Goal: Information Seeking & Learning: Learn about a topic

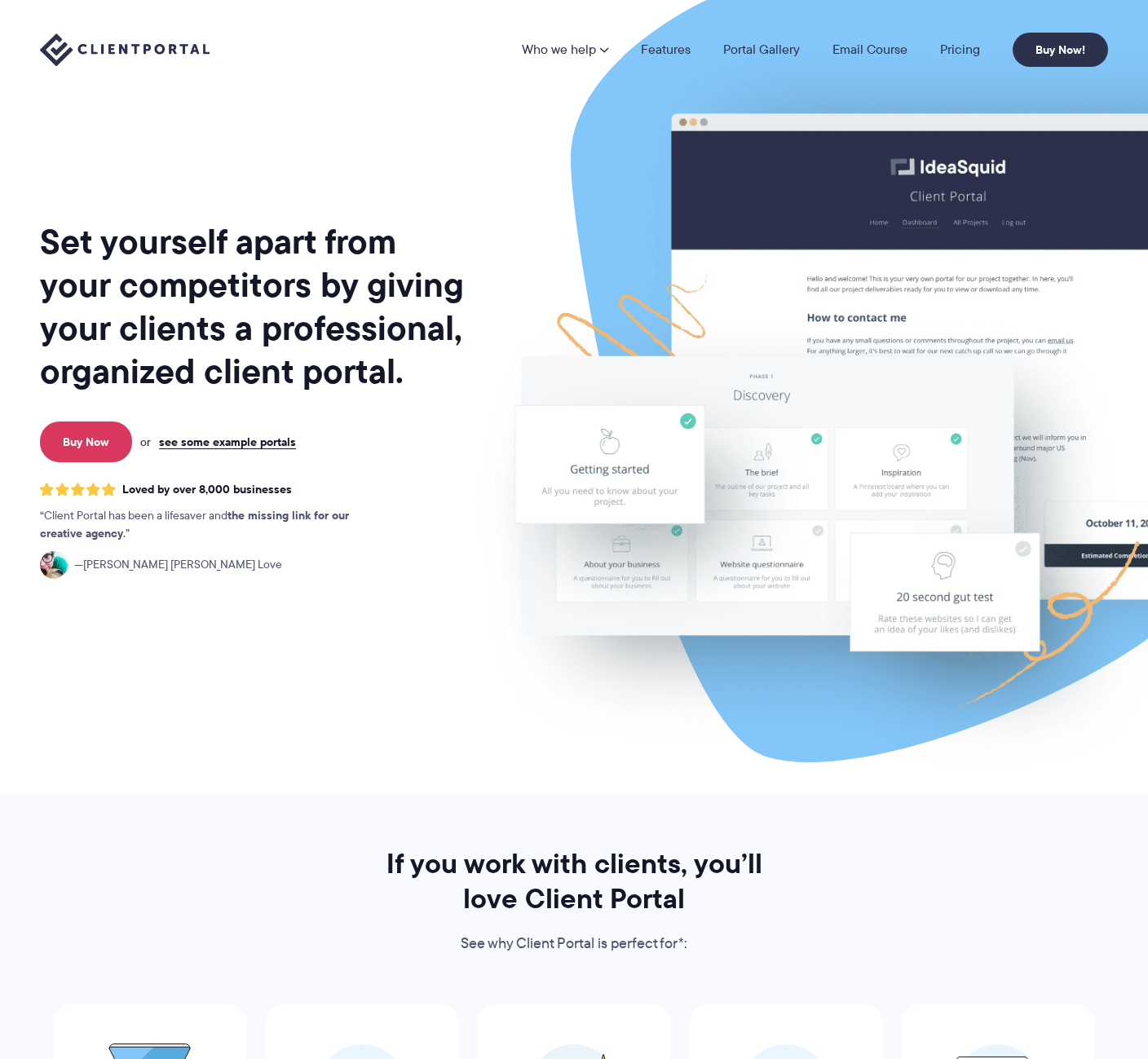
click at [286, 134] on div "Set yourself apart from your competitors by giving your clients a professional,…" at bounding box center [253, 404] width 427 height 782
drag, startPoint x: 456, startPoint y: 116, endPoint x: 483, endPoint y: 95, distance: 34.2
click at [457, 112] on img at bounding box center [903, 404] width 914 height 782
click at [484, 172] on img at bounding box center [903, 404] width 914 height 782
click at [347, 745] on div "Set yourself apart from your competitors by giving your clients a professional,…" at bounding box center [253, 404] width 427 height 782
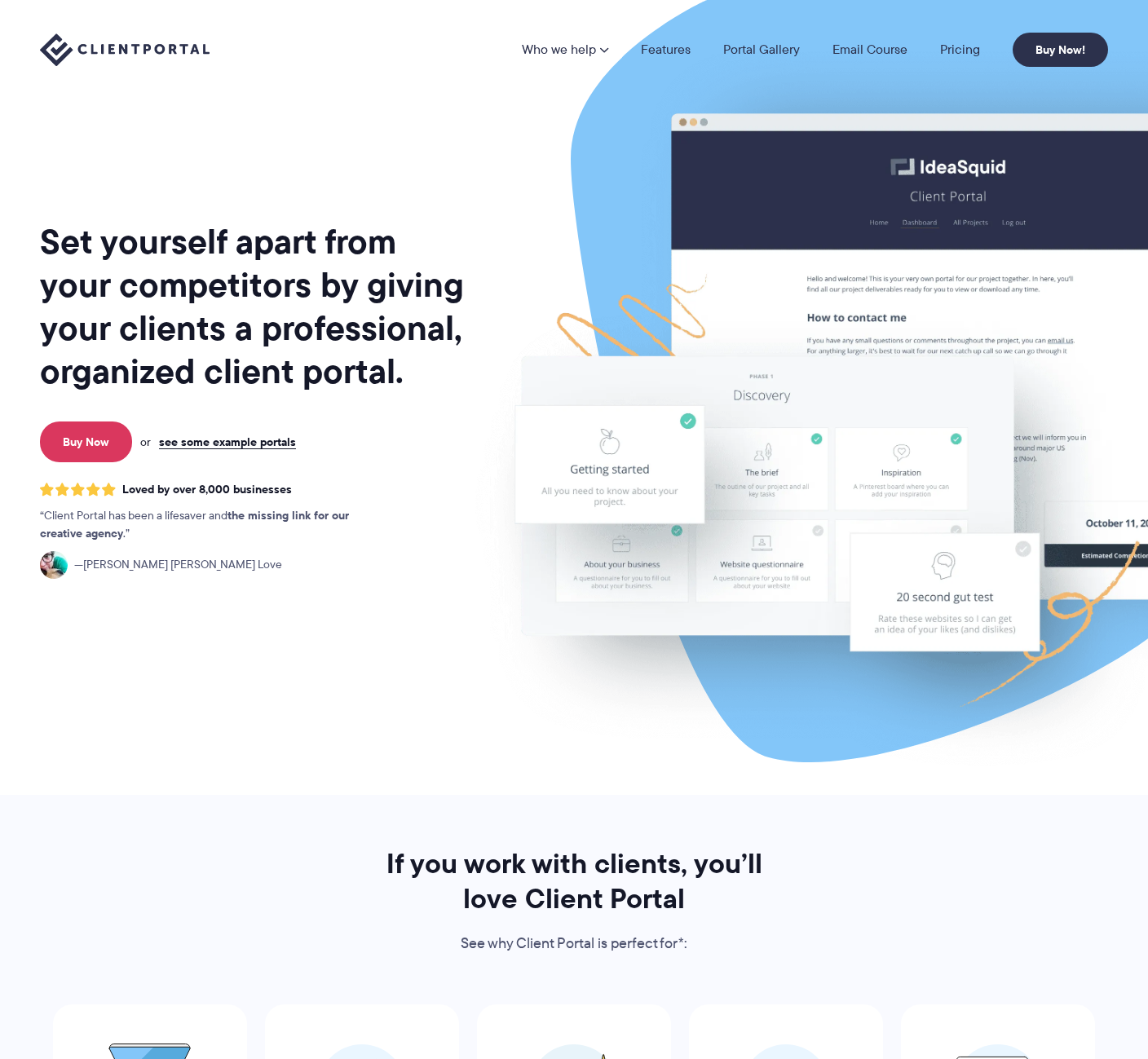
drag, startPoint x: 457, startPoint y: 778, endPoint x: 447, endPoint y: 779, distance: 10.0
click at [479, 783] on img at bounding box center [903, 404] width 914 height 782
click at [392, 777] on div "Set yourself apart from your competitors by giving your clients a professional,…" at bounding box center [253, 404] width 427 height 782
click at [394, 777] on div "Set yourself apart from your competitors by giving your clients a professional,…" at bounding box center [253, 404] width 427 height 782
click at [479, 725] on img at bounding box center [903, 404] width 914 height 782
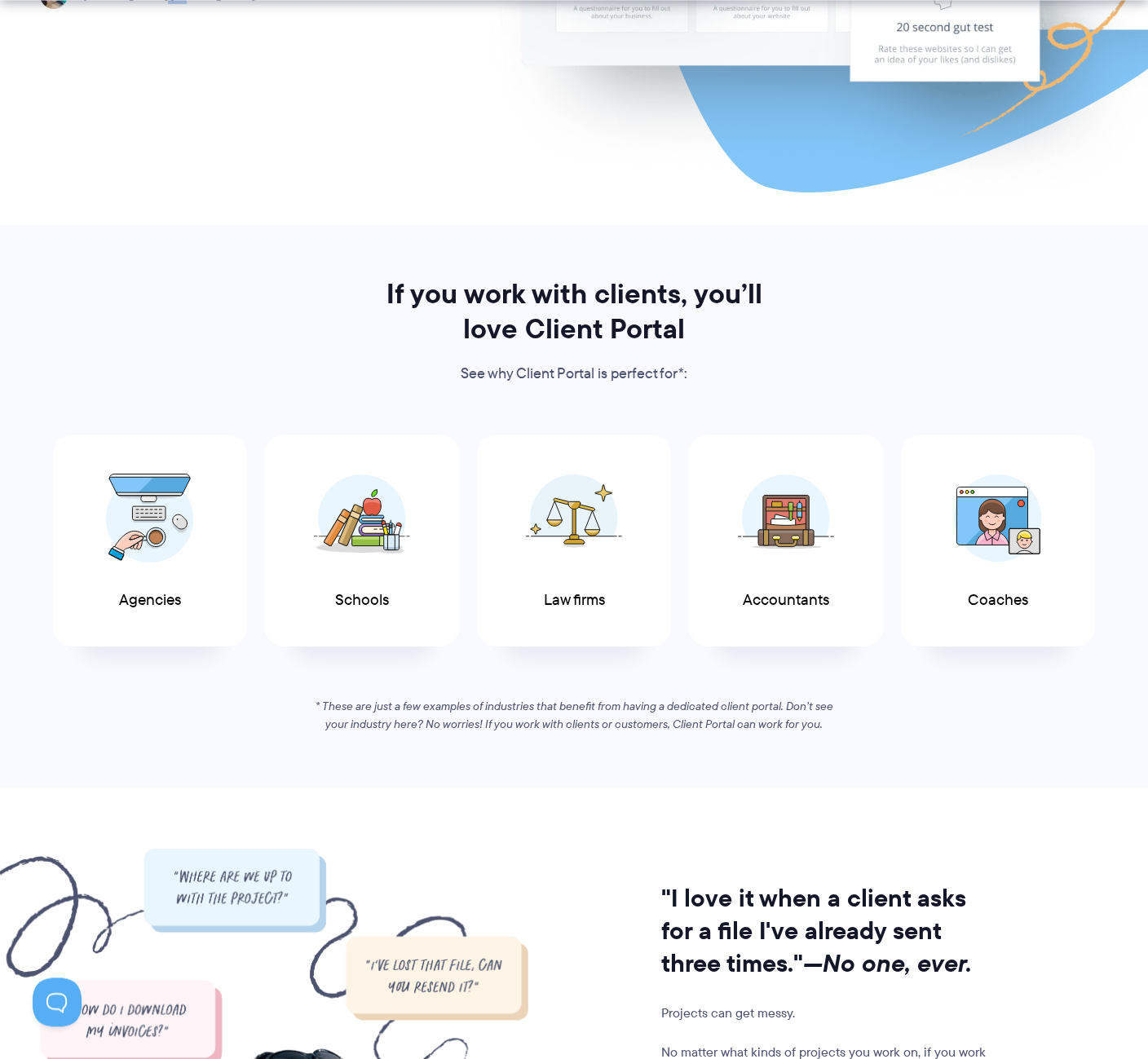
scroll to position [582, 0]
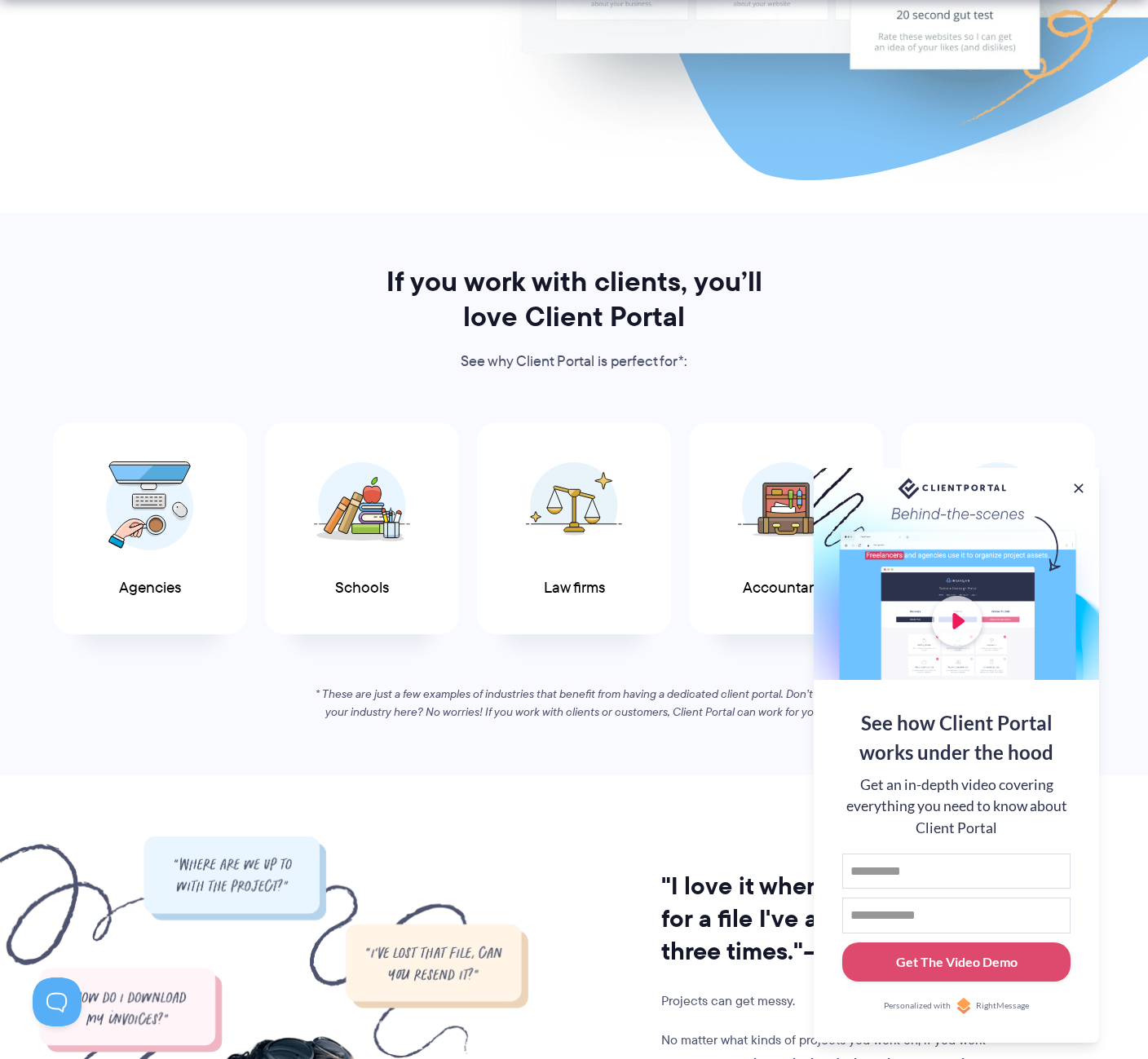
drag, startPoint x: 604, startPoint y: 681, endPoint x: 824, endPoint y: 706, distance: 221.4
click at [636, 700] on div "If you work with clients, you’ll love Client Portal See why Client Portal is pe…" at bounding box center [574, 493] width 1109 height 457
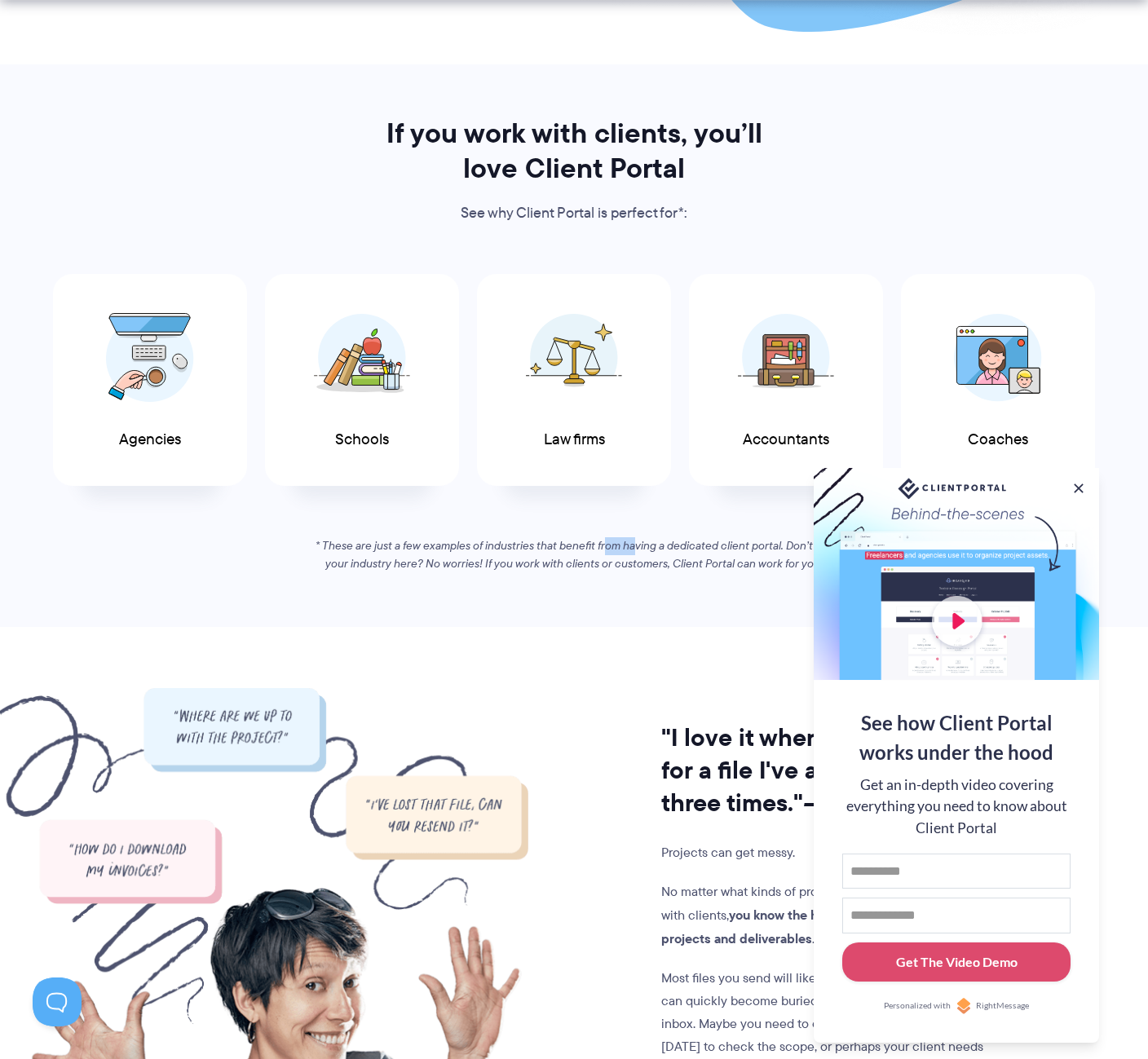
scroll to position [748, 0]
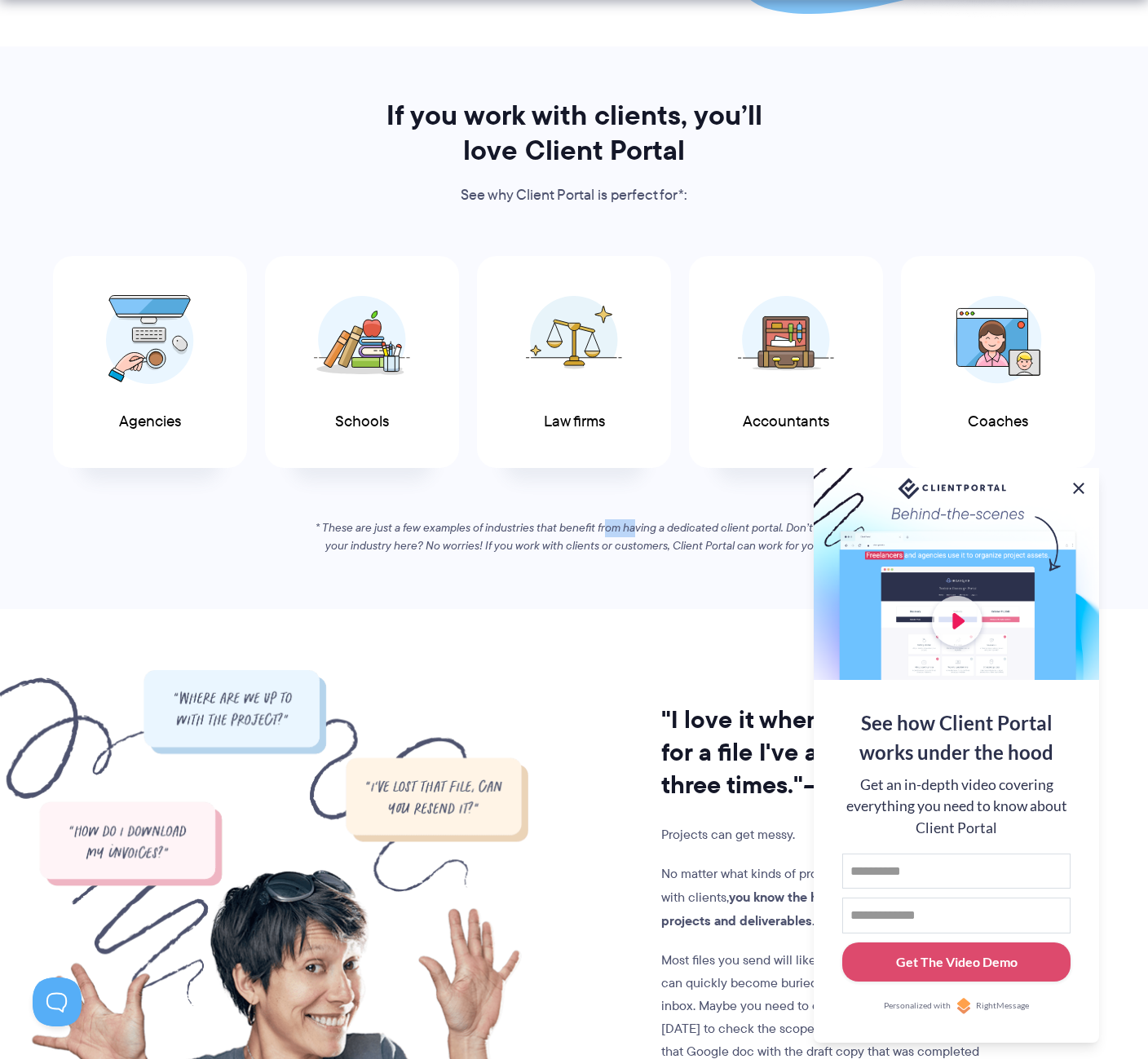
click at [1079, 488] on button at bounding box center [1078, 488] width 19 height 19
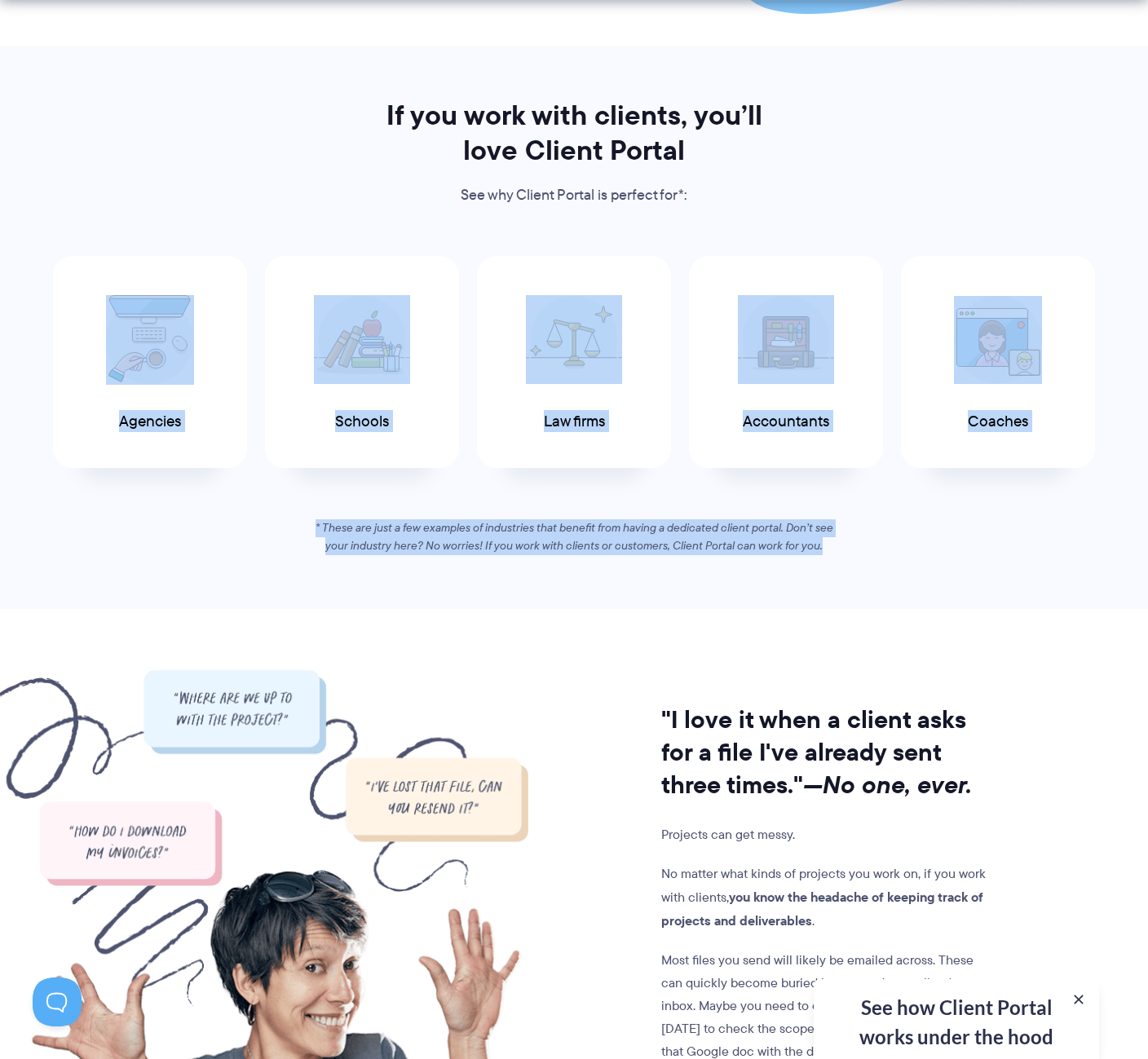
drag, startPoint x: 250, startPoint y: 489, endPoint x: 913, endPoint y: 577, distance: 668.8
click at [913, 577] on section "If you work with clients, you’ll love Client Portal See why Client Portal is pe…" at bounding box center [574, 327] width 1148 height 562
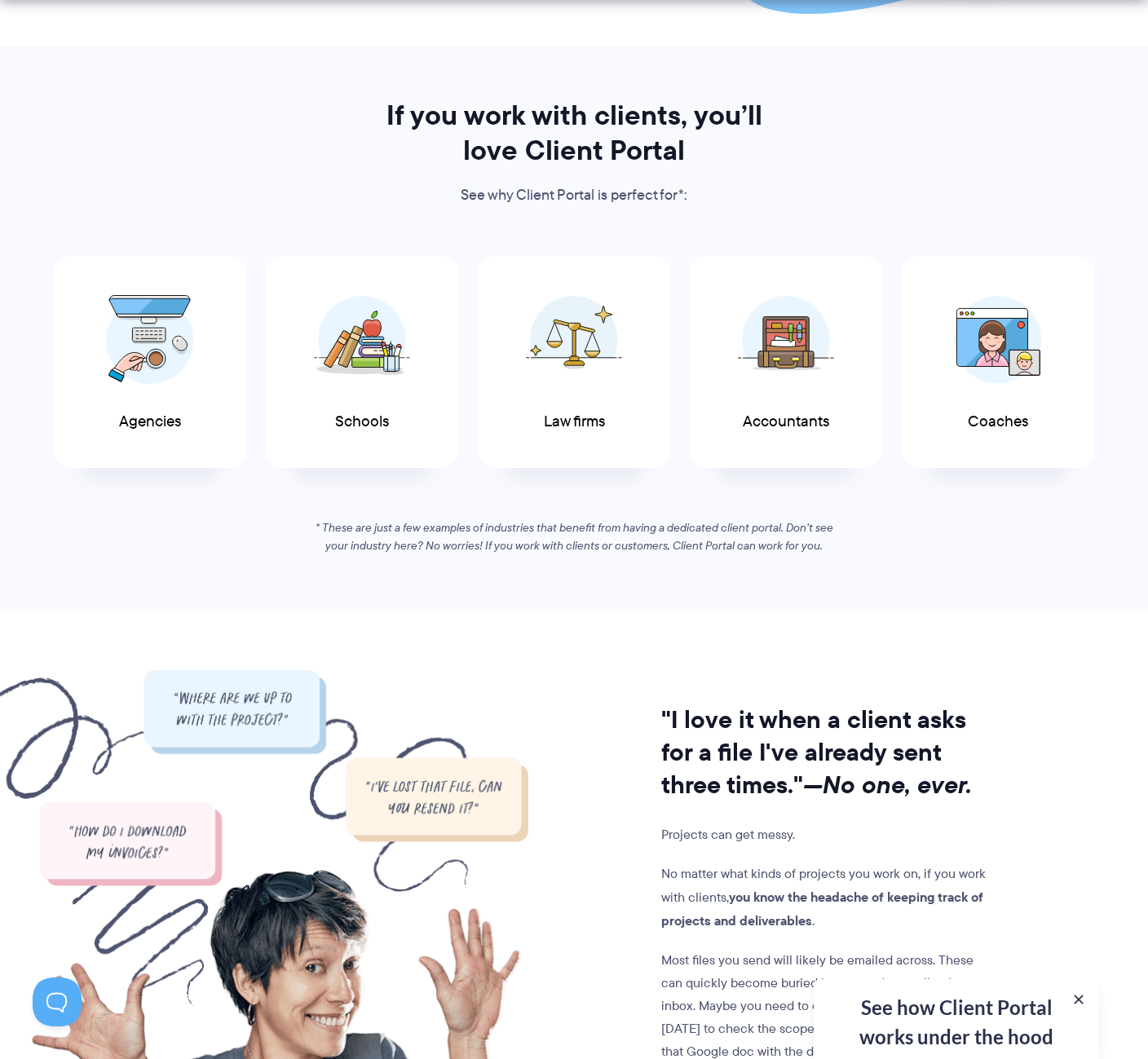
click at [913, 577] on section "If you work with clients, you’ll love Client Portal See why Client Portal is pe…" at bounding box center [574, 327] width 1148 height 562
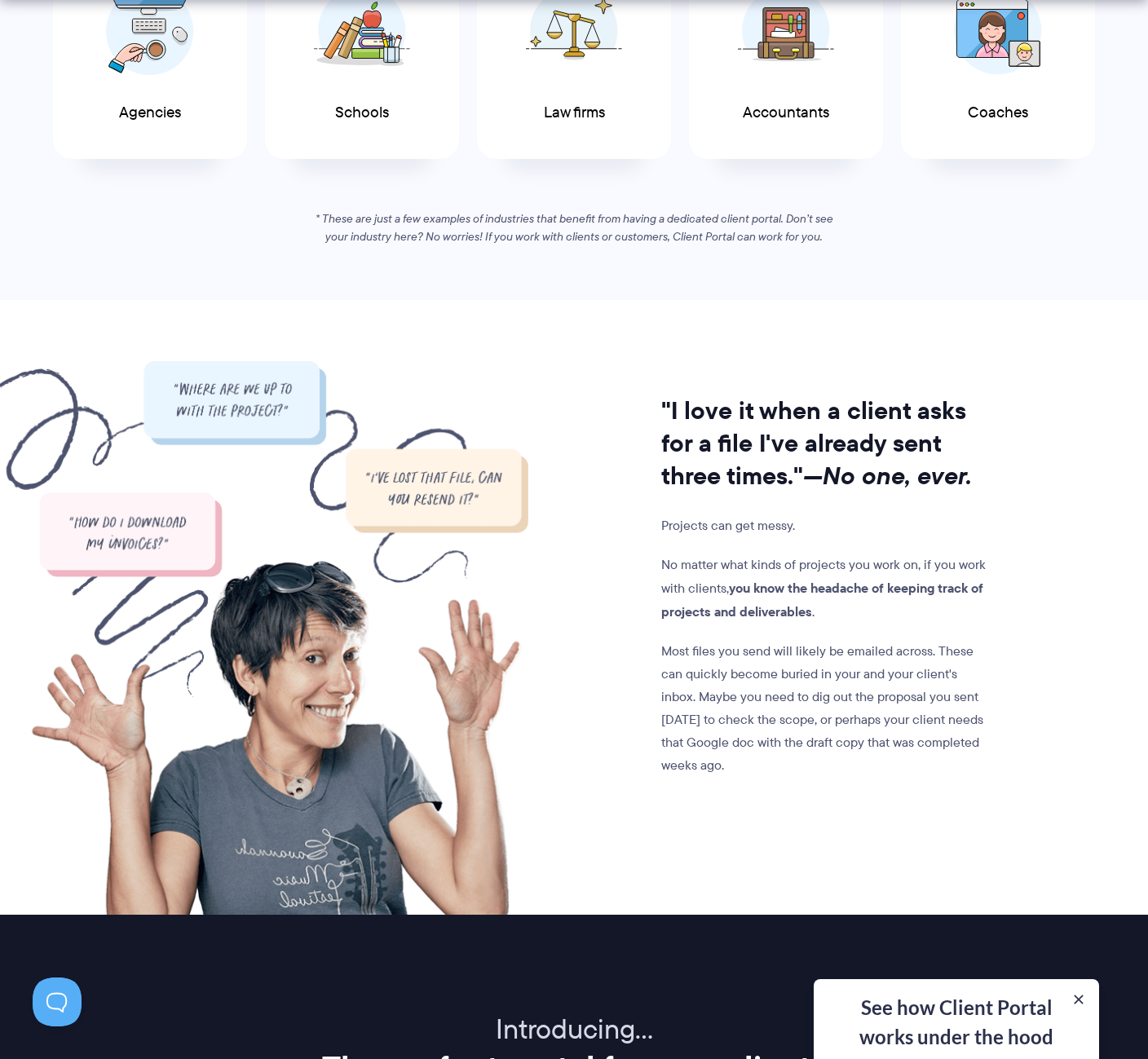
scroll to position [1164, 0]
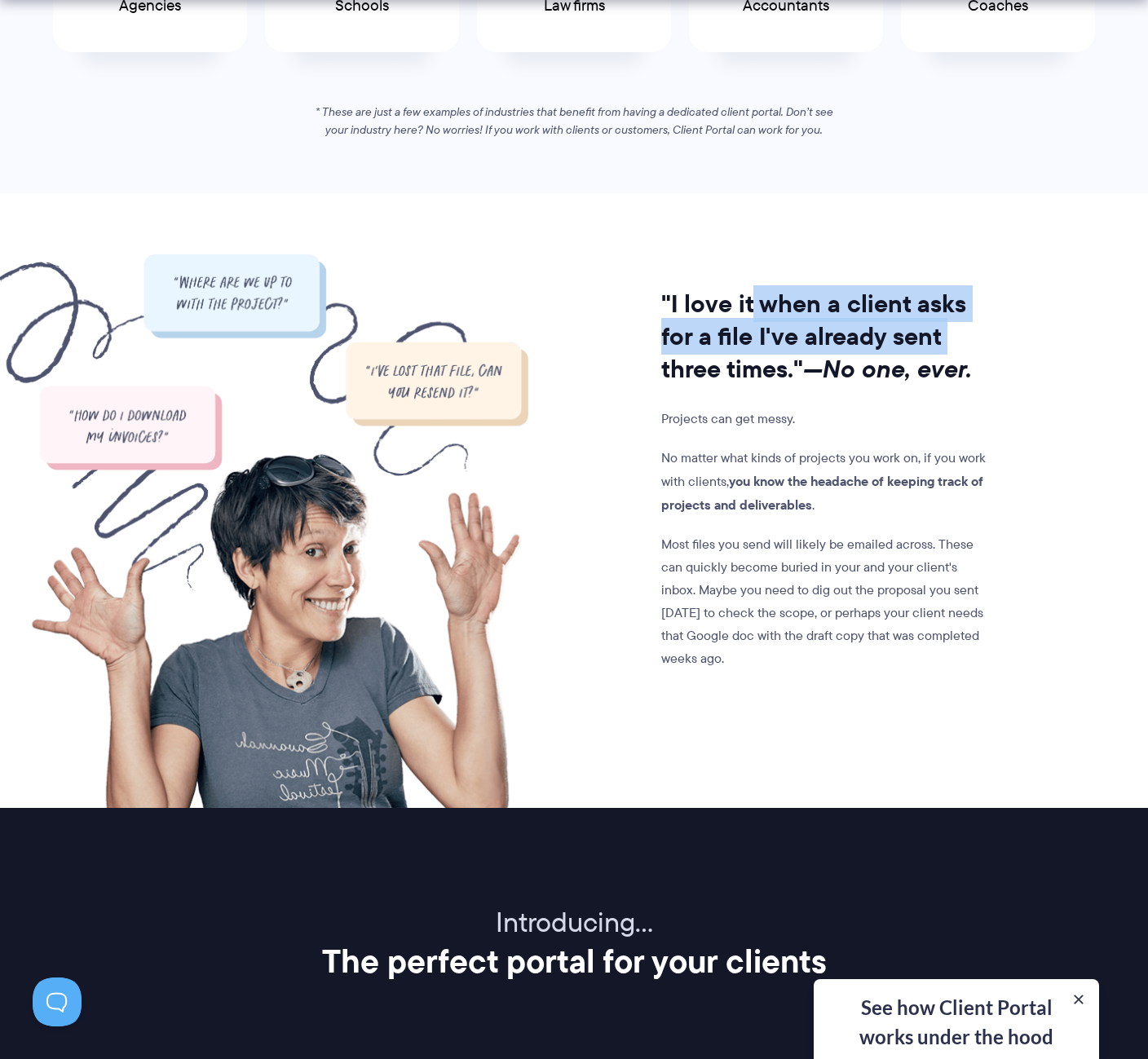
drag, startPoint x: 756, startPoint y: 299, endPoint x: 1006, endPoint y: 329, distance: 251.8
click at [1006, 329] on div ""I love it when a client asks for a file I've already sent three times." —No on…" at bounding box center [574, 531] width 1068 height 553
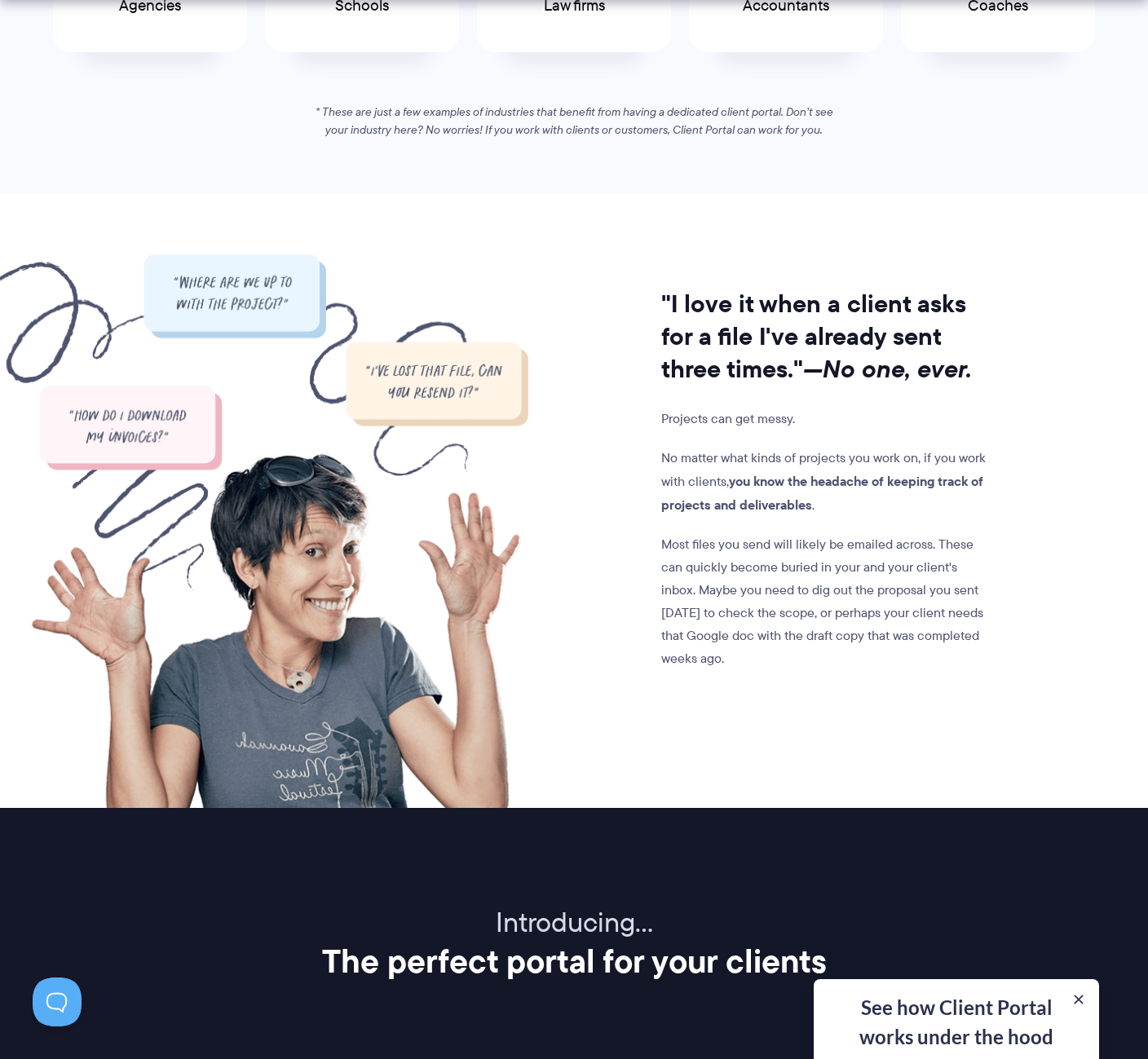
click at [1006, 329] on div ""I love it when a client asks for a file I've already sent three times." —No on…" at bounding box center [574, 531] width 1068 height 553
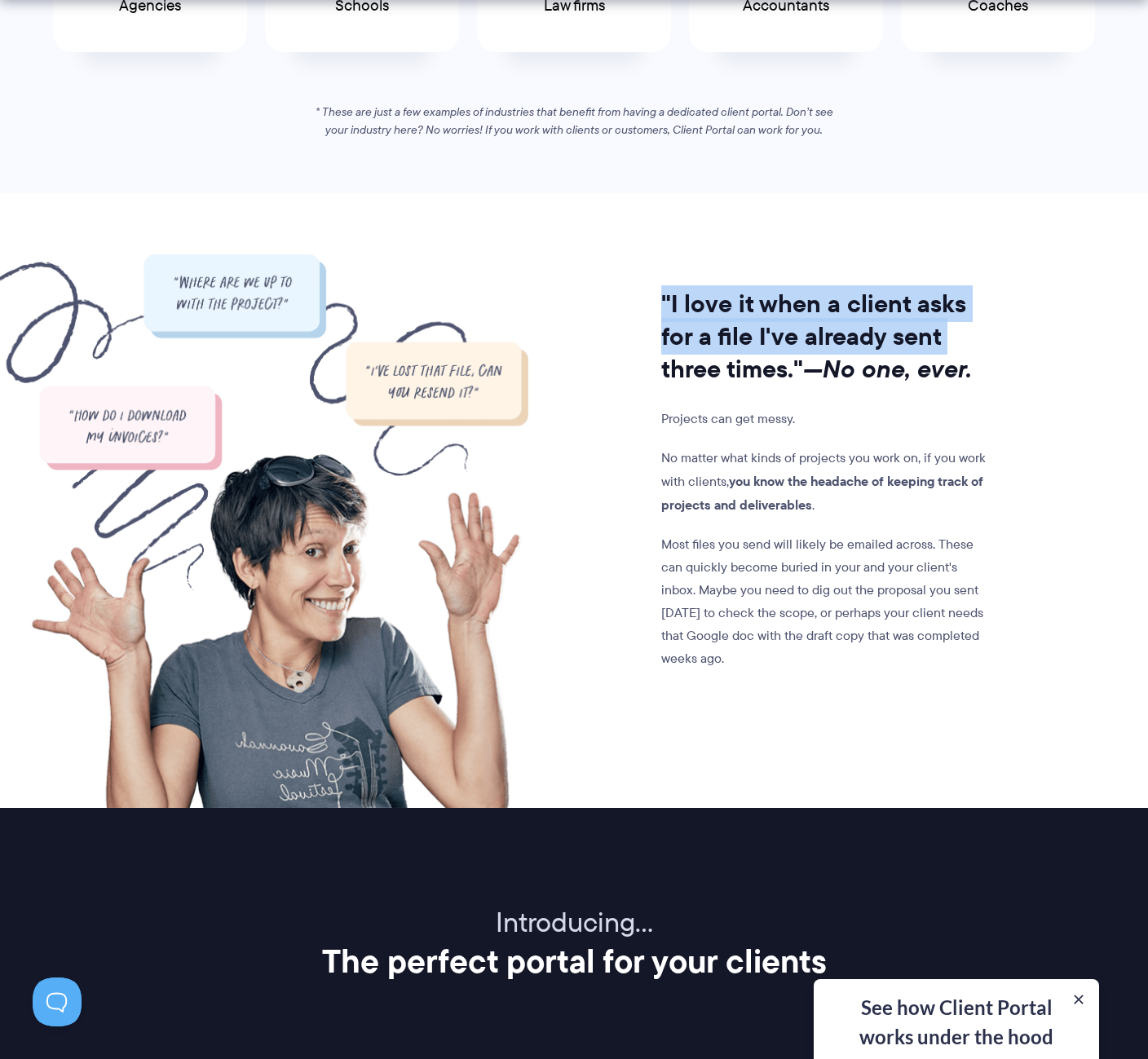
drag, startPoint x: 755, startPoint y: 309, endPoint x: 587, endPoint y: 265, distance: 173.7
click at [587, 265] on div ""I love it when a client asks for a file I've already sent three times." —No on…" at bounding box center [574, 531] width 1068 height 553
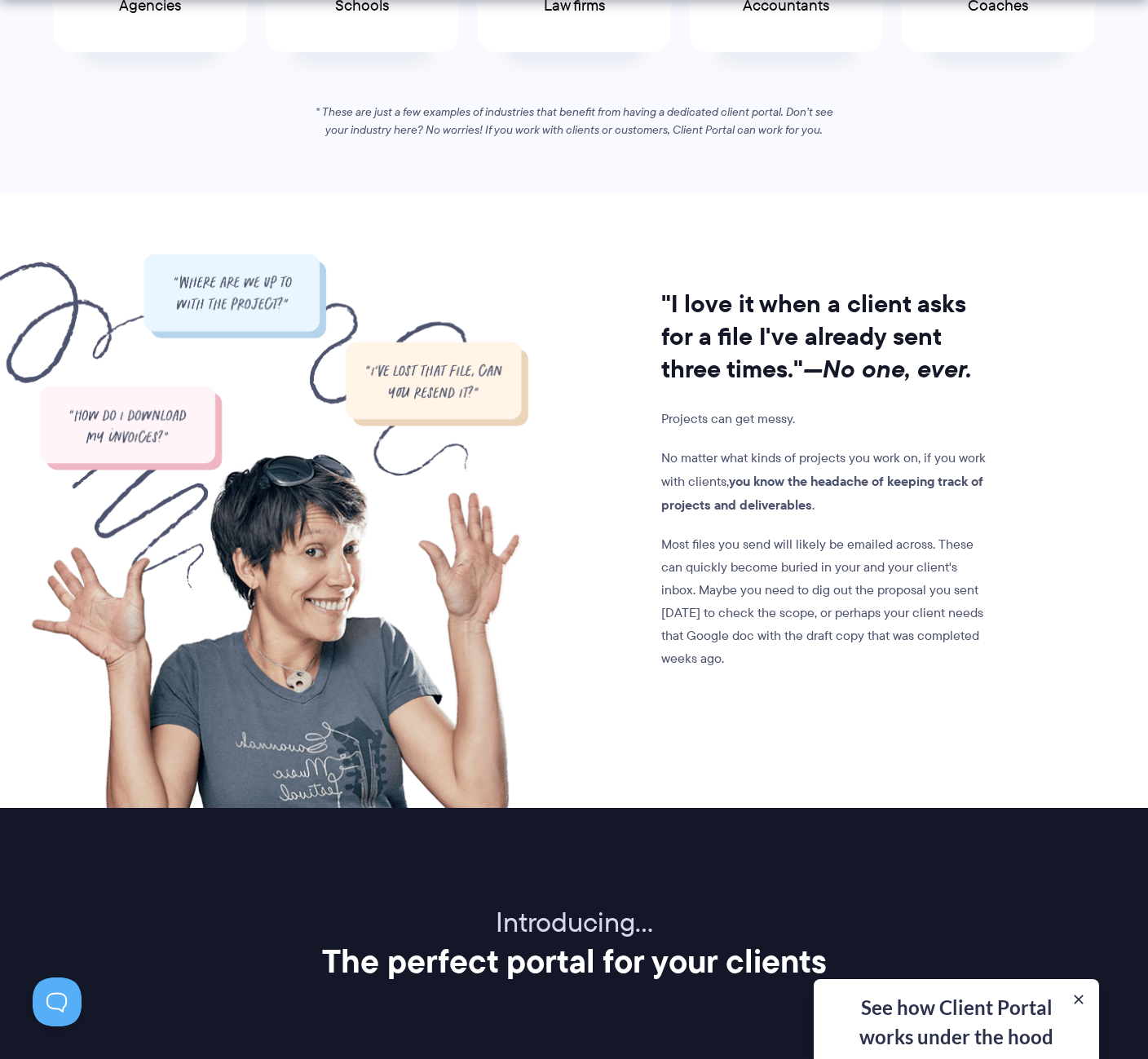
click at [587, 265] on div ""I love it when a client asks for a file I've already sent three times." —No on…" at bounding box center [761, 531] width 465 height 553
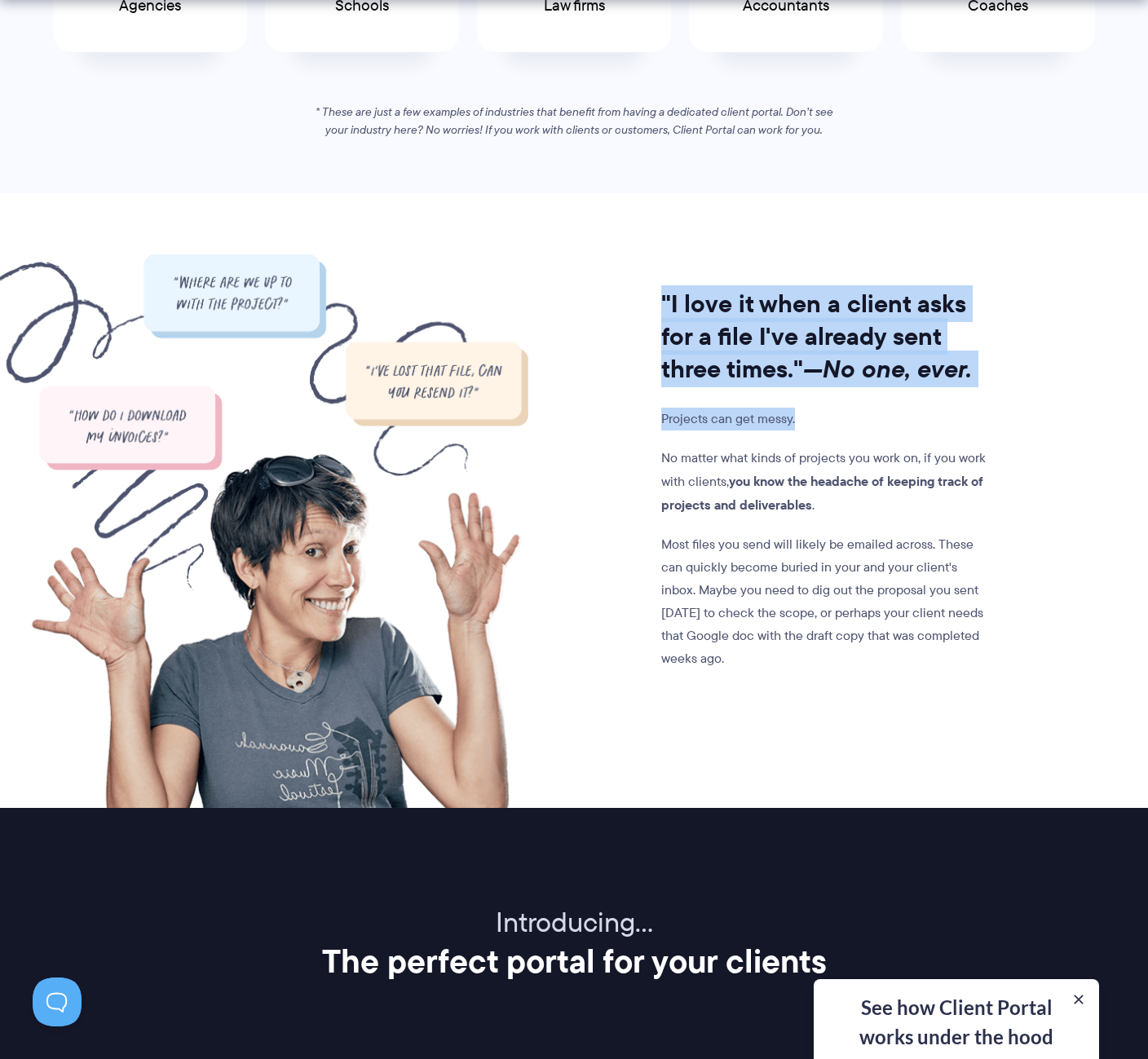
drag, startPoint x: 678, startPoint y: 295, endPoint x: 1059, endPoint y: 403, distance: 396.0
click at [1059, 403] on div ""I love it when a client asks for a file I've already sent three times." —No on…" at bounding box center [574, 531] width 1068 height 553
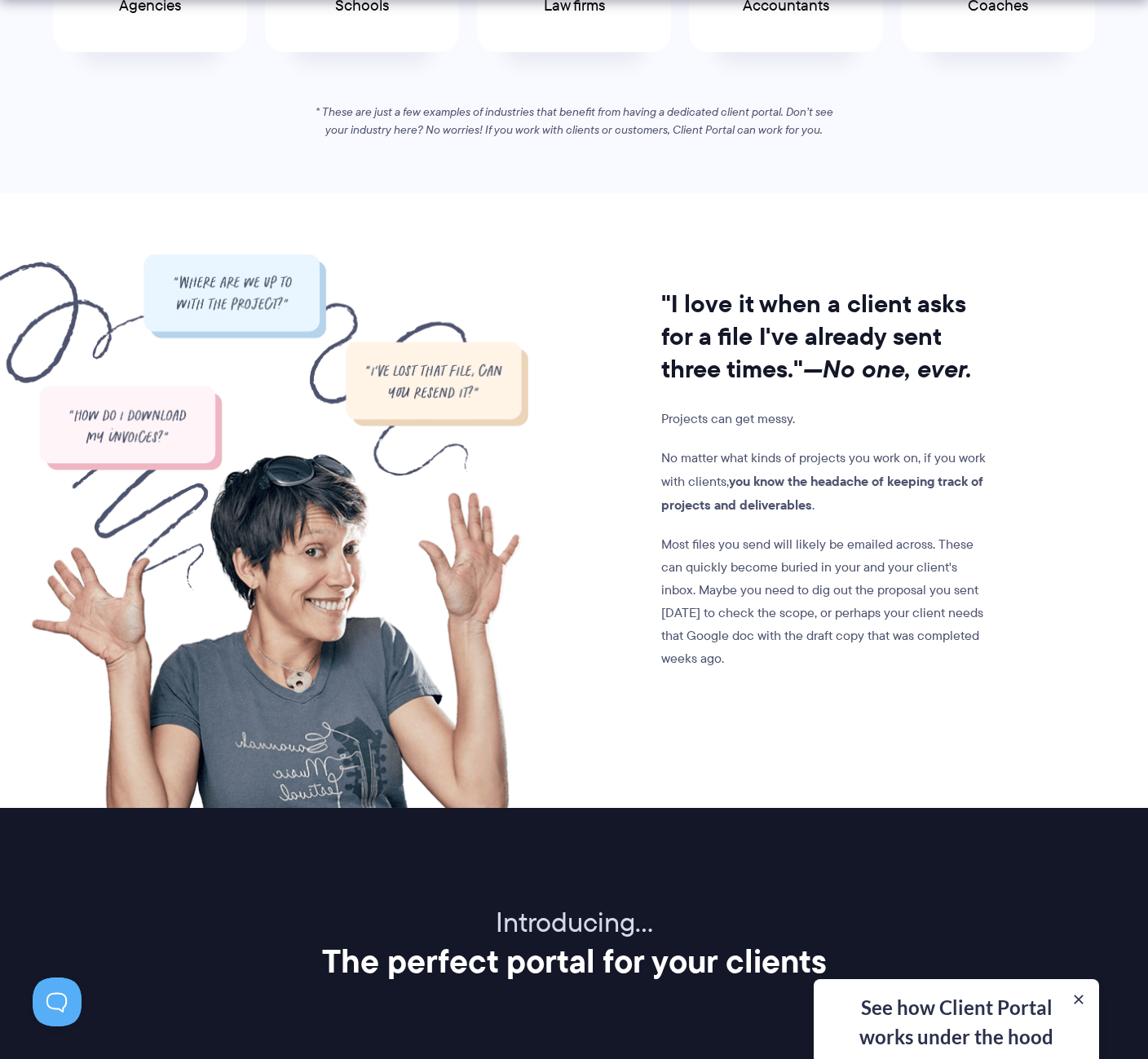
click at [1059, 401] on div ""I love it when a client asks for a file I've already sent three times." —No on…" at bounding box center [574, 531] width 1068 height 553
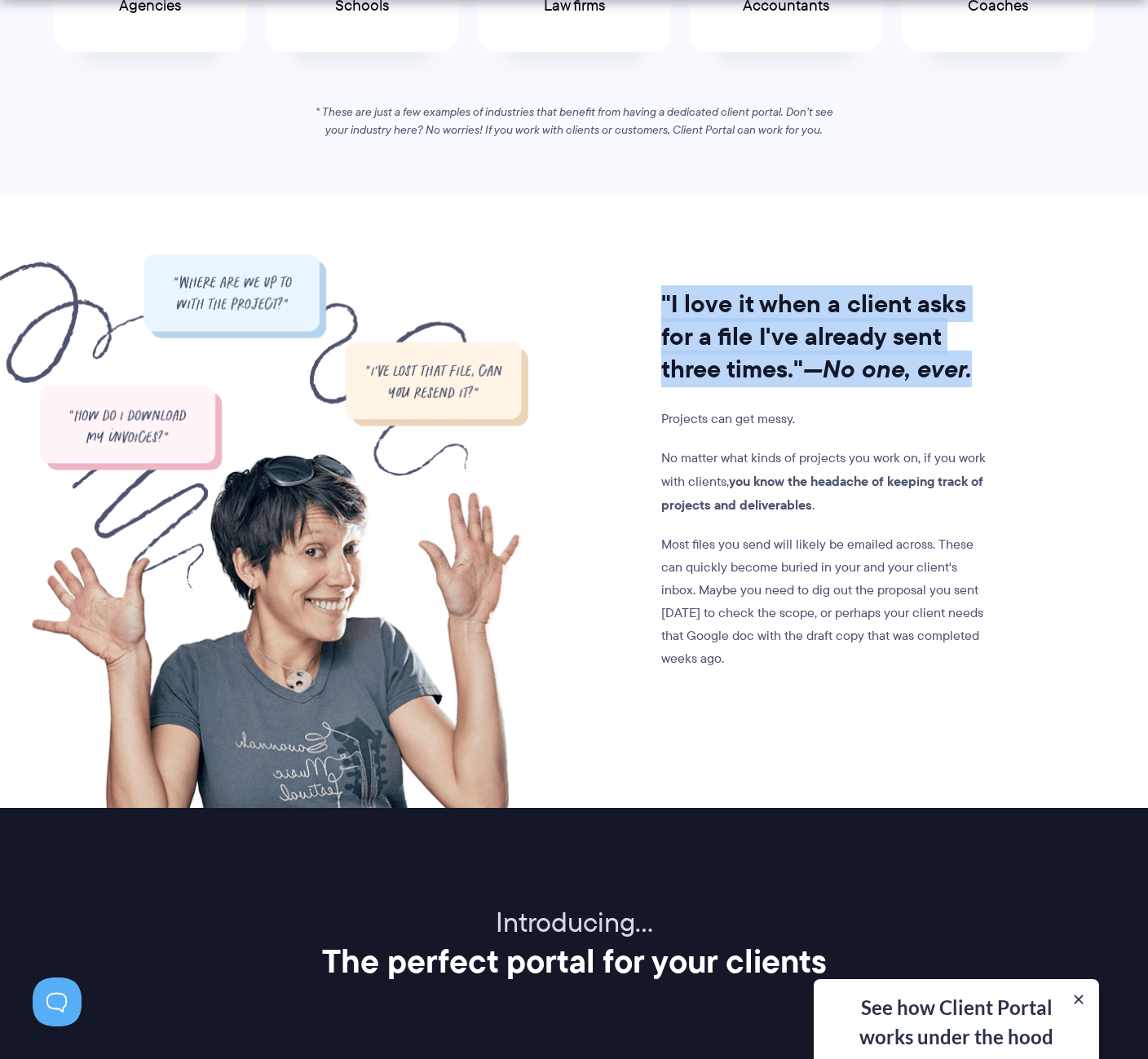
drag, startPoint x: 1002, startPoint y: 359, endPoint x: 549, endPoint y: 284, distance: 459.2
click at [549, 284] on div ""I love it when a client asks for a file I've already sent three times." —No on…" at bounding box center [574, 531] width 1068 height 553
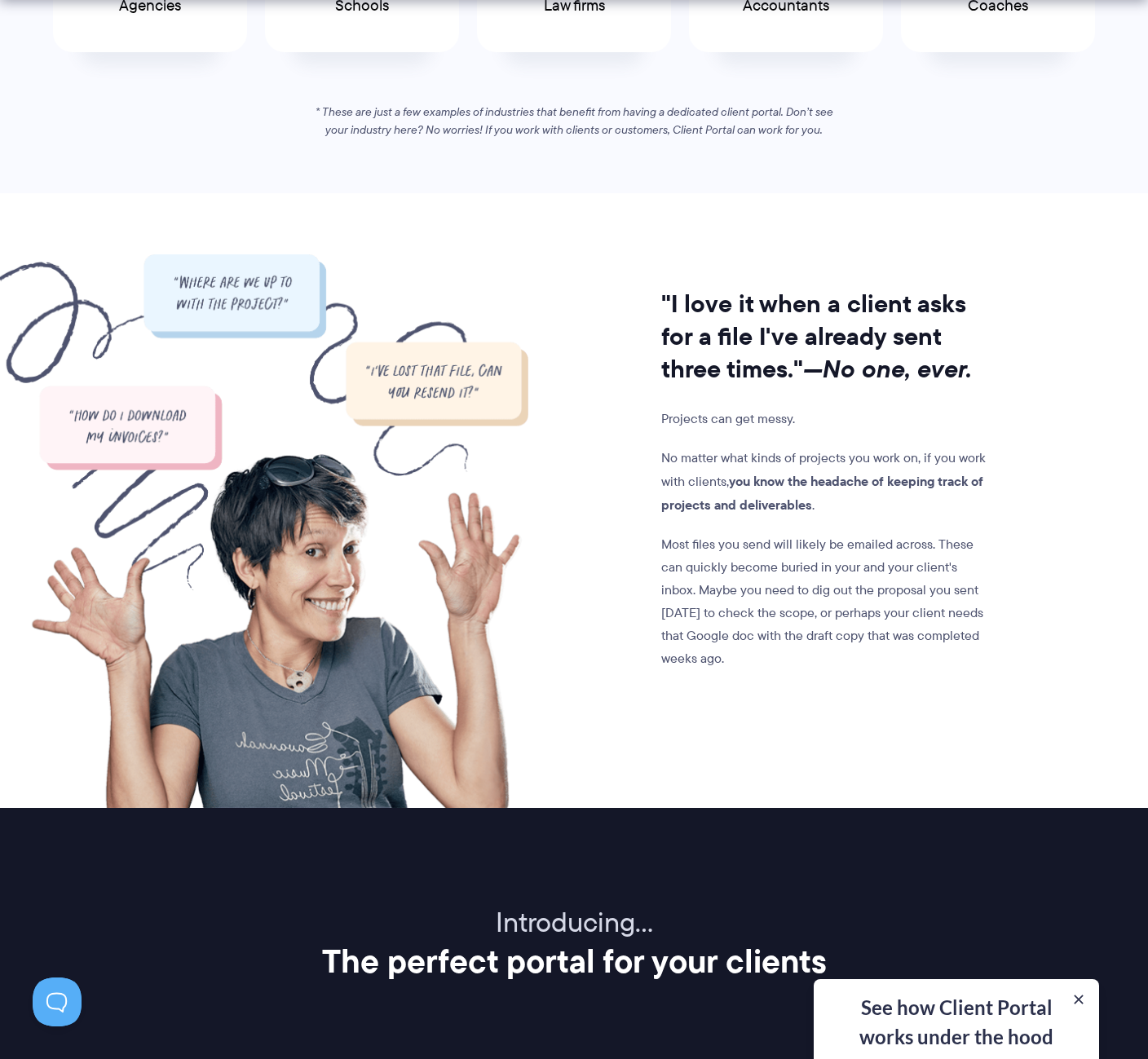
click at [549, 284] on div ""I love it when a client asks for a file I've already sent three times." —No on…" at bounding box center [761, 531] width 465 height 553
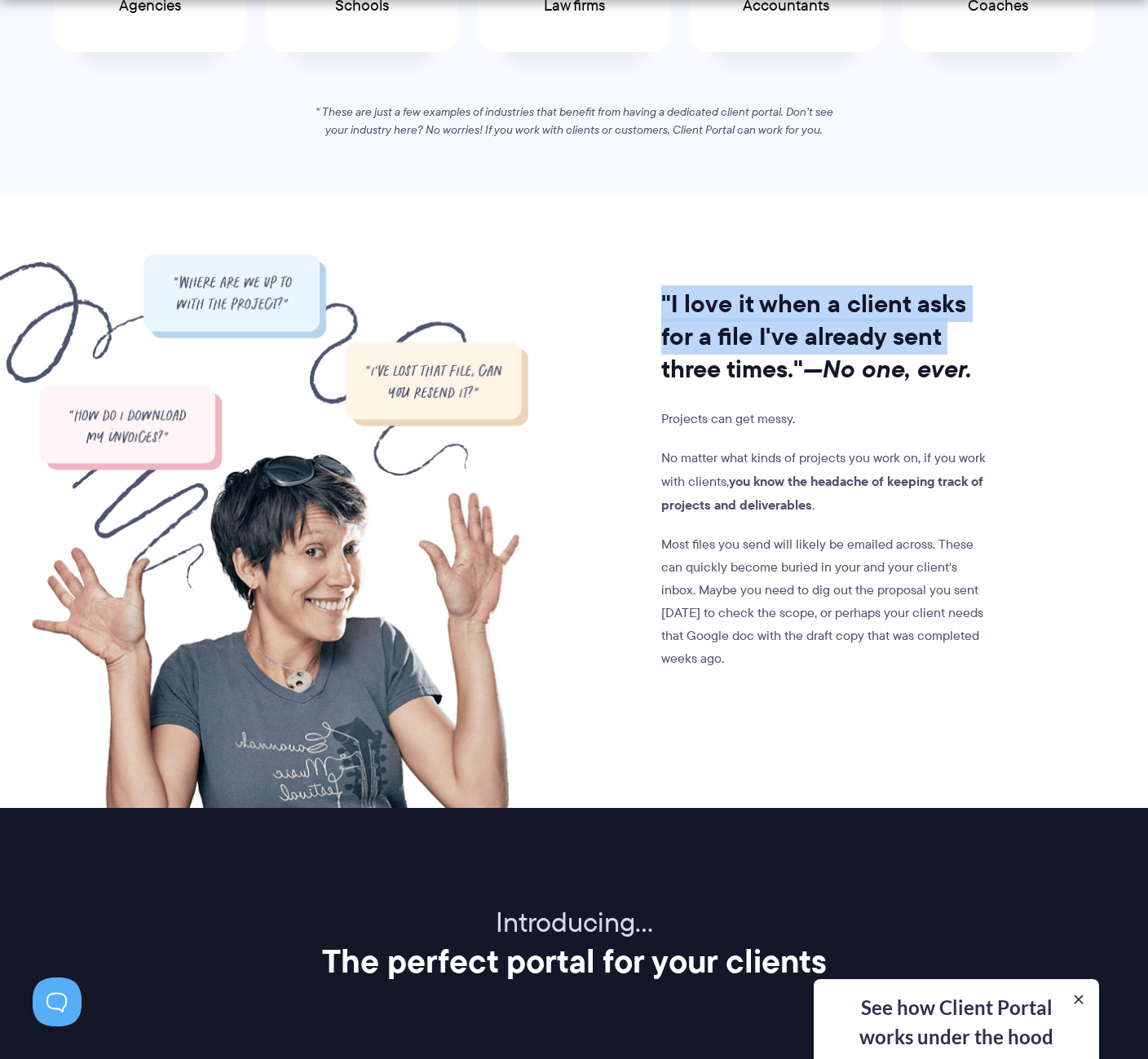
drag, startPoint x: 733, startPoint y: 310, endPoint x: 1012, endPoint y: 322, distance: 279.3
click at [1012, 322] on div ""I love it when a client asks for a file I've already sent three times." —No on…" at bounding box center [574, 531] width 1068 height 553
drag, startPoint x: 1025, startPoint y: 363, endPoint x: 604, endPoint y: 242, distance: 438.0
click at [604, 242] on section ""I love it when a client asks for a file I've already sent three times." —No on…" at bounding box center [574, 500] width 1148 height 615
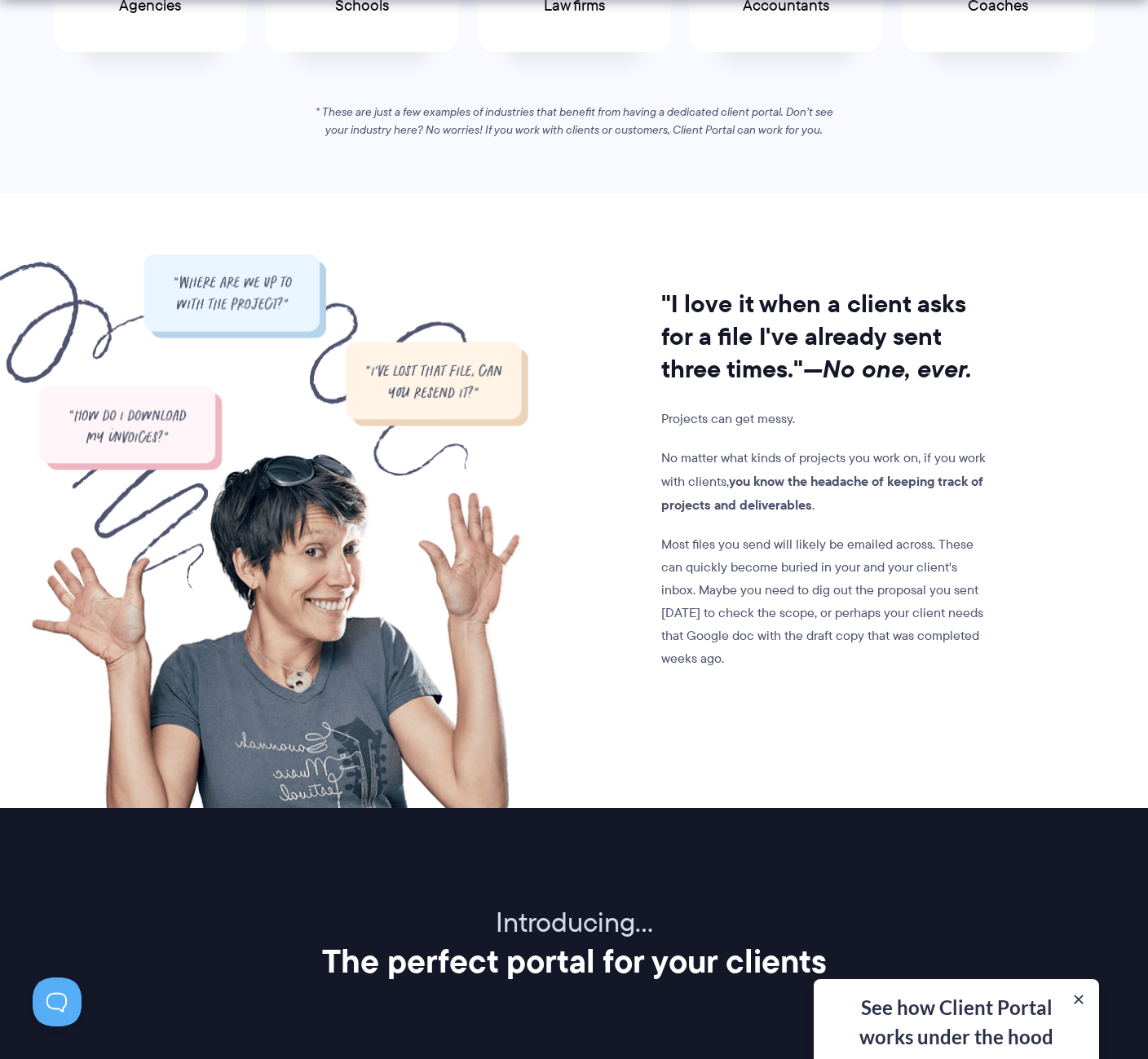
click at [604, 242] on section ""I love it when a client asks for a file I've already sent three times." —No on…" at bounding box center [574, 500] width 1148 height 615
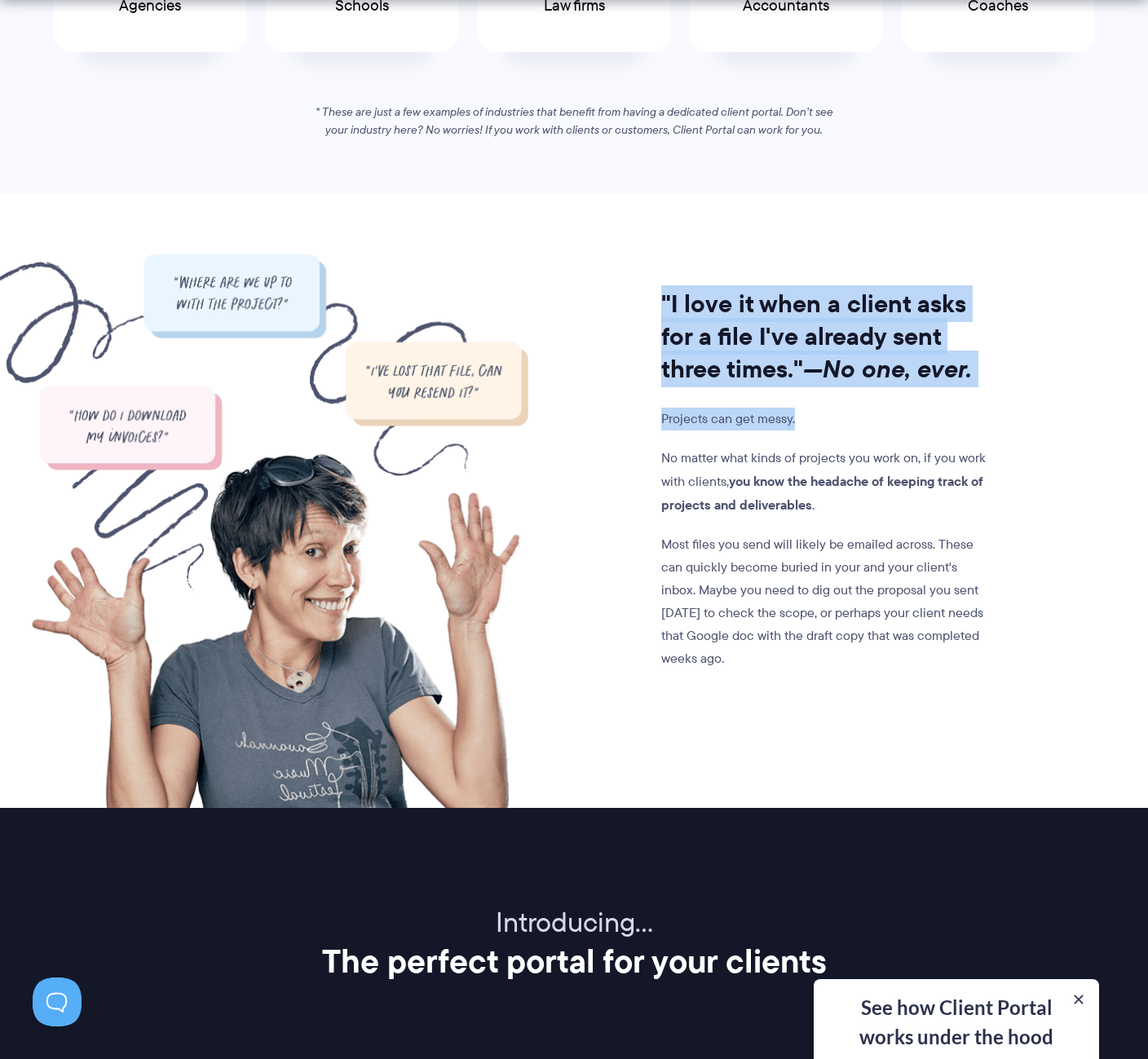
drag, startPoint x: 638, startPoint y: 256, endPoint x: 1047, endPoint y: 405, distance: 435.3
click at [1047, 405] on section ""I love it when a client asks for a file I've already sent three times." —No on…" at bounding box center [574, 500] width 1148 height 615
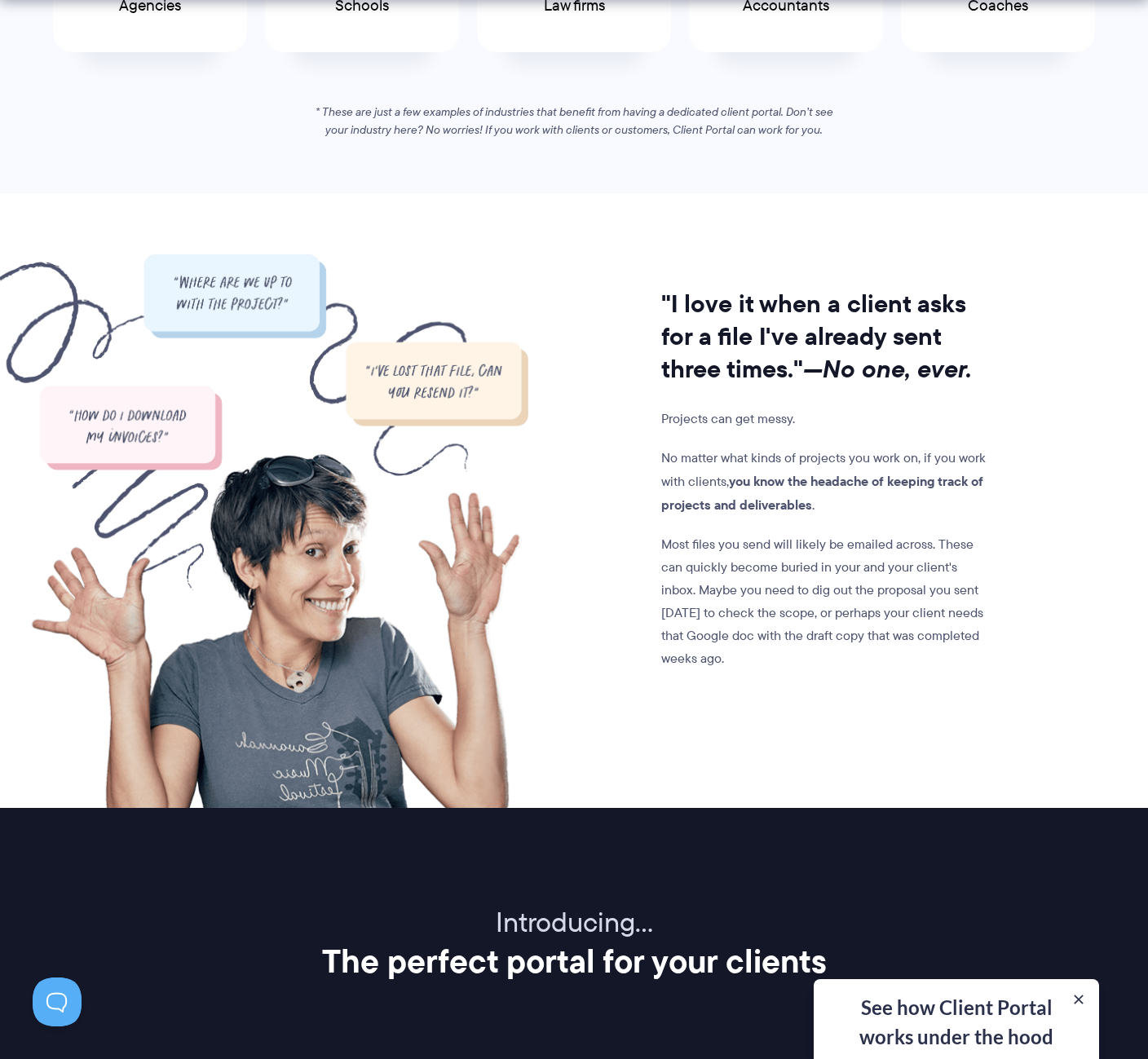
click at [1042, 447] on div ""I love it when a client asks for a file I've already sent three times." —No on…" at bounding box center [574, 531] width 1068 height 553
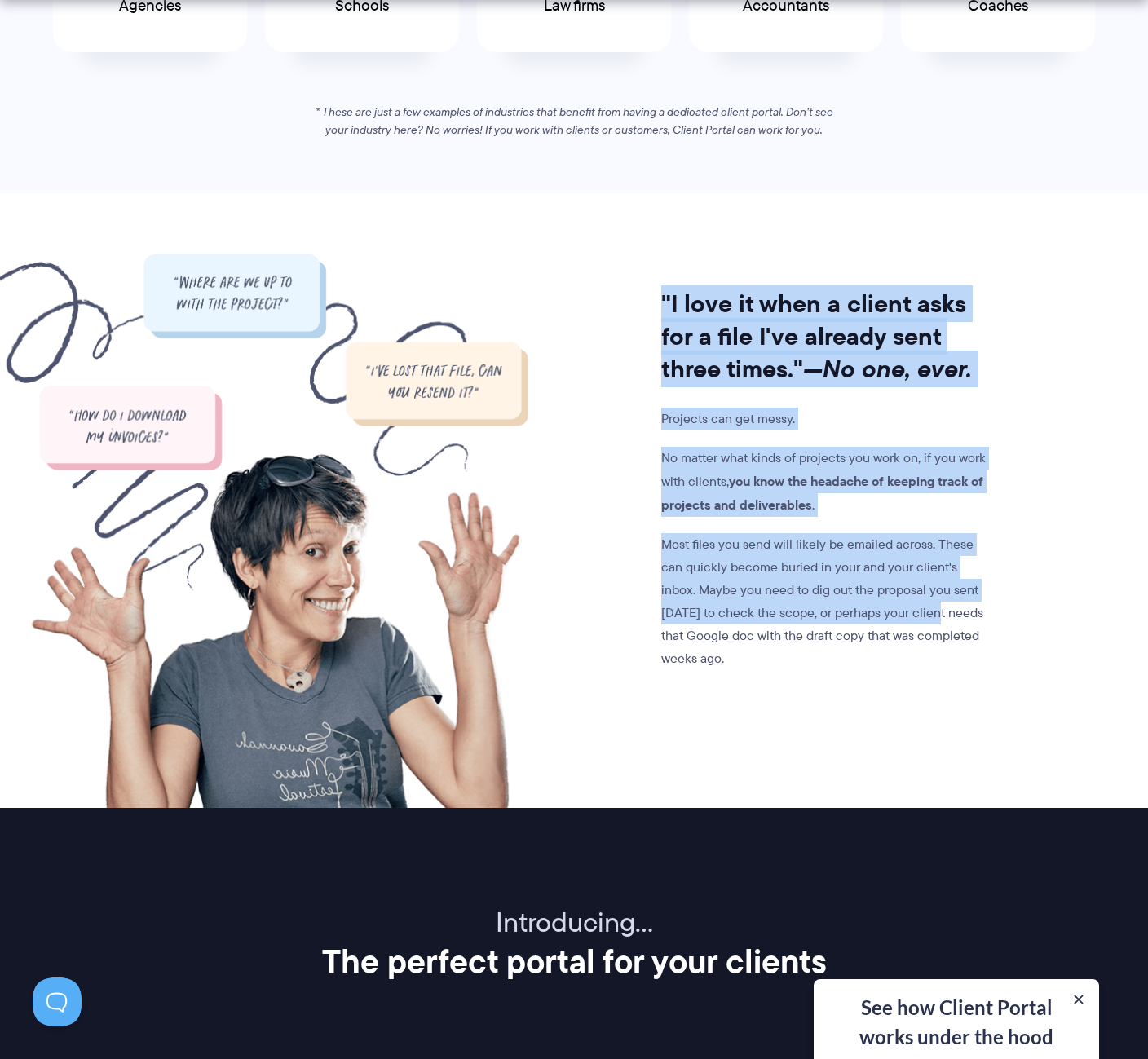
drag, startPoint x: 935, startPoint y: 616, endPoint x: 623, endPoint y: 268, distance: 467.4
click at [623, 268] on div ""I love it when a client asks for a file I've already sent three times." —No on…" at bounding box center [761, 531] width 465 height 553
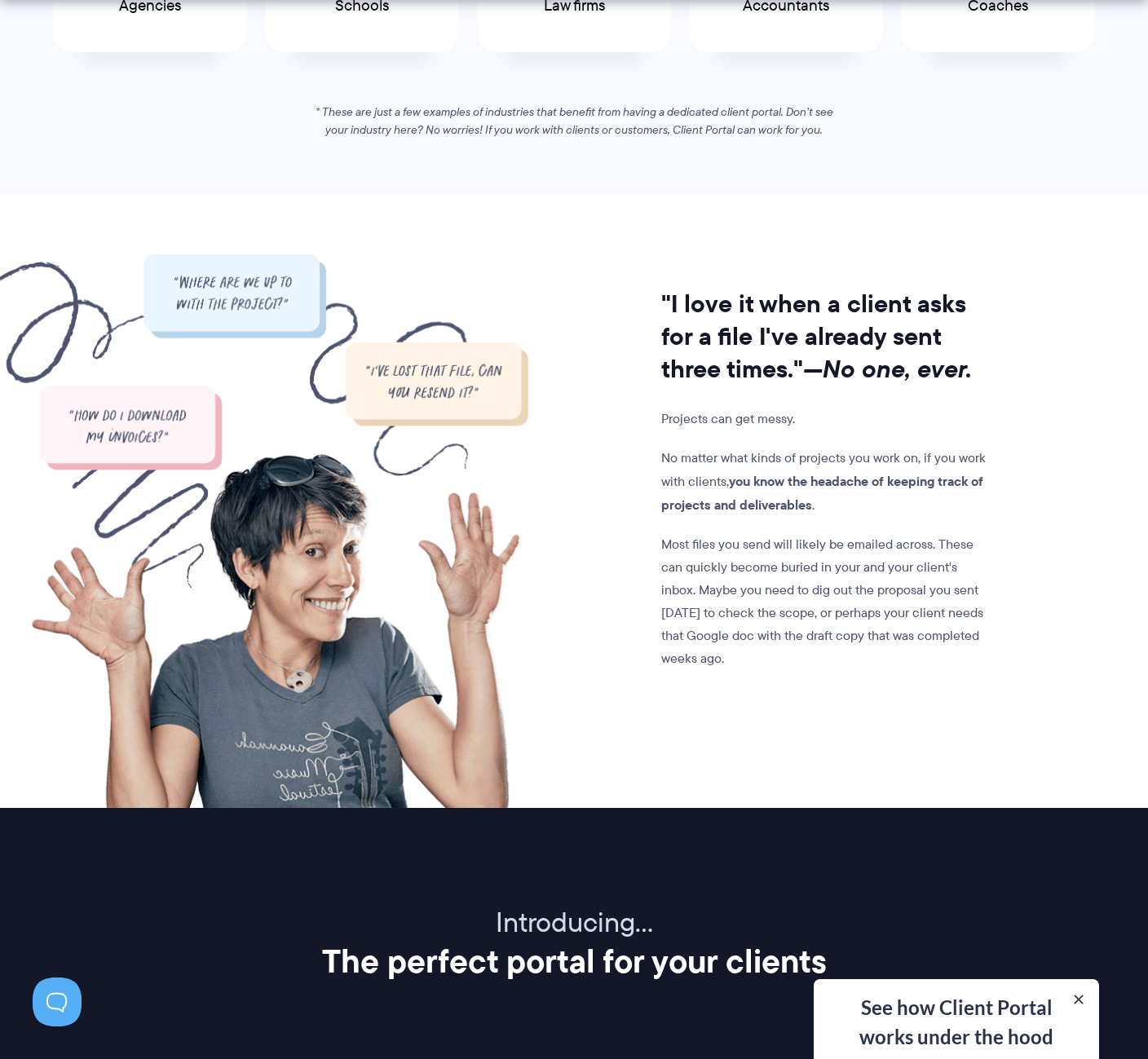
click at [794, 665] on p "Most files you send will likely be emailed across. These can quickly become bur…" at bounding box center [826, 601] width 331 height 137
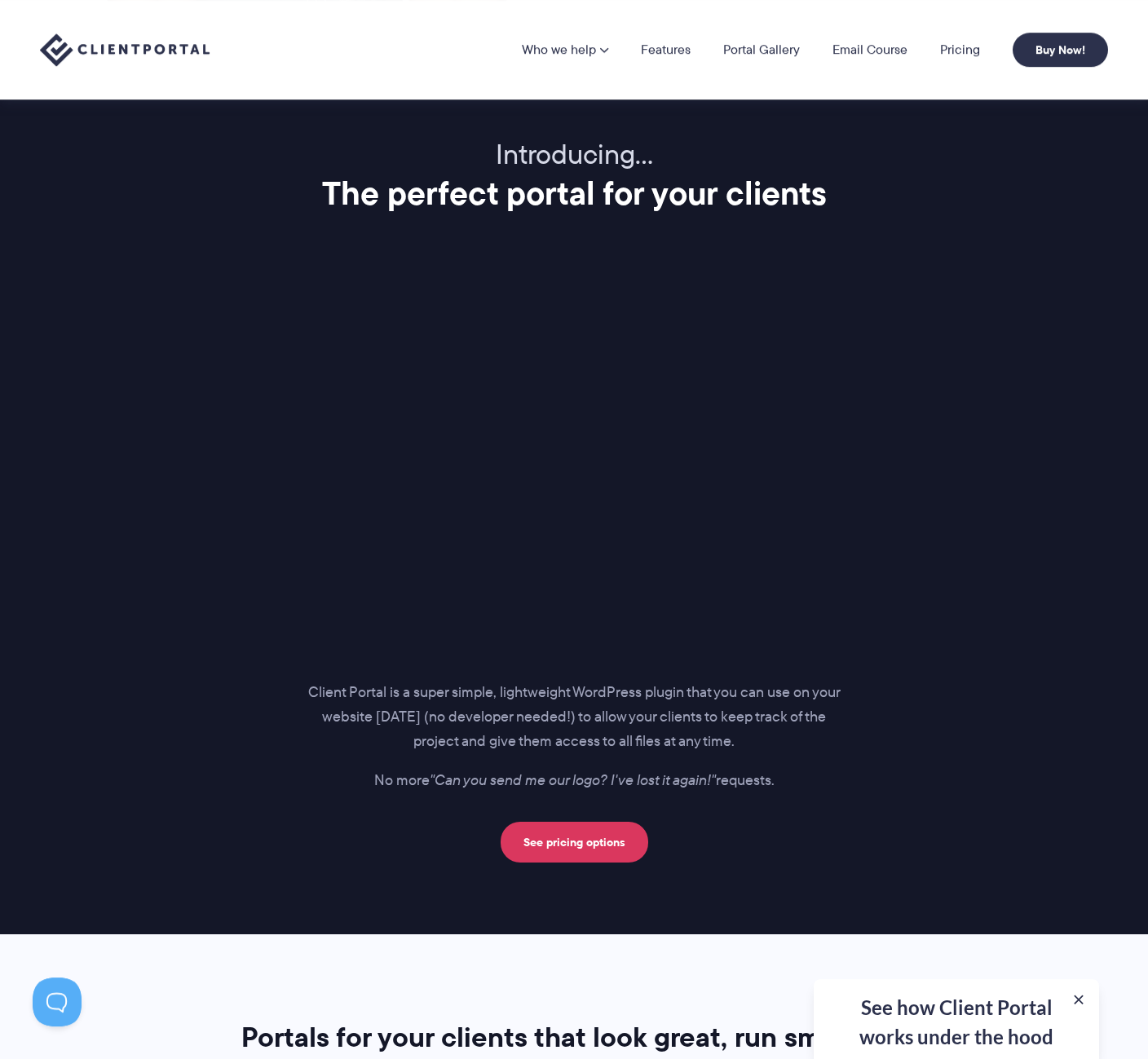
scroll to position [1995, 0]
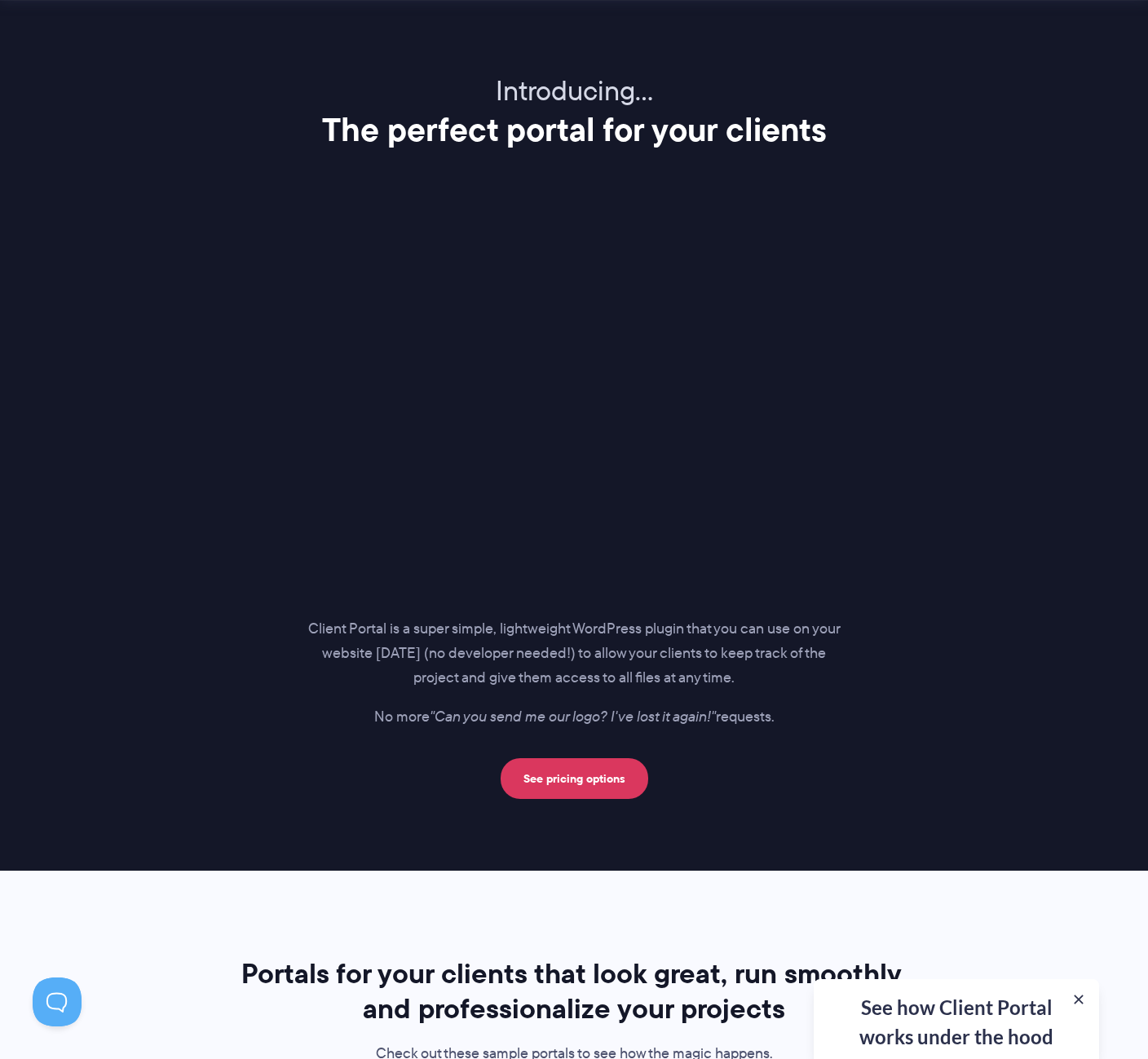
drag, startPoint x: 948, startPoint y: 709, endPoint x: 229, endPoint y: 596, distance: 727.8
click at [229, 596] on div "Introducing… The perfect portal for your clients Client Portal is a super simpl…" at bounding box center [574, 436] width 1109 height 724
drag, startPoint x: 230, startPoint y: 595, endPoint x: 962, endPoint y: 704, distance: 740.1
click at [962, 704] on div "Introducing… The perfect portal for your clients Client Portal is a super simpl…" at bounding box center [574, 436] width 1109 height 724
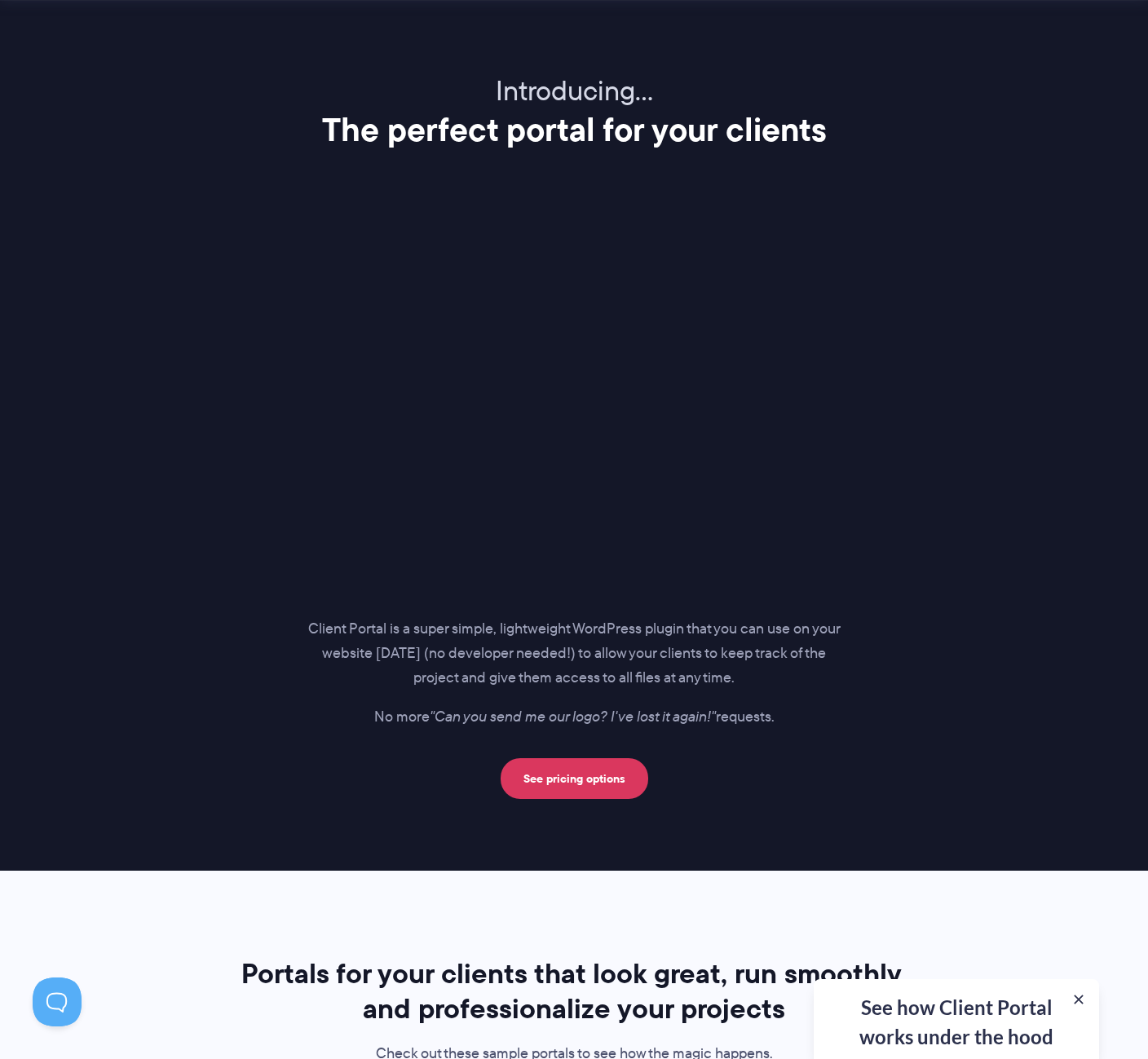
click at [962, 704] on div "Introducing… The perfect portal for your clients Client Portal is a super simpl…" at bounding box center [574, 436] width 1109 height 724
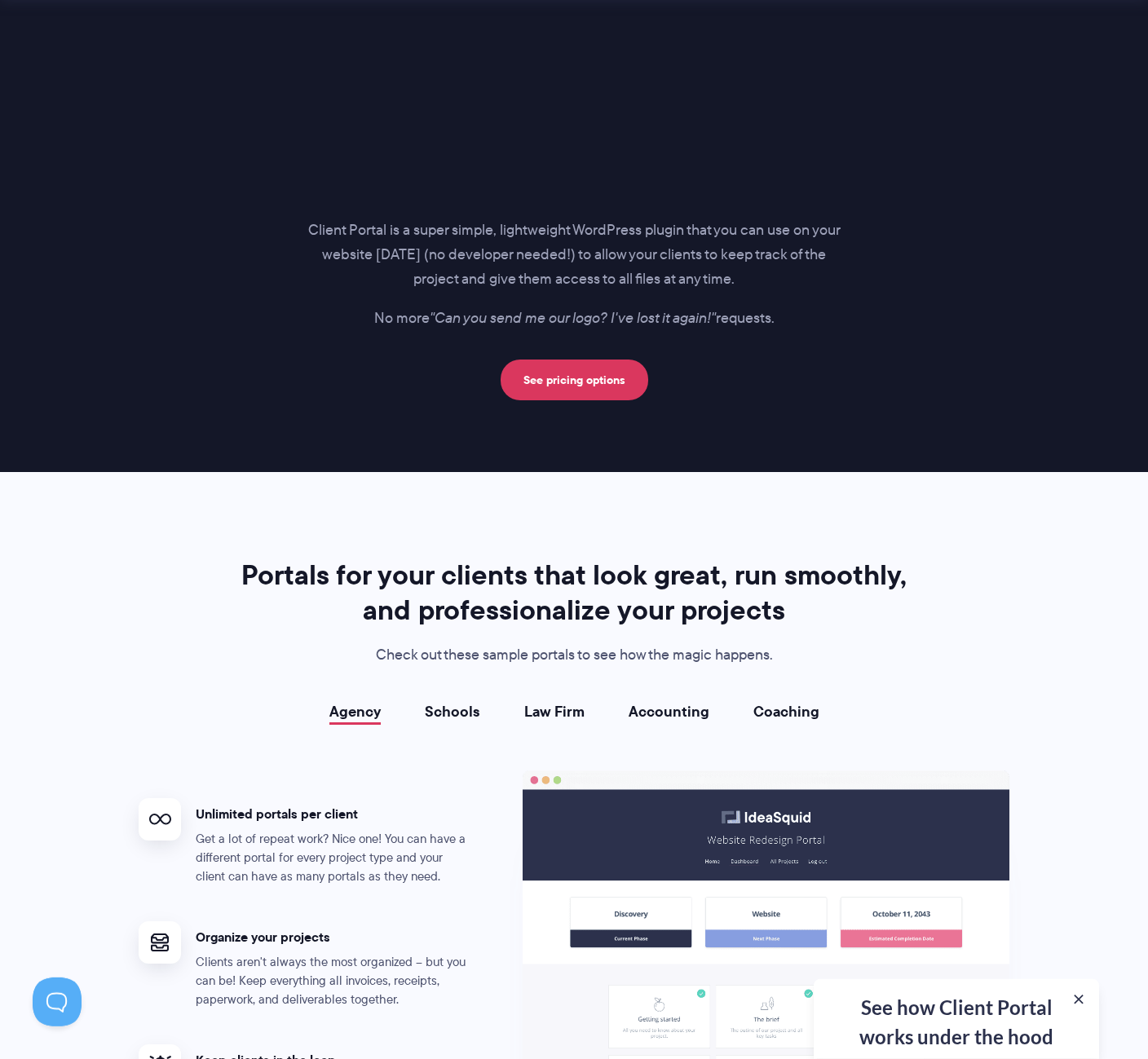
scroll to position [2411, 0]
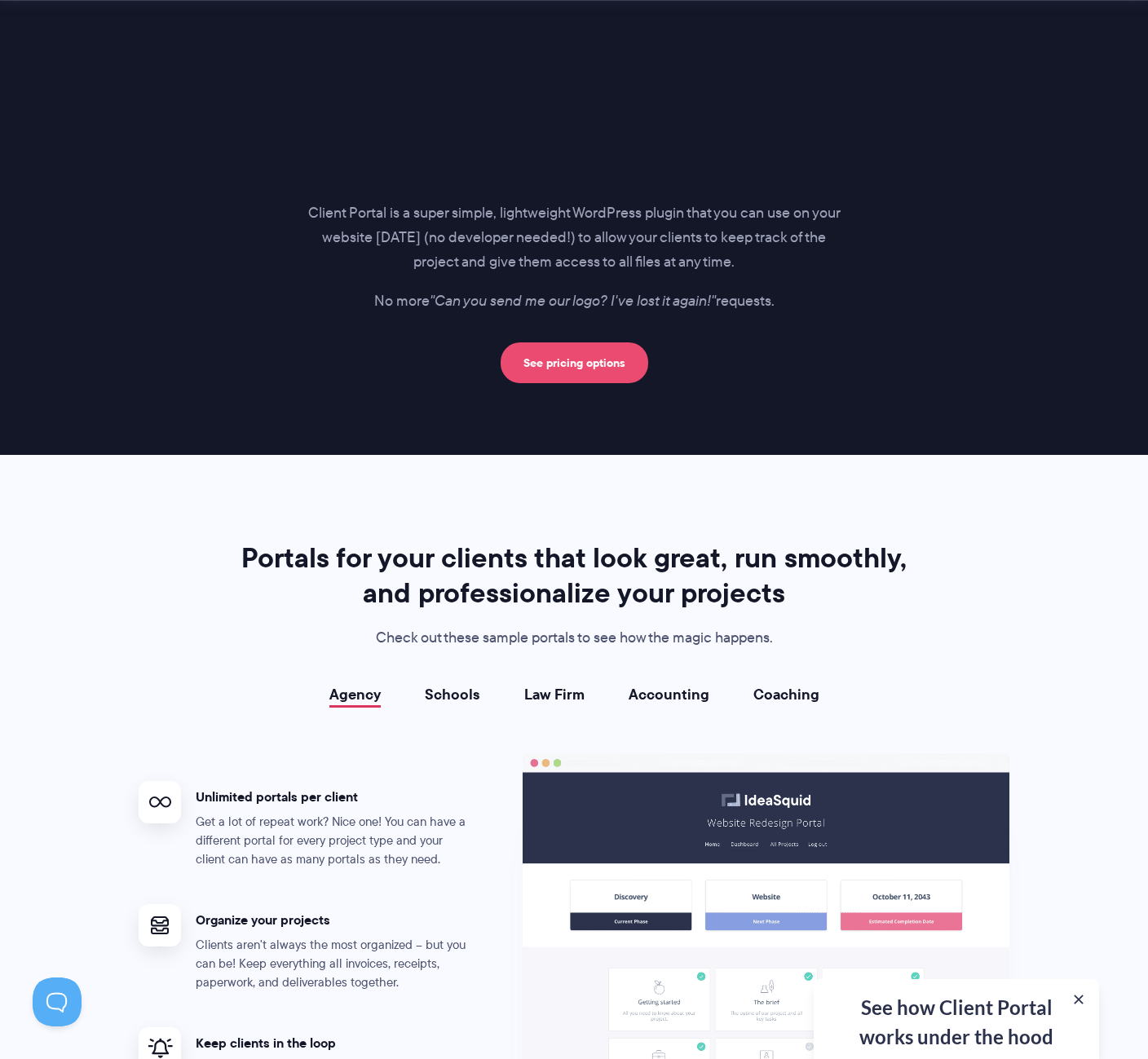
click at [585, 361] on link "See pricing options" at bounding box center [574, 362] width 148 height 41
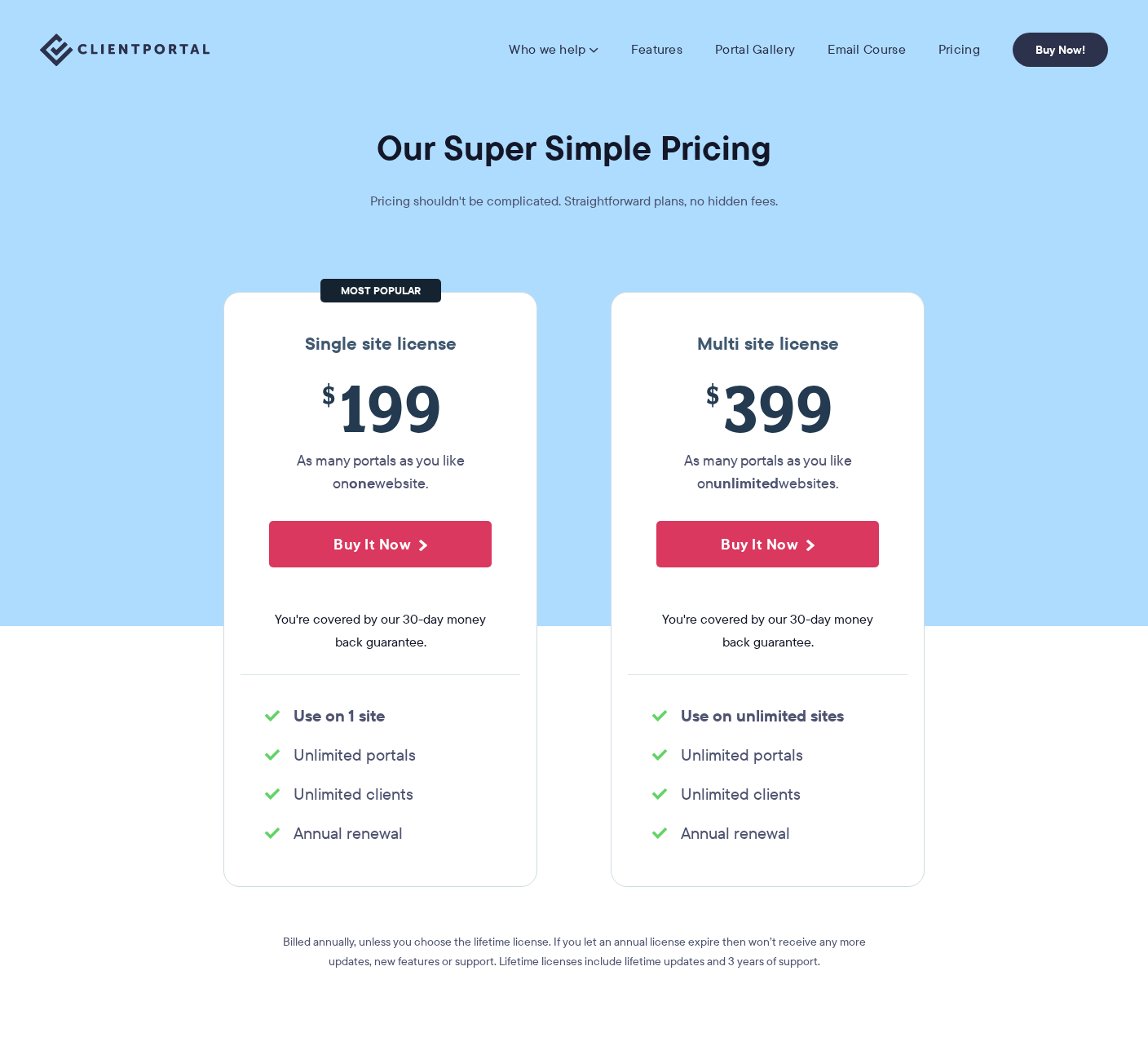
drag, startPoint x: 277, startPoint y: 362, endPoint x: 506, endPoint y: 475, distance: 255.4
click at [506, 475] on div "Single site license $ 199 As many portals as you like on one website. Buy It No…" at bounding box center [380, 590] width 314 height 595
click at [506, 475] on div "$ 199 As many portals as you like on one website. Buy It Now You're covered by …" at bounding box center [380, 522] width 279 height 303
drag, startPoint x: 487, startPoint y: 469, endPoint x: 288, endPoint y: 342, distance: 236.1
click at [288, 342] on div "Single site license $ 199 As many portals as you like on one website. Buy It No…" at bounding box center [380, 590] width 314 height 595
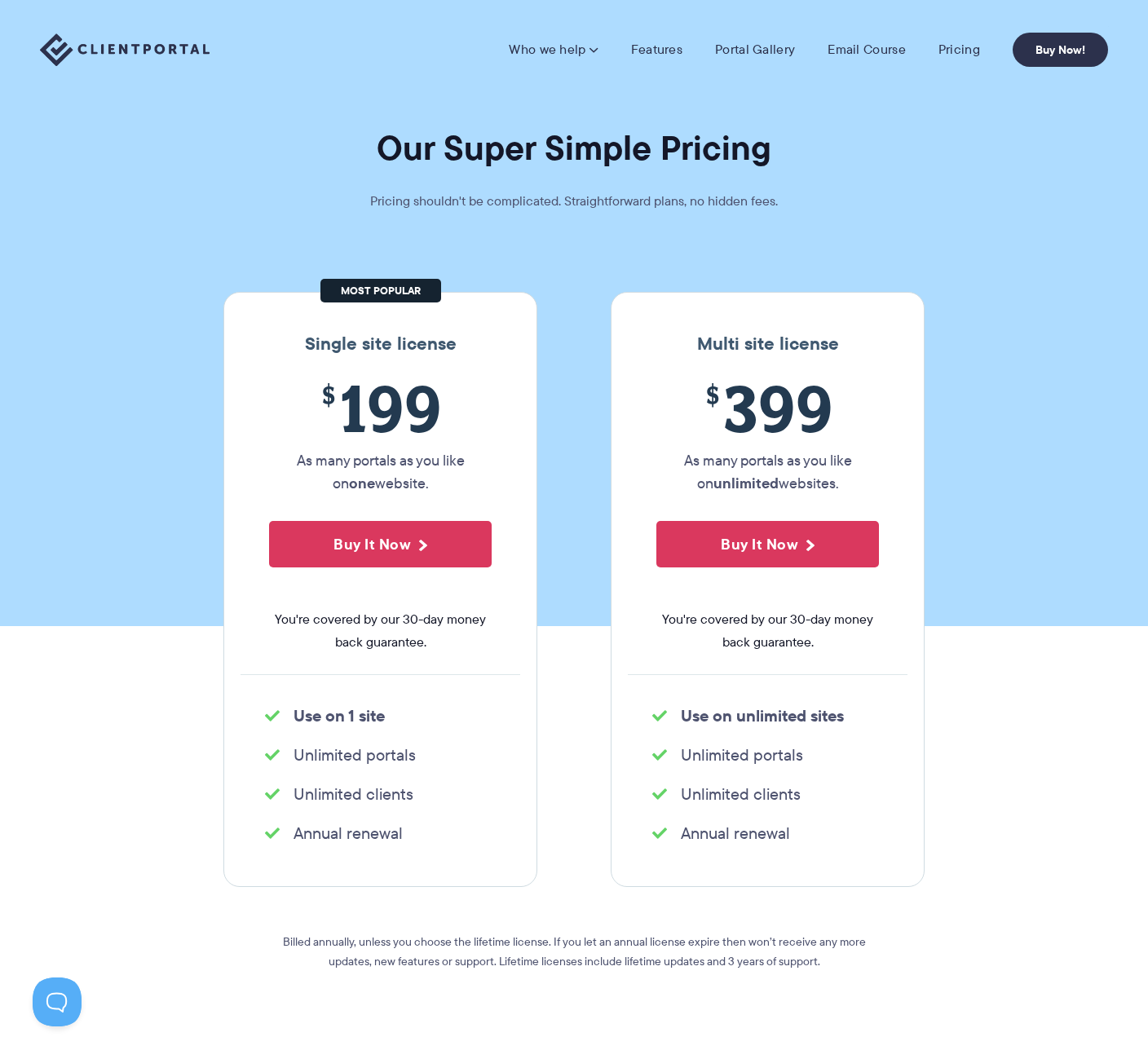
click at [288, 342] on h3 "Single site license" at bounding box center [380, 344] width 279 height 21
drag, startPoint x: 288, startPoint y: 342, endPoint x: 477, endPoint y: 483, distance: 235.8
click at [477, 483] on div "Single site license $ 199 As many portals as you like on one website. Buy It No…" at bounding box center [380, 590] width 314 height 595
click at [53, 447] on section "Our Super Simple Pricing Pricing shouldn't be complicated. Straightforward plan…" at bounding box center [574, 312] width 1148 height 626
drag, startPoint x: 295, startPoint y: 618, endPoint x: 526, endPoint y: 662, distance: 235.2
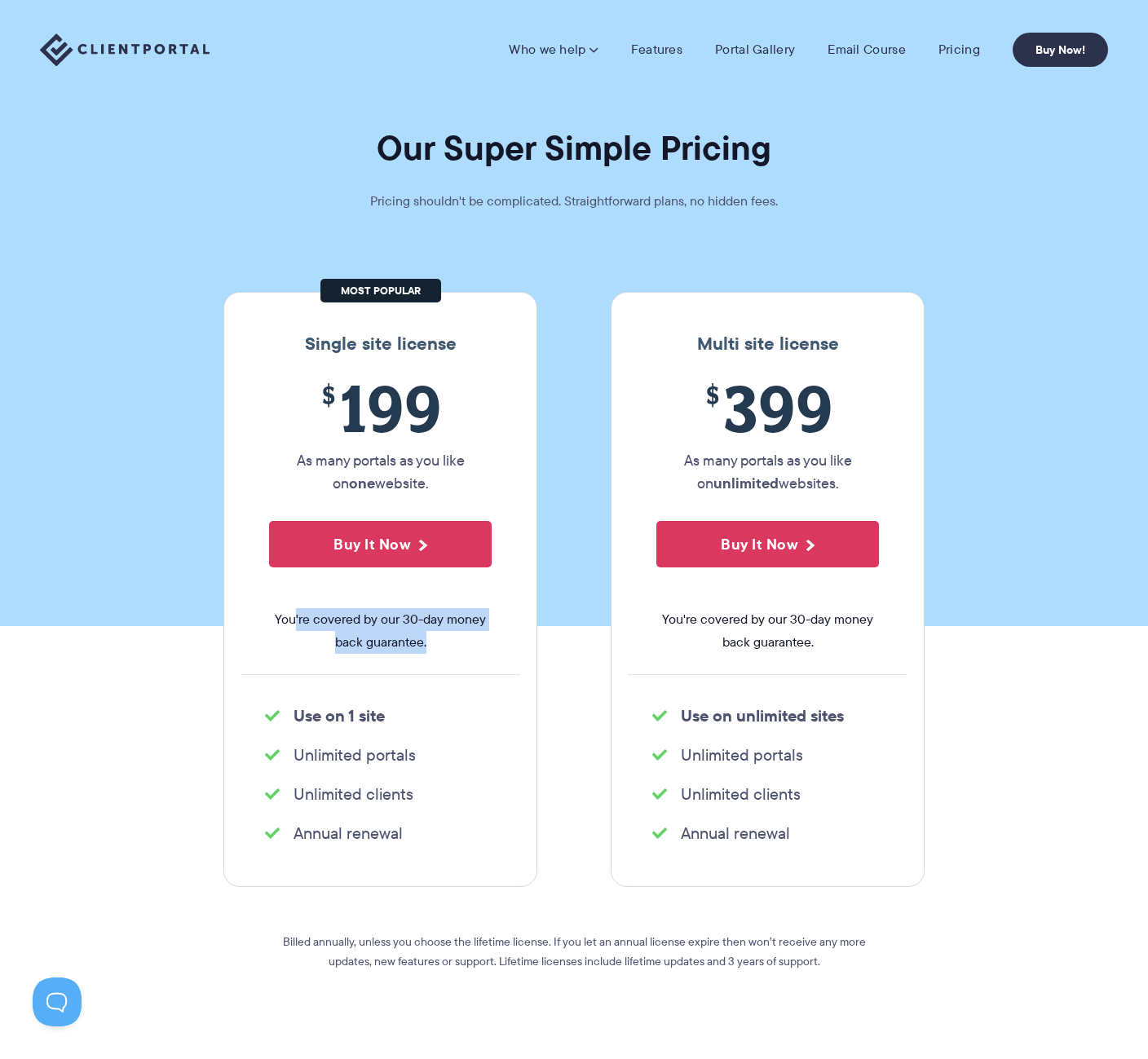
click at [526, 662] on div "Single site license $ 199 As many portals as you like on one website. Buy It No…" at bounding box center [380, 590] width 314 height 595
click at [512, 665] on div "$ 199 As many portals as you like on one website. Buy It Now You're covered by …" at bounding box center [380, 522] width 279 height 303
drag, startPoint x: 306, startPoint y: 342, endPoint x: 488, endPoint y: 351, distance: 182.2
click at [488, 351] on h3 "Single site license" at bounding box center [380, 344] width 279 height 21
drag, startPoint x: 349, startPoint y: 720, endPoint x: 436, endPoint y: 845, distance: 152.3
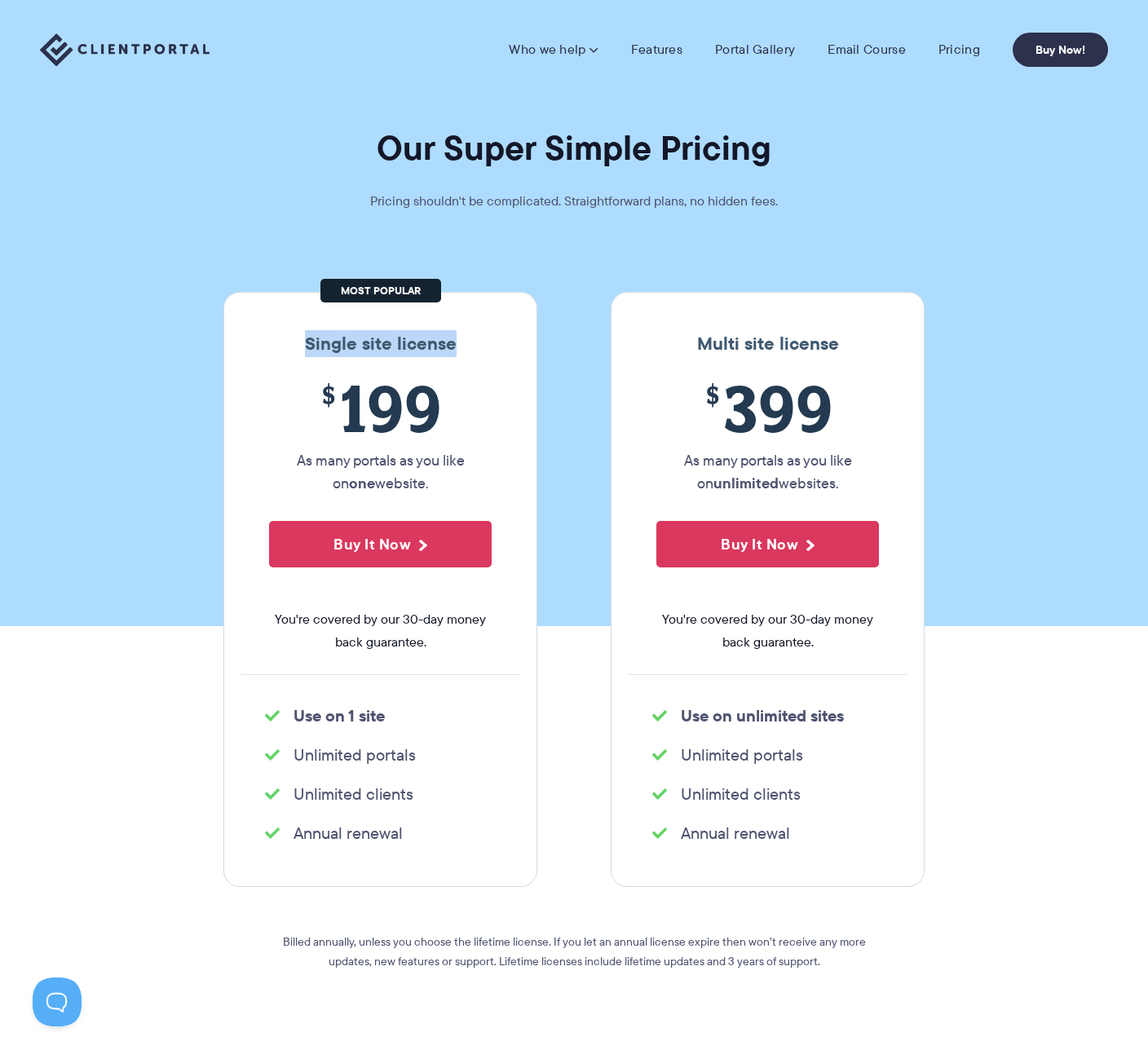
click at [435, 846] on div "Single site license $ 199 As many portals as you like on one website. Buy It No…" at bounding box center [380, 590] width 314 height 595
click at [436, 845] on ul "Annual renewal" at bounding box center [380, 832] width 279 height 32
drag, startPoint x: 385, startPoint y: 845, endPoint x: 243, endPoint y: 835, distance: 142.4
click at [243, 835] on ul "Annual renewal" at bounding box center [380, 832] width 279 height 32
click at [340, 870] on div "Single site license $ 199 As many portals as you like on one website. Buy It No…" at bounding box center [380, 590] width 314 height 595
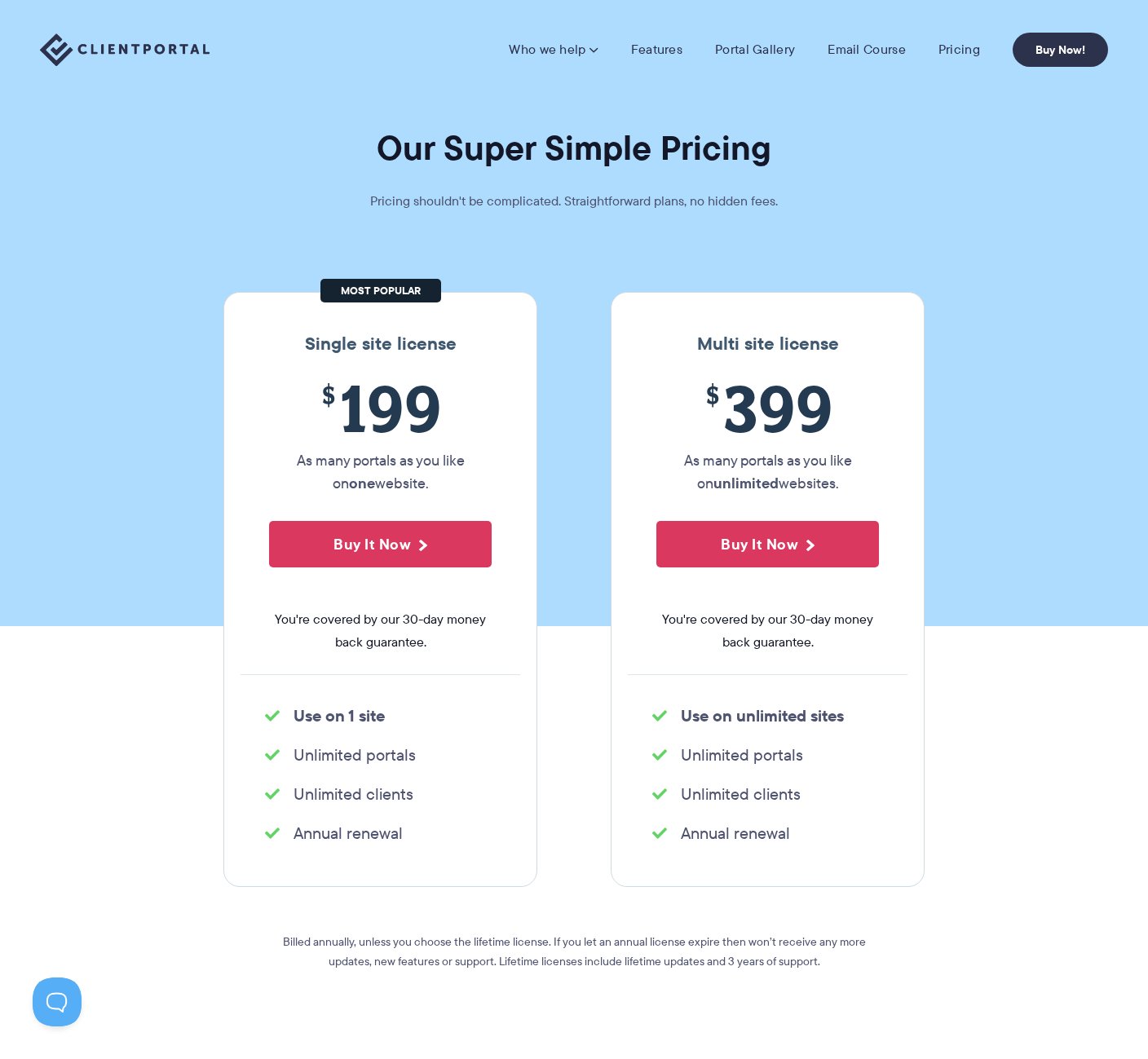
drag, startPoint x: 398, startPoint y: 839, endPoint x: 222, endPoint y: 870, distance: 178.7
click at [222, 870] on div "Single site license $ 199 As many portals as you like on one website. Buy It No…" at bounding box center [574, 590] width 726 height 595
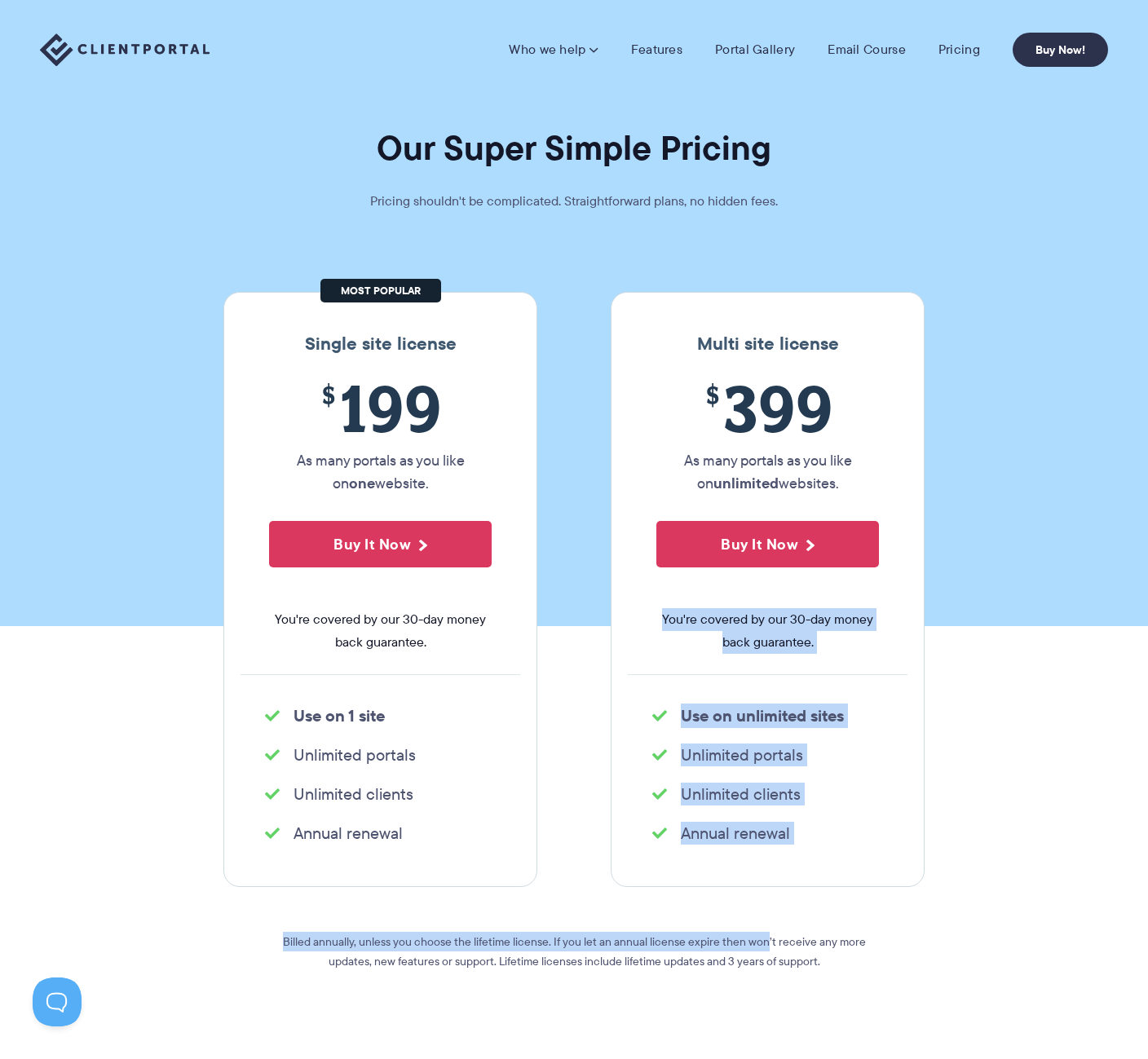
drag, startPoint x: 323, startPoint y: 882, endPoint x: 878, endPoint y: 948, distance: 558.9
click at [791, 938] on div "Single site license $ 199 As many portals as you like on one website. Buy It No…" at bounding box center [574, 682] width 726 height 780
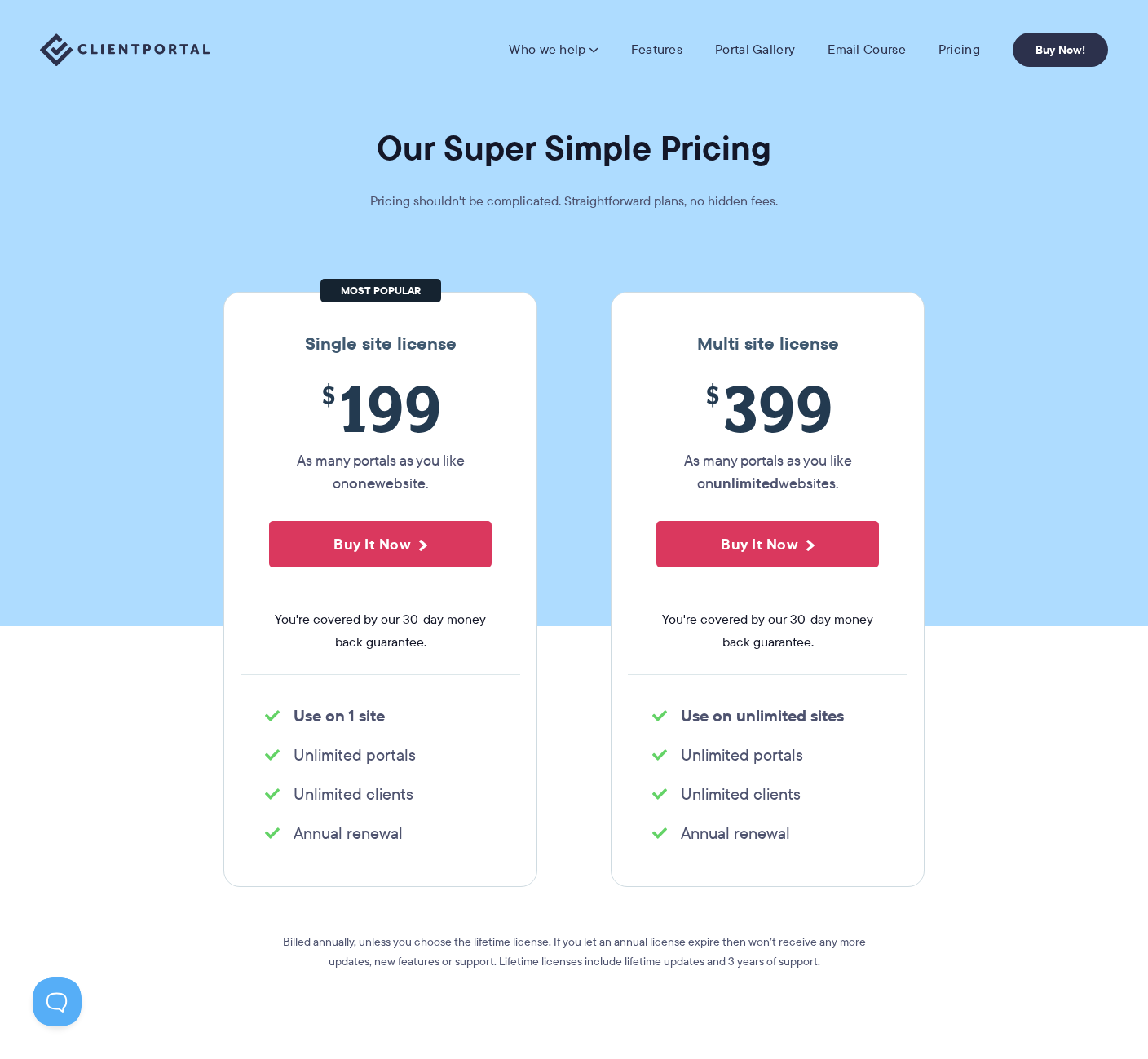
click at [942, 961] on section "Single site license $ 199 As many portals as you like on one website. Buy It No…" at bounding box center [574, 657] width 1148 height 829
drag, startPoint x: 750, startPoint y: 963, endPoint x: 533, endPoint y: 932, distance: 219.2
click at [533, 932] on div "Single site license $ 199 As many portals as you like on one website. Buy It No…" at bounding box center [574, 682] width 726 height 780
click at [533, 932] on div "Billed annually, unless you choose the lifetime license. If you let an annual l…" at bounding box center [574, 960] width 587 height 84
drag, startPoint x: 660, startPoint y: 930, endPoint x: 956, endPoint y: 926, distance: 296.0
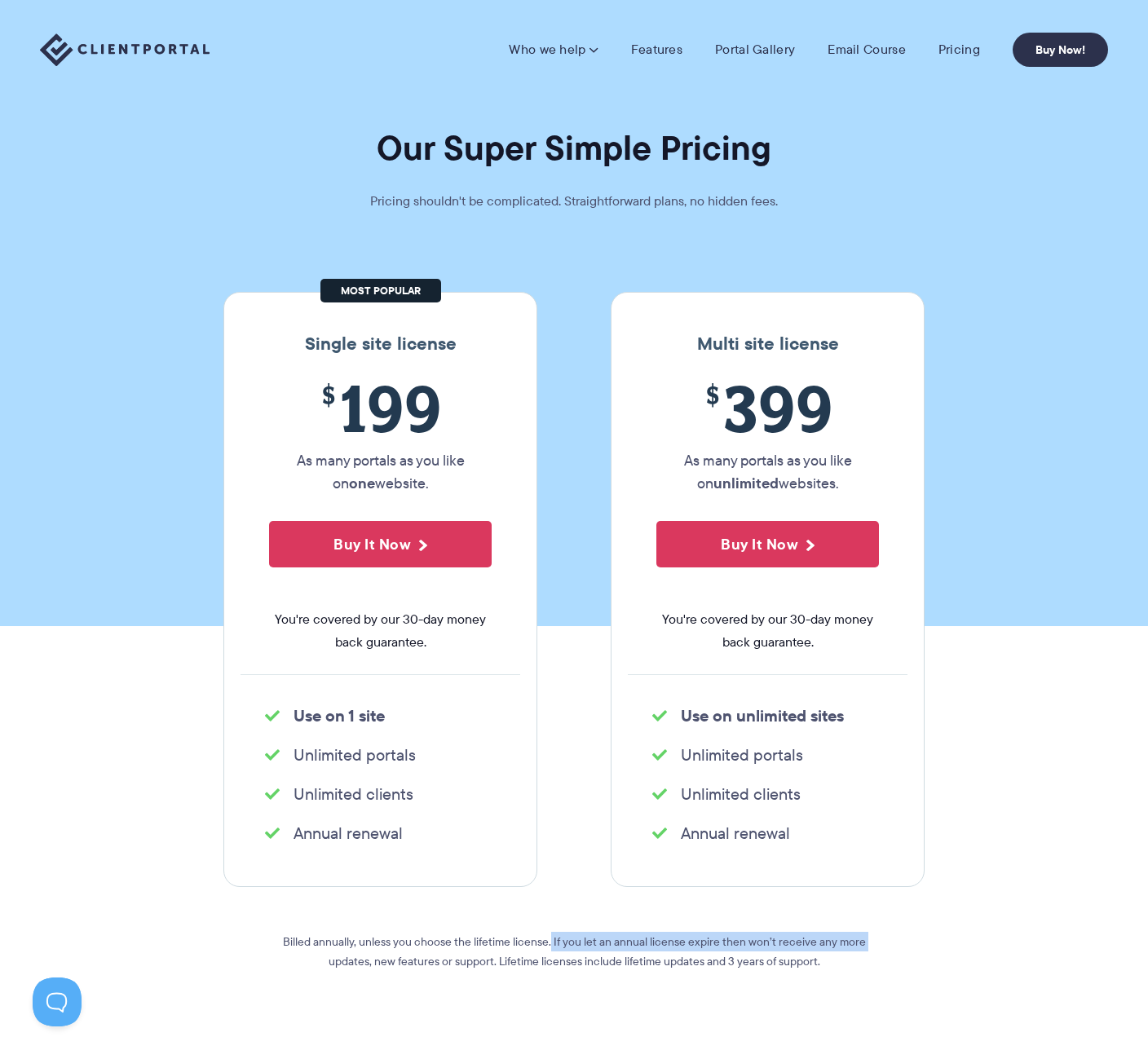
click at [955, 926] on section "Single site license $ 199 As many portals as you like on one website. Buy It No…" at bounding box center [574, 657] width 1148 height 829
drag, startPoint x: 782, startPoint y: 968, endPoint x: 368, endPoint y: 929, distance: 415.8
click at [368, 929] on div "Single site license $ 199 As many portals as you like on one website. Buy It No…" at bounding box center [574, 682] width 726 height 780
click at [368, 929] on div "Billed annually, unless you choose the lifetime license. If you let an annual l…" at bounding box center [574, 960] width 587 height 84
drag, startPoint x: 368, startPoint y: 929, endPoint x: 897, endPoint y: 969, distance: 530.5
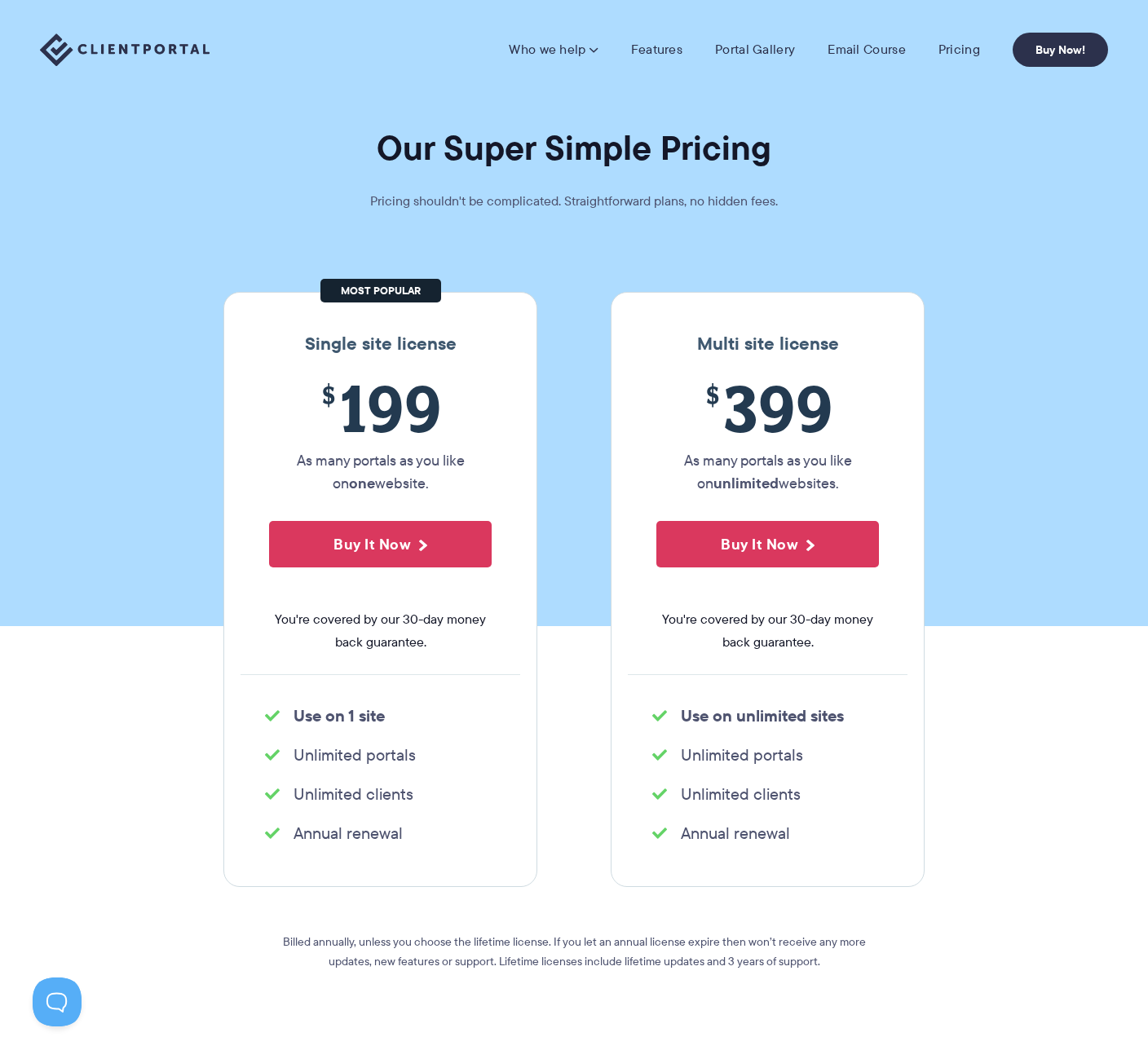
click at [897, 969] on div "Single site license $ 199 As many portals as you like on one website. Buy It No…" at bounding box center [574, 682] width 726 height 780
click at [705, 1013] on div "Billed annually, unless you choose the lifetime license. If you let an annual l…" at bounding box center [574, 980] width 587 height 186
drag, startPoint x: 823, startPoint y: 956, endPoint x: 384, endPoint y: 936, distance: 439.5
click at [385, 935] on div "Single site license $ 199 As many portals as you like on one website. Buy It No…" at bounding box center [574, 682] width 726 height 780
click at [589, 980] on div "Billed annually, unless you choose the lifetime license. If you let an annual l…" at bounding box center [574, 960] width 587 height 84
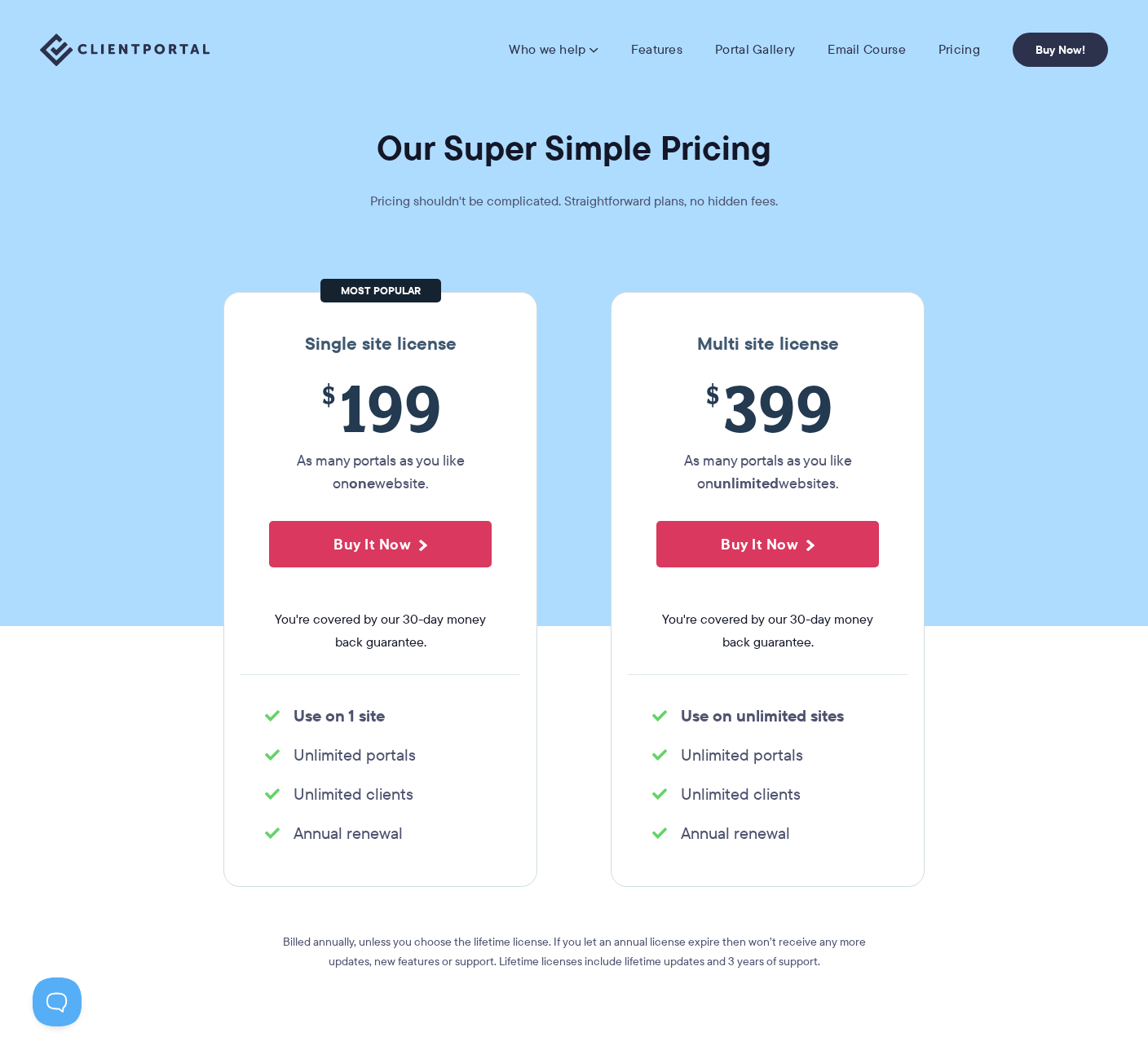
drag, startPoint x: 583, startPoint y: 949, endPoint x: 841, endPoint y: 963, distance: 258.4
click at [841, 963] on p "Billed annually, unless you choose the lifetime license. If you let an annual l…" at bounding box center [574, 951] width 587 height 39
drag, startPoint x: 772, startPoint y: 983, endPoint x: 848, endPoint y: 975, distance: 76.4
click at [777, 988] on div "Billed annually, unless you choose the lifetime license. If you let an annual l…" at bounding box center [574, 960] width 587 height 84
drag, startPoint x: 854, startPoint y: 970, endPoint x: 504, endPoint y: 943, distance: 351.0
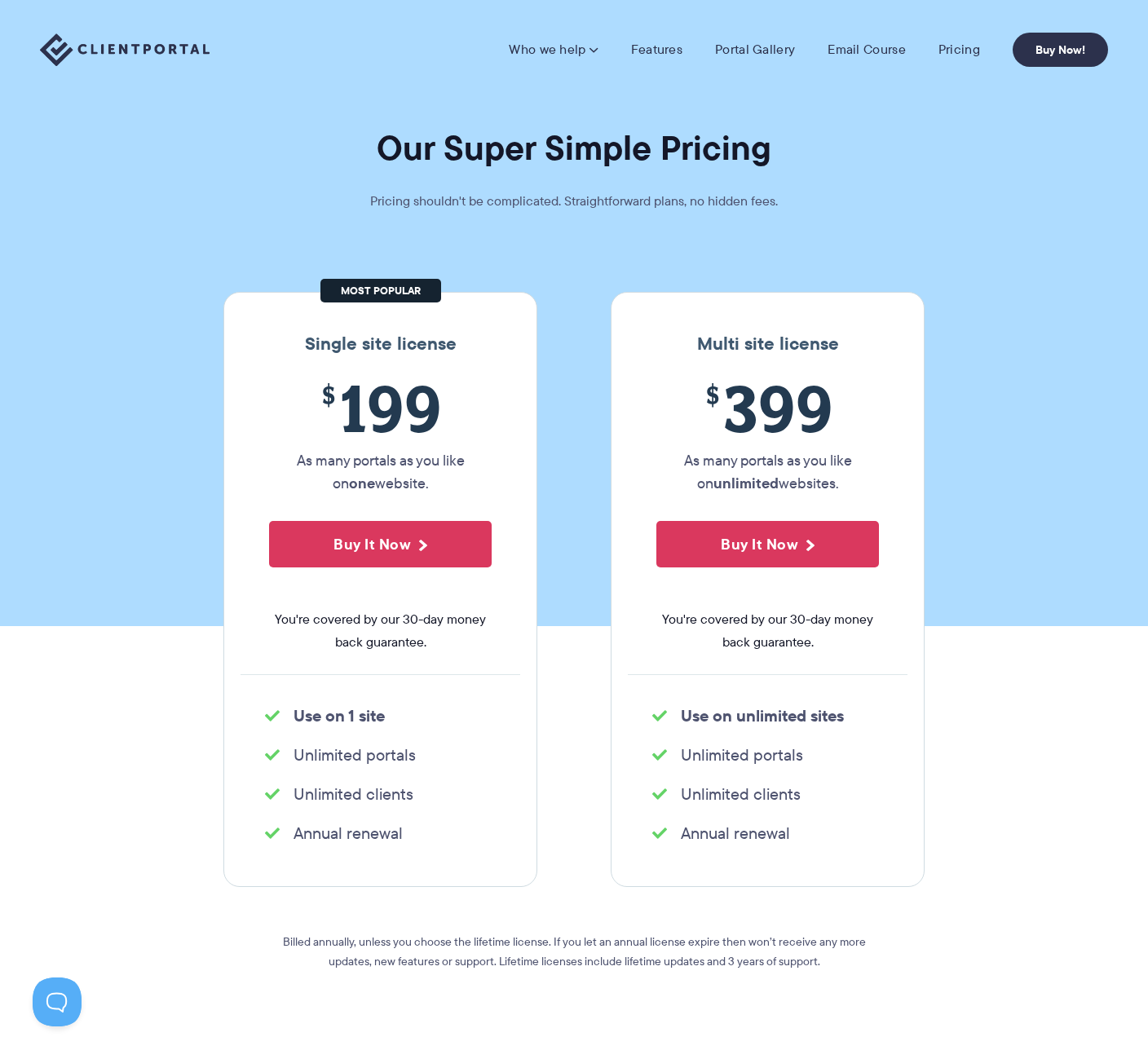
click at [504, 943] on p "Billed annually, unless you choose the lifetime license. If you let an annual l…" at bounding box center [574, 951] width 587 height 39
drag, startPoint x: 504, startPoint y: 943, endPoint x: 893, endPoint y: 955, distance: 389.2
click at [893, 955] on div "Single site license $ 199 As many portals as you like on one website. Buy It No…" at bounding box center [574, 682] width 726 height 780
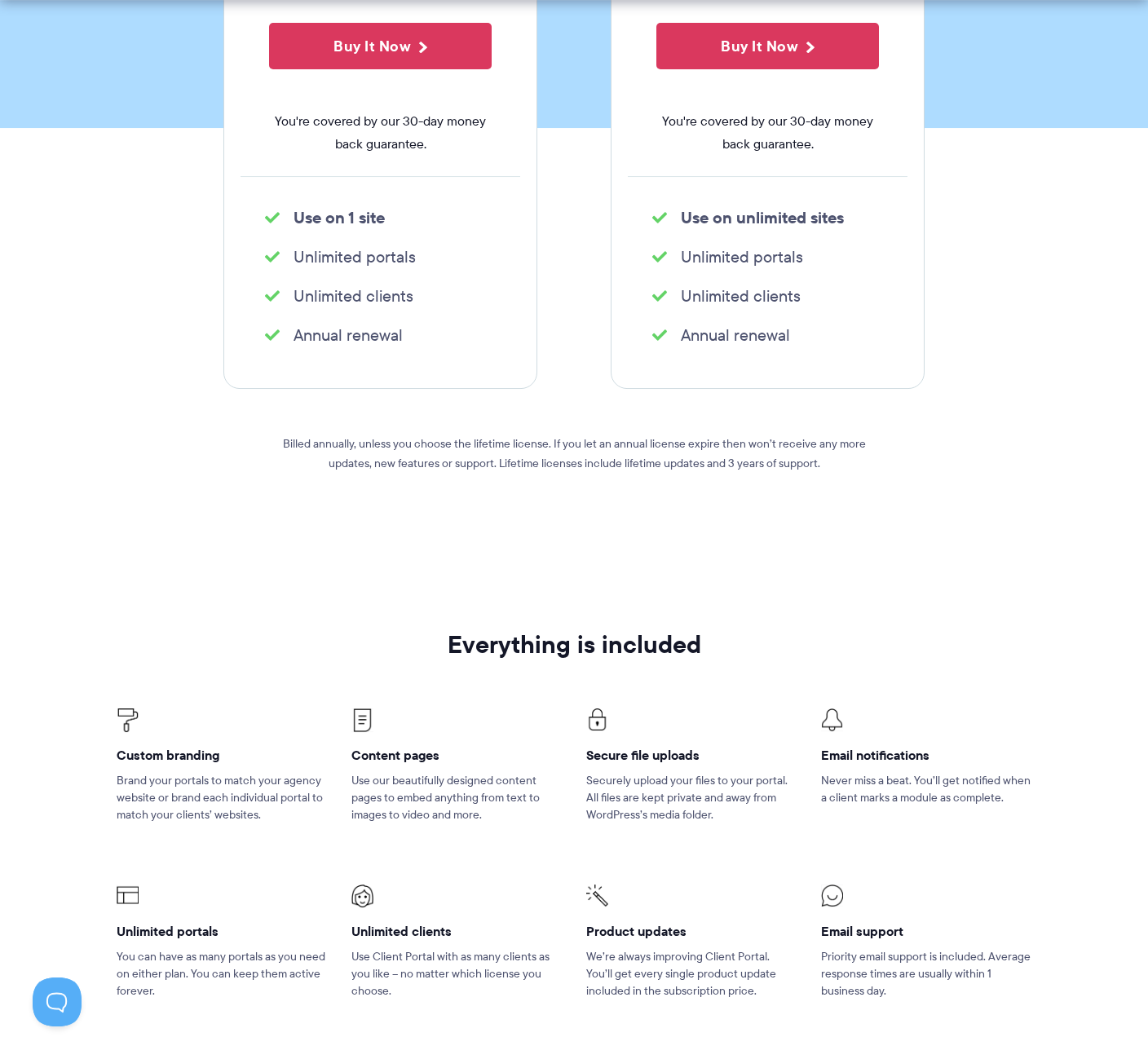
scroll to position [582, 0]
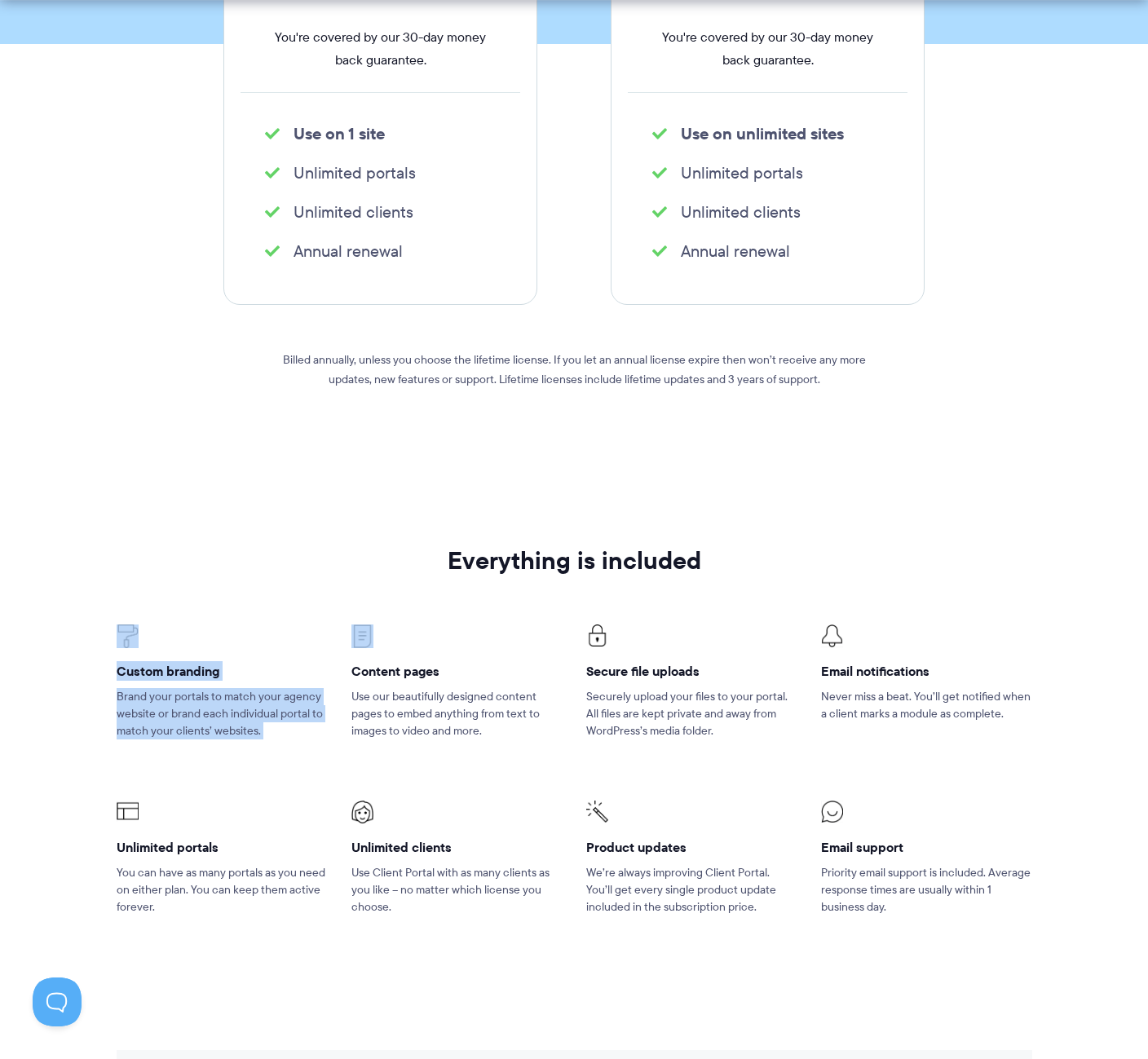
drag, startPoint x: 369, startPoint y: 587, endPoint x: 783, endPoint y: 565, distance: 414.6
click at [783, 565] on div "Everything is included Custom branding Brand your portals to match your agency …" at bounding box center [574, 751] width 941 height 409
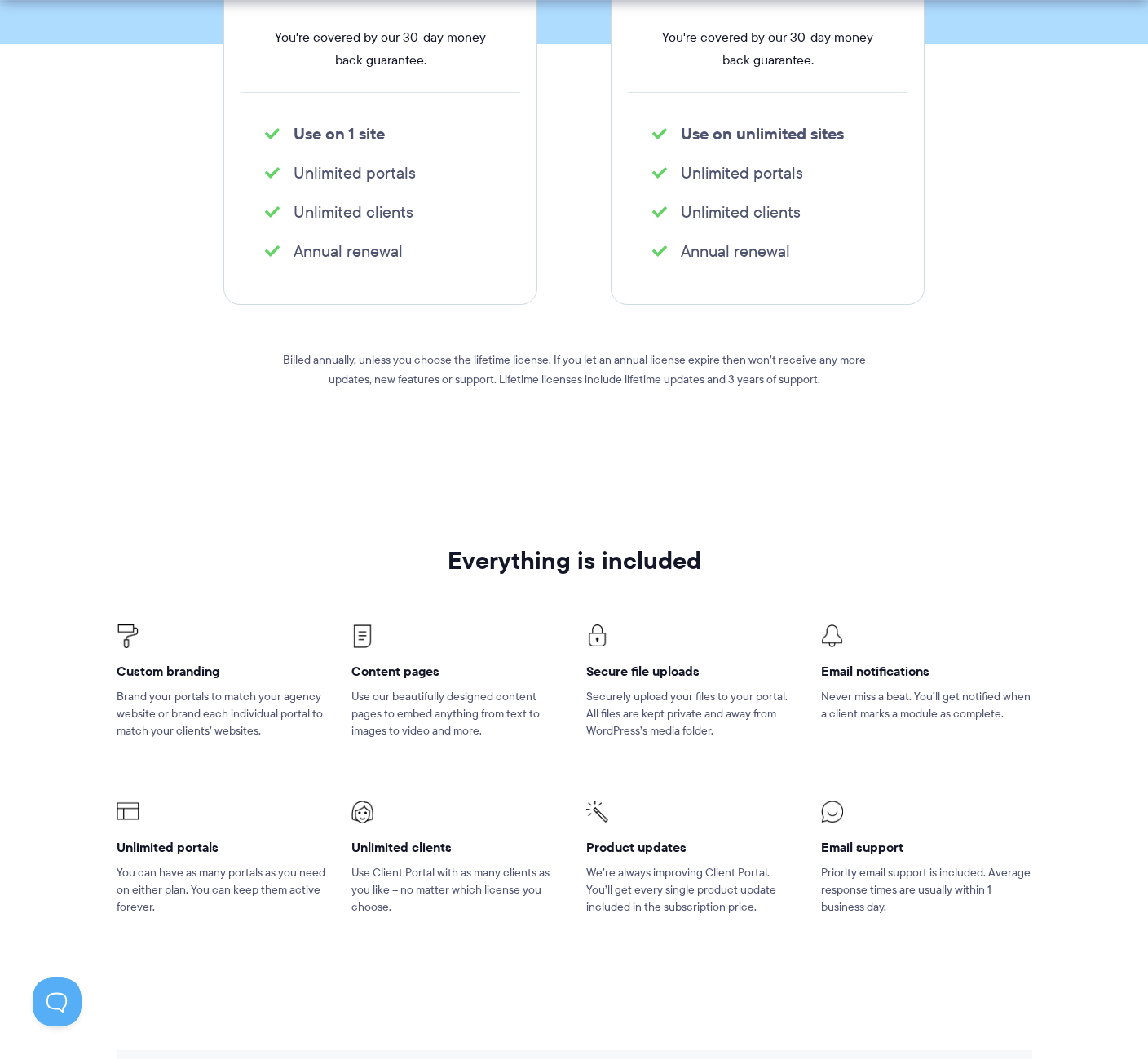
click at [790, 562] on h2 "Everything is included" at bounding box center [574, 559] width 916 height 27
drag, startPoint x: 790, startPoint y: 562, endPoint x: 348, endPoint y: 531, distance: 443.1
click at [348, 531] on section "Everything is included Custom branding Brand your portals to match your agency …" at bounding box center [574, 751] width 1148 height 524
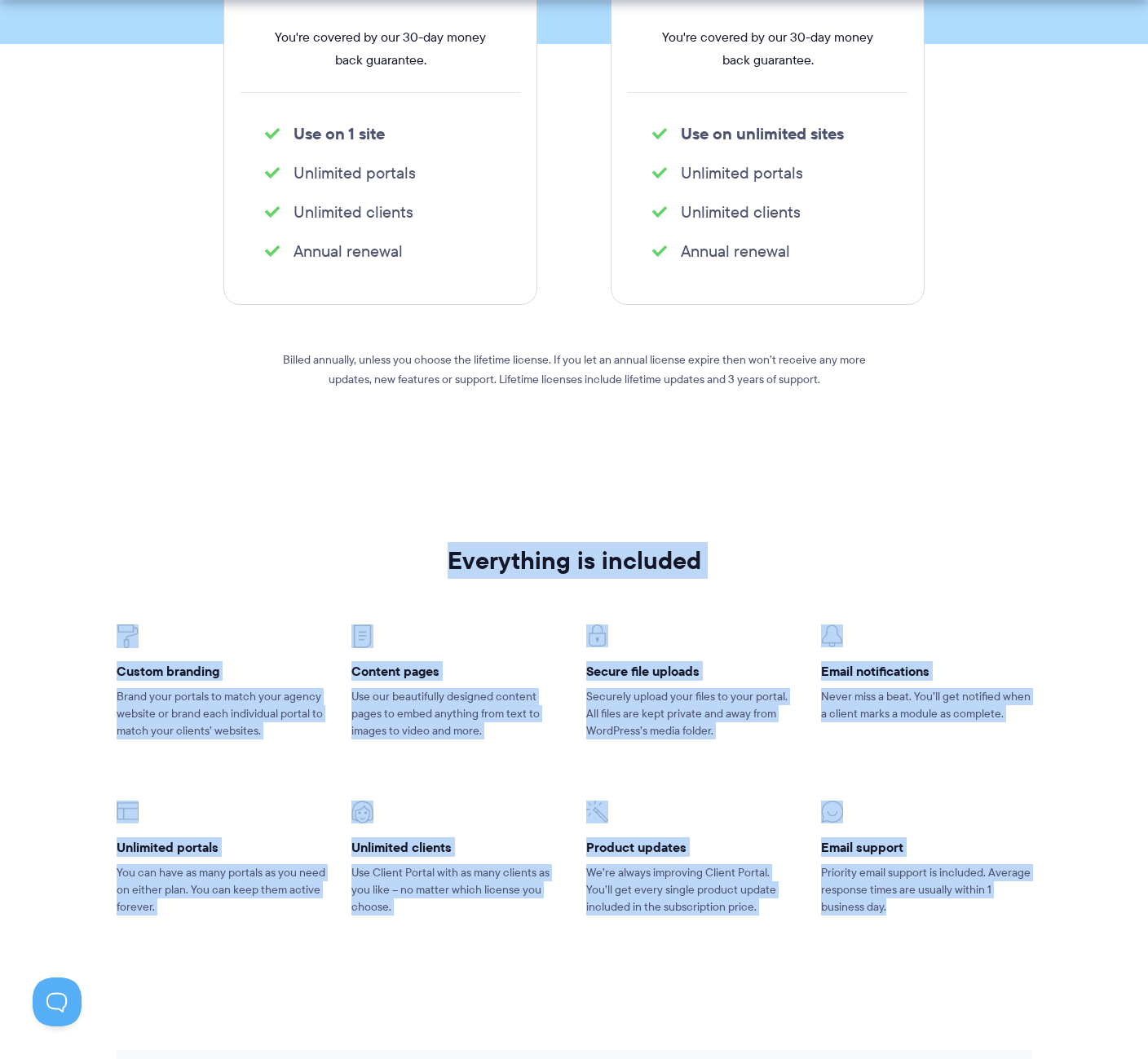
drag, startPoint x: 348, startPoint y: 531, endPoint x: 1047, endPoint y: 943, distance: 811.4
click at [1047, 943] on section "Everything is included Custom branding Brand your portals to match your agency …" at bounding box center [574, 751] width 1148 height 524
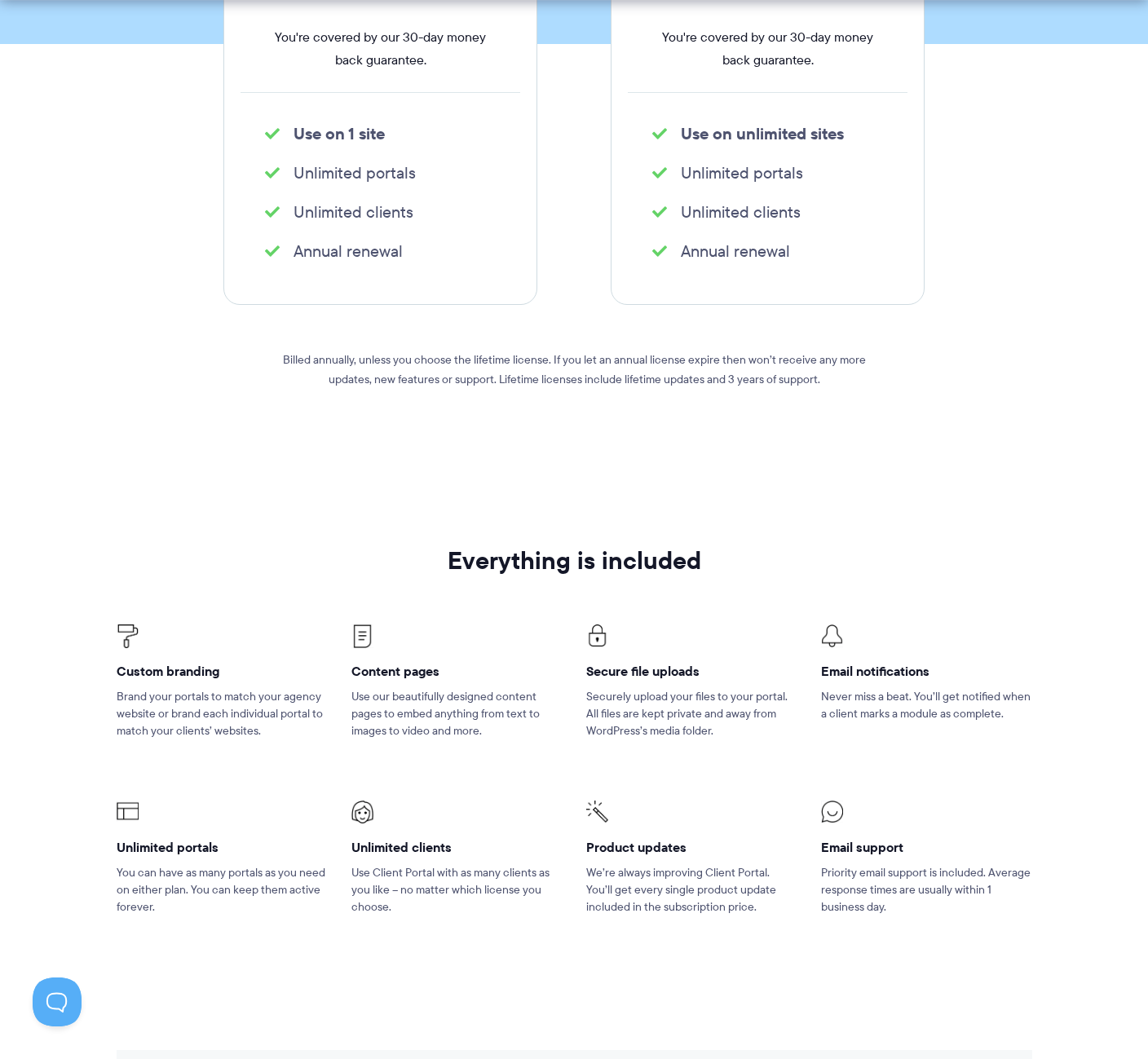
click at [1047, 943] on section "Everything is included Custom branding Brand your portals to match your agency …" at bounding box center [574, 751] width 1148 height 524
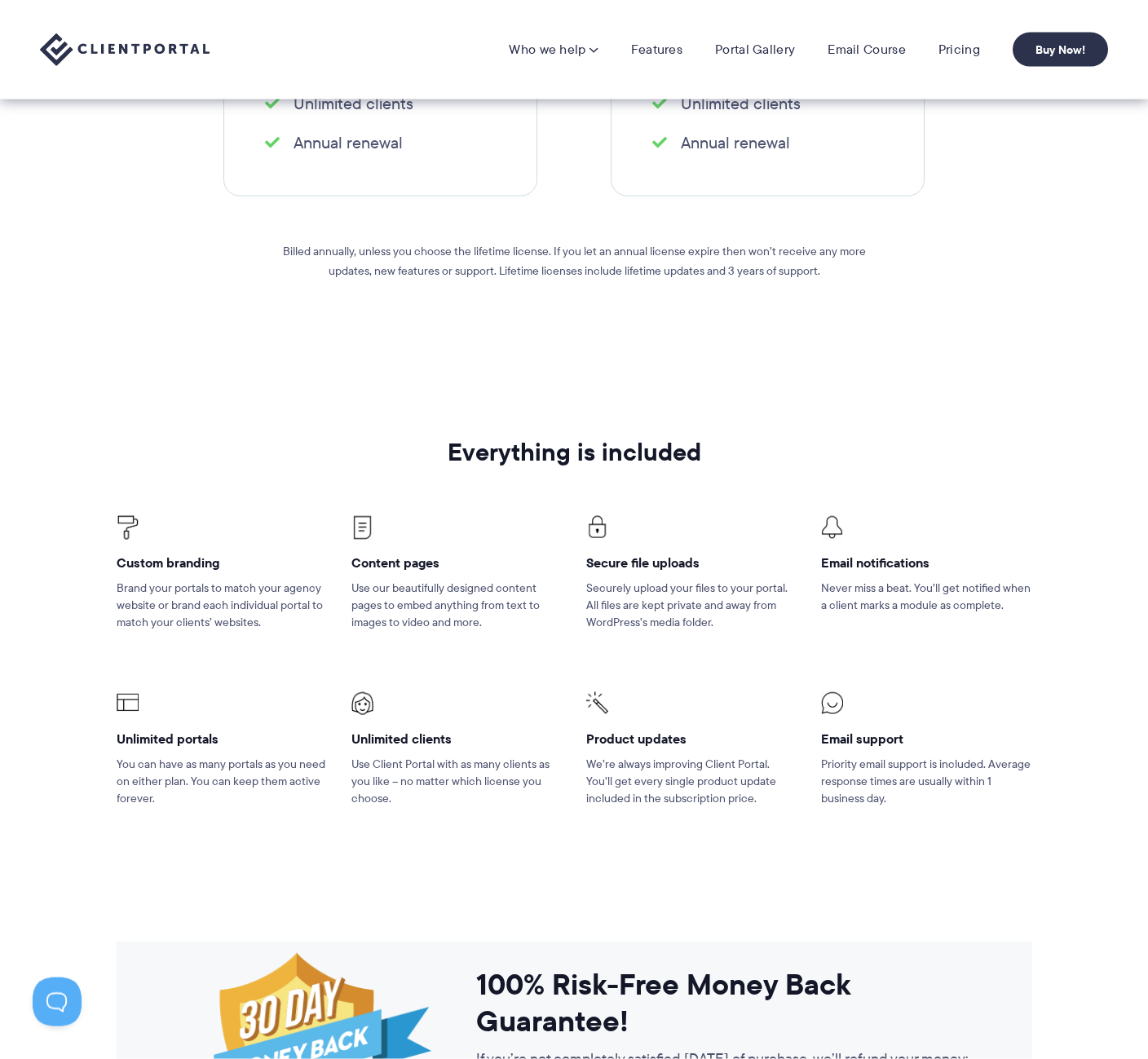
scroll to position [0, 0]
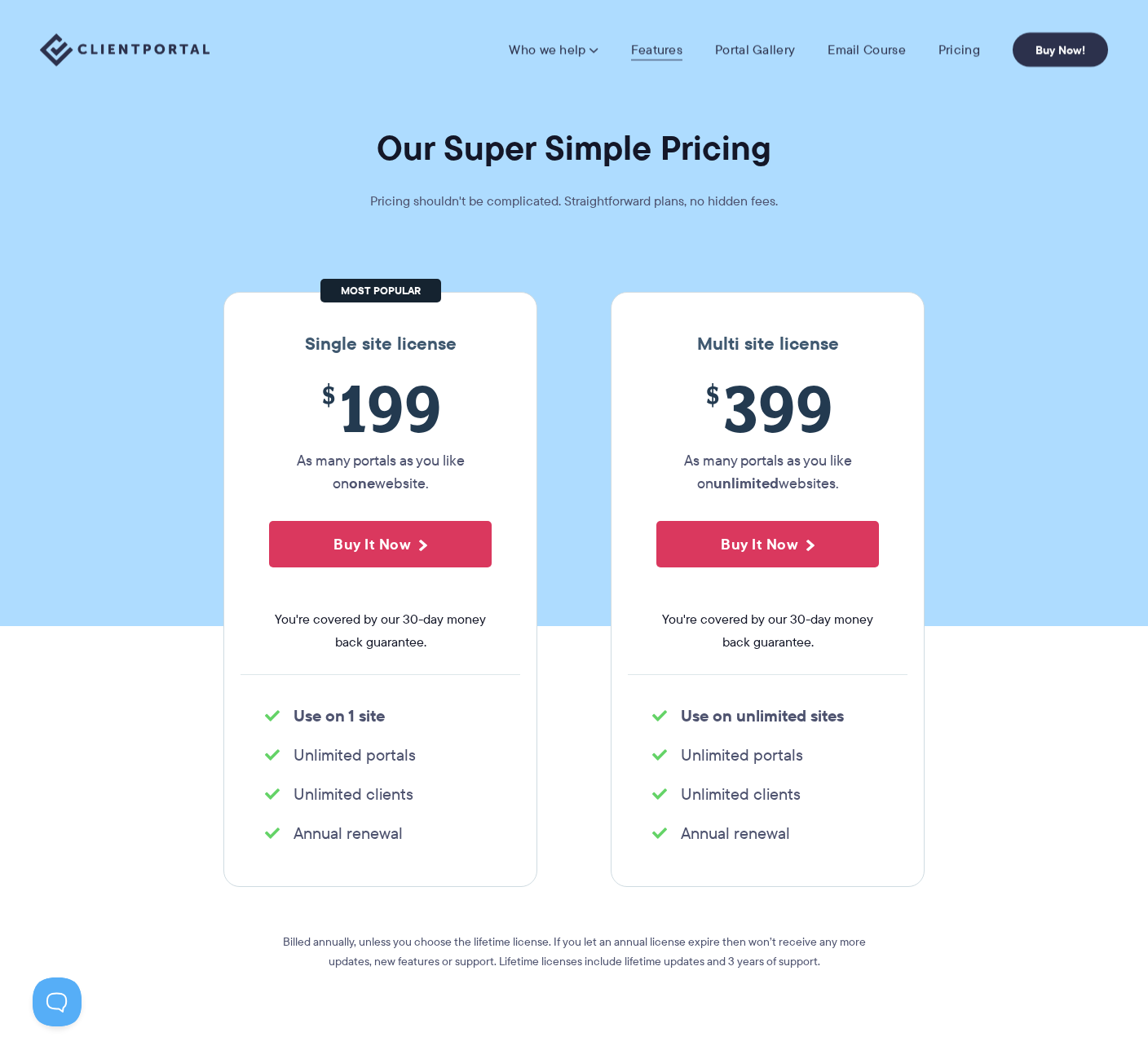
click at [669, 47] on link "Features" at bounding box center [657, 50] width 52 height 17
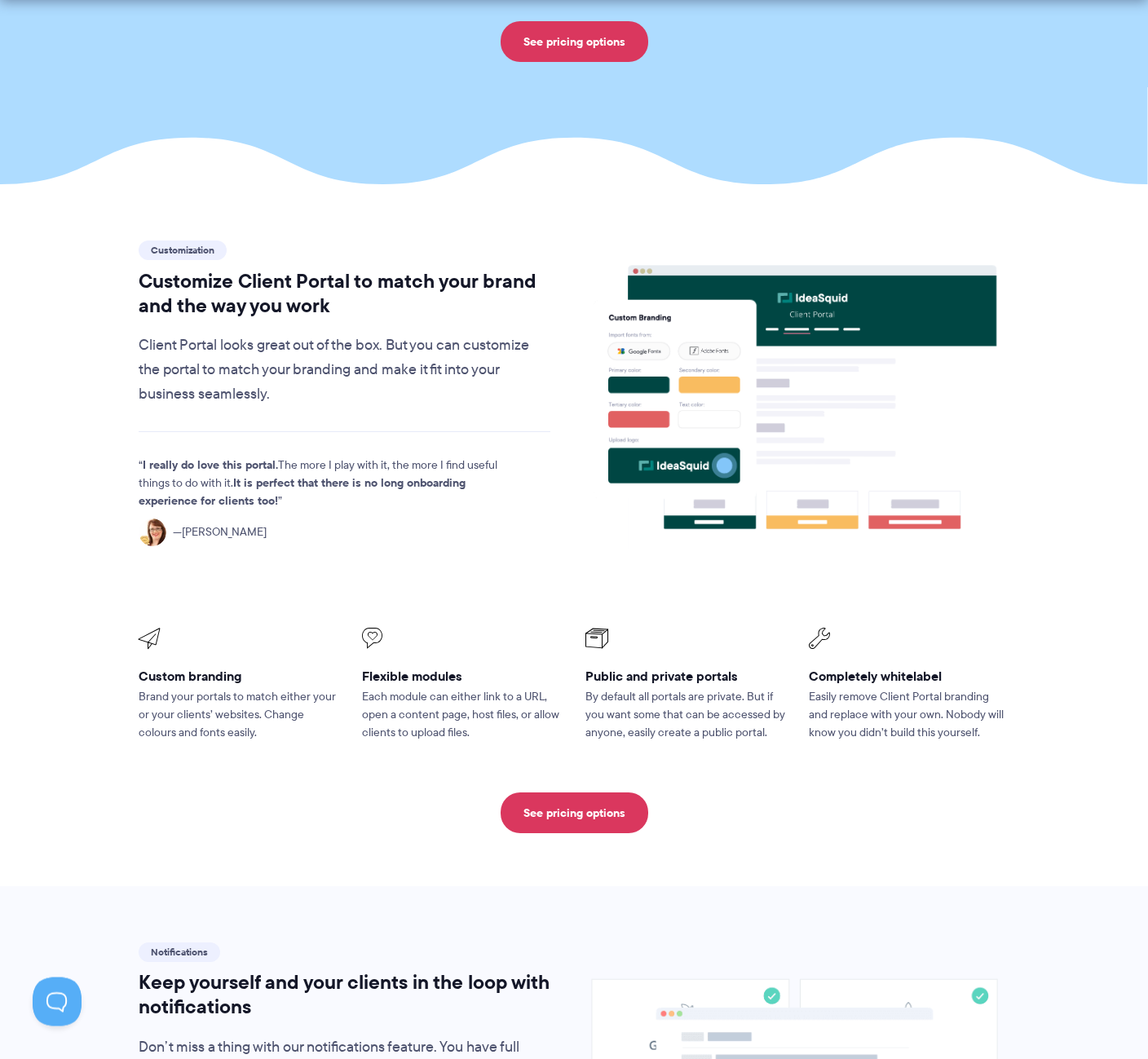
scroll to position [333, 0]
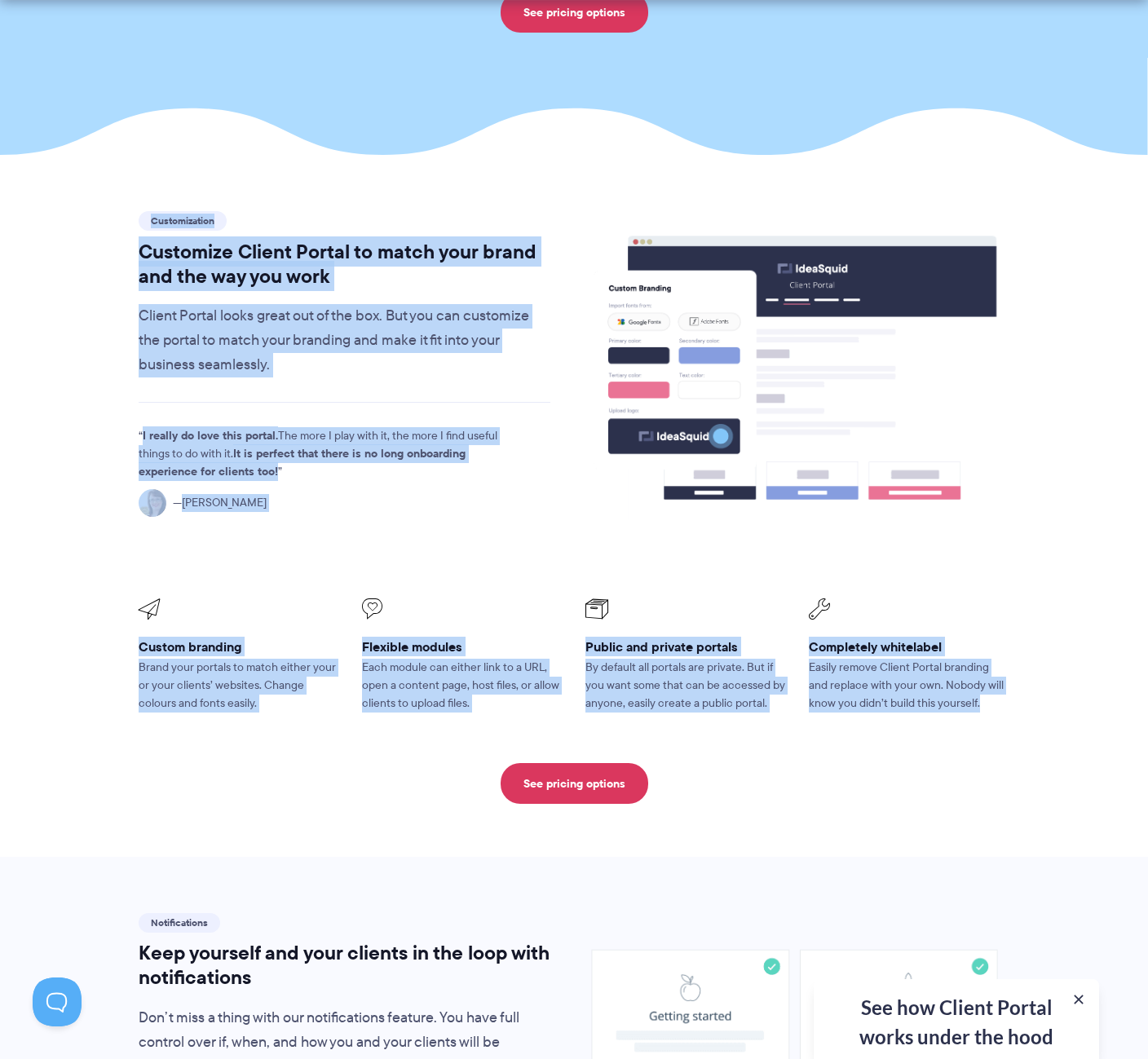
drag, startPoint x: 909, startPoint y: 673, endPoint x: 102, endPoint y: 190, distance: 940.5
click at [102, 190] on section "Customization Customize Client Portal to match your brand and the way you work …" at bounding box center [574, 505] width 1148 height 701
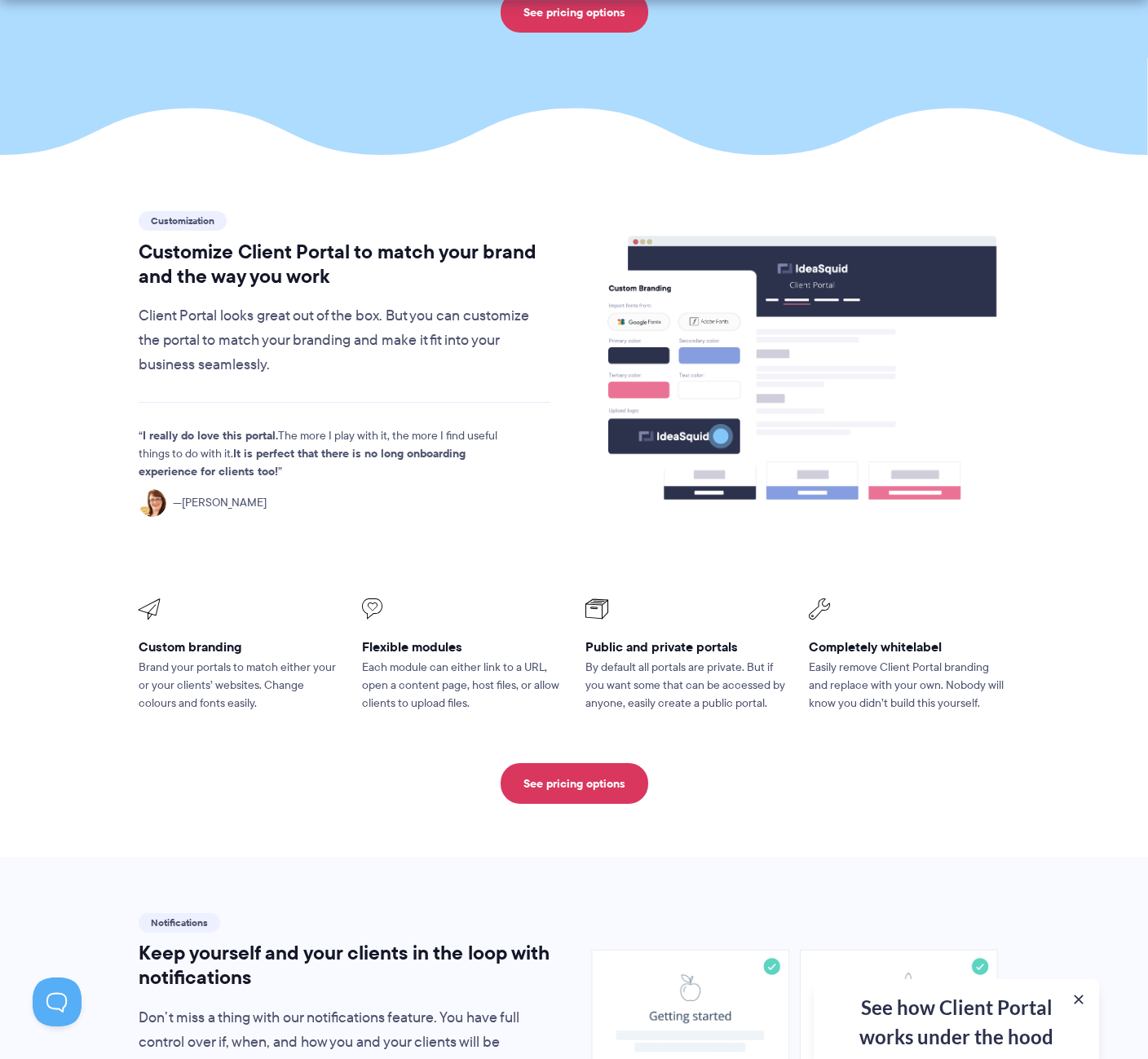
click at [102, 190] on section "Customization Customize Client Portal to match your brand and the way you work …" at bounding box center [574, 505] width 1148 height 701
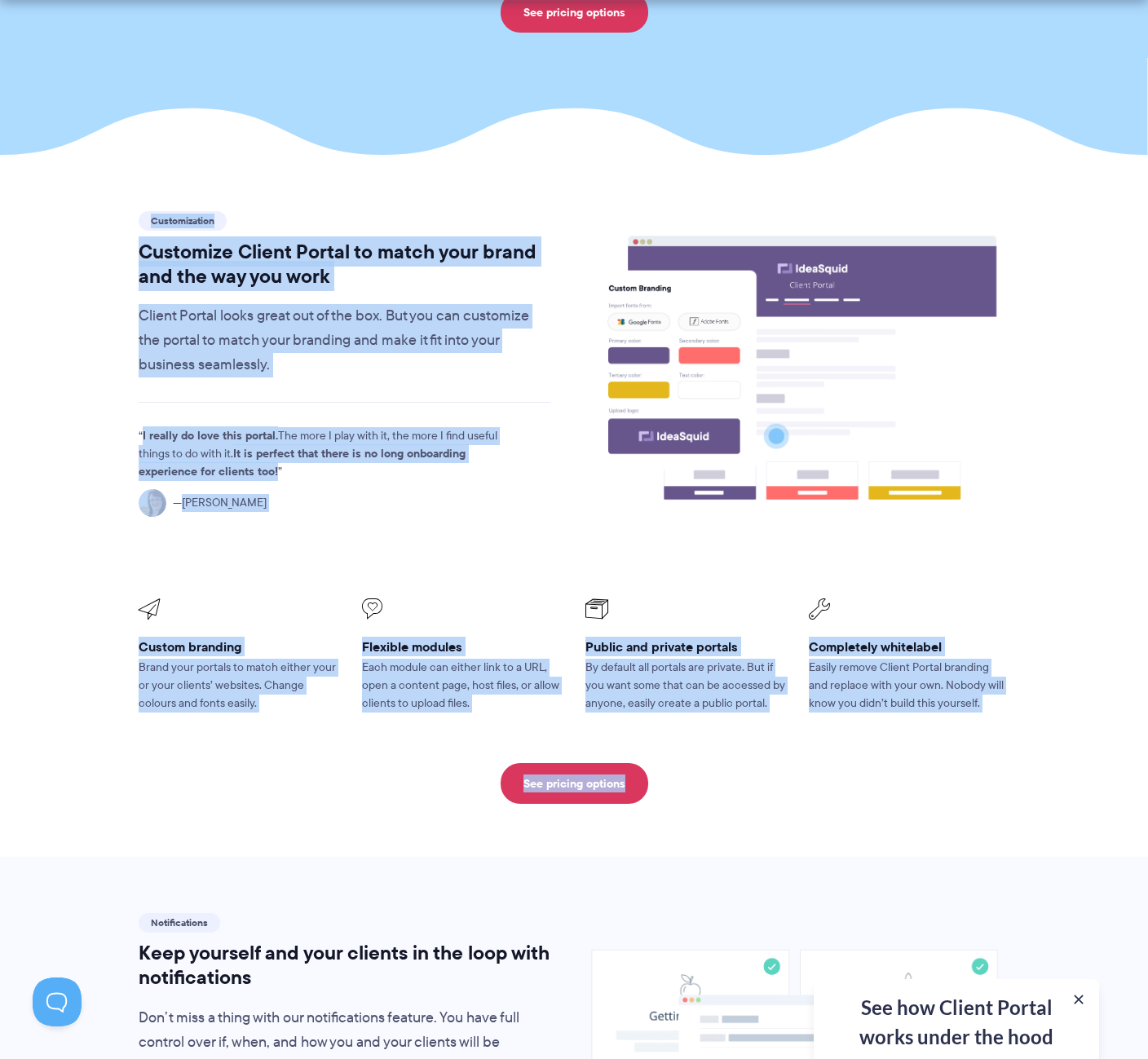
drag, startPoint x: 102, startPoint y: 190, endPoint x: 988, endPoint y: 750, distance: 1048.1
click at [988, 750] on section "Customization Customize Client Portal to match your brand and the way you work …" at bounding box center [574, 505] width 1148 height 701
click at [990, 750] on div "Customization Customize Client Portal to match your brand and the way you work …" at bounding box center [574, 505] width 870 height 595
drag, startPoint x: 990, startPoint y: 750, endPoint x: 150, endPoint y: 211, distance: 998.1
click at [150, 211] on div "Customization Customize Client Portal to match your brand and the way you work …" at bounding box center [574, 505] width 870 height 595
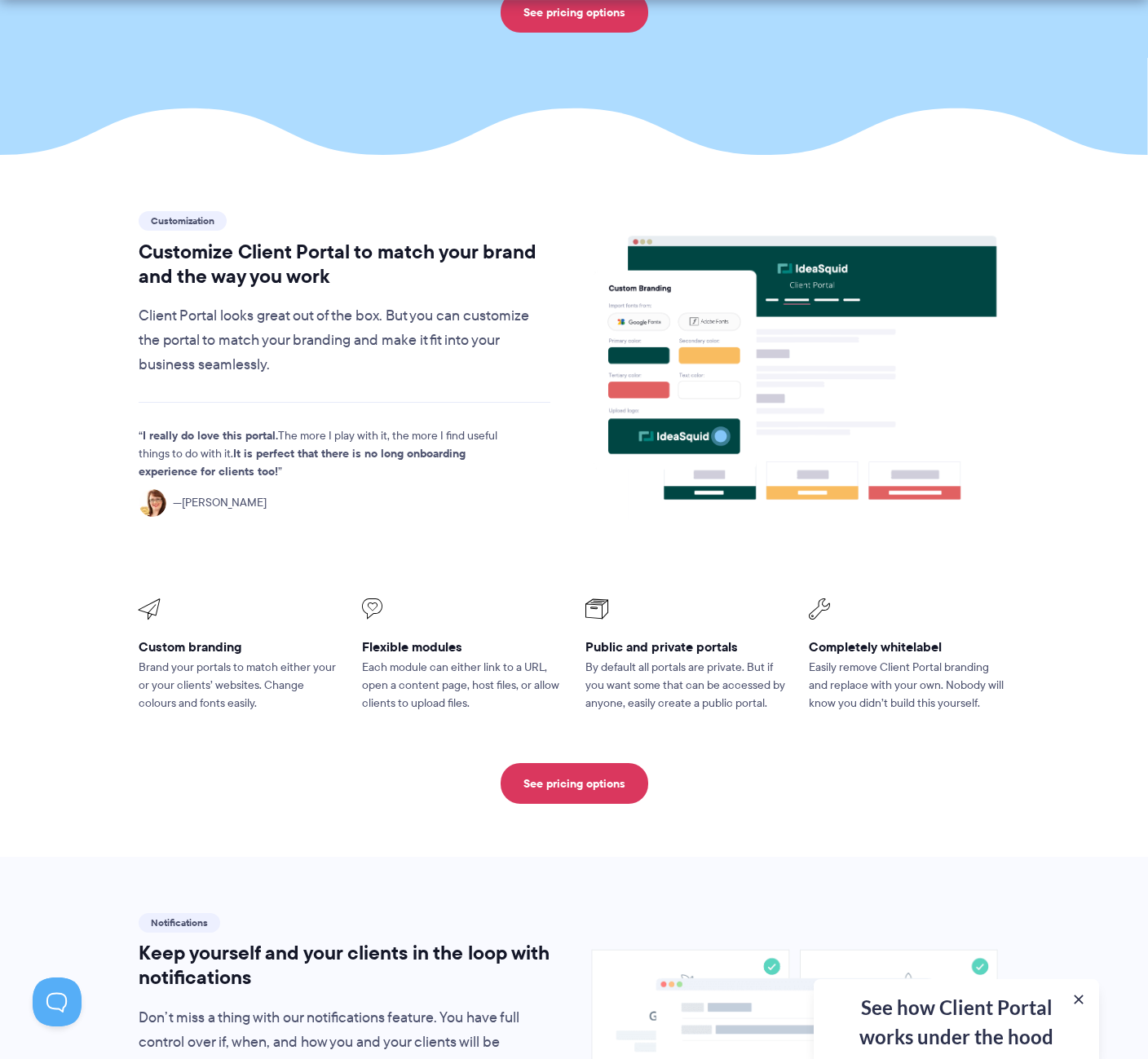
click at [150, 211] on div "Customization Customize Client Portal to match your brand and the way you work …" at bounding box center [344, 292] width 412 height 170
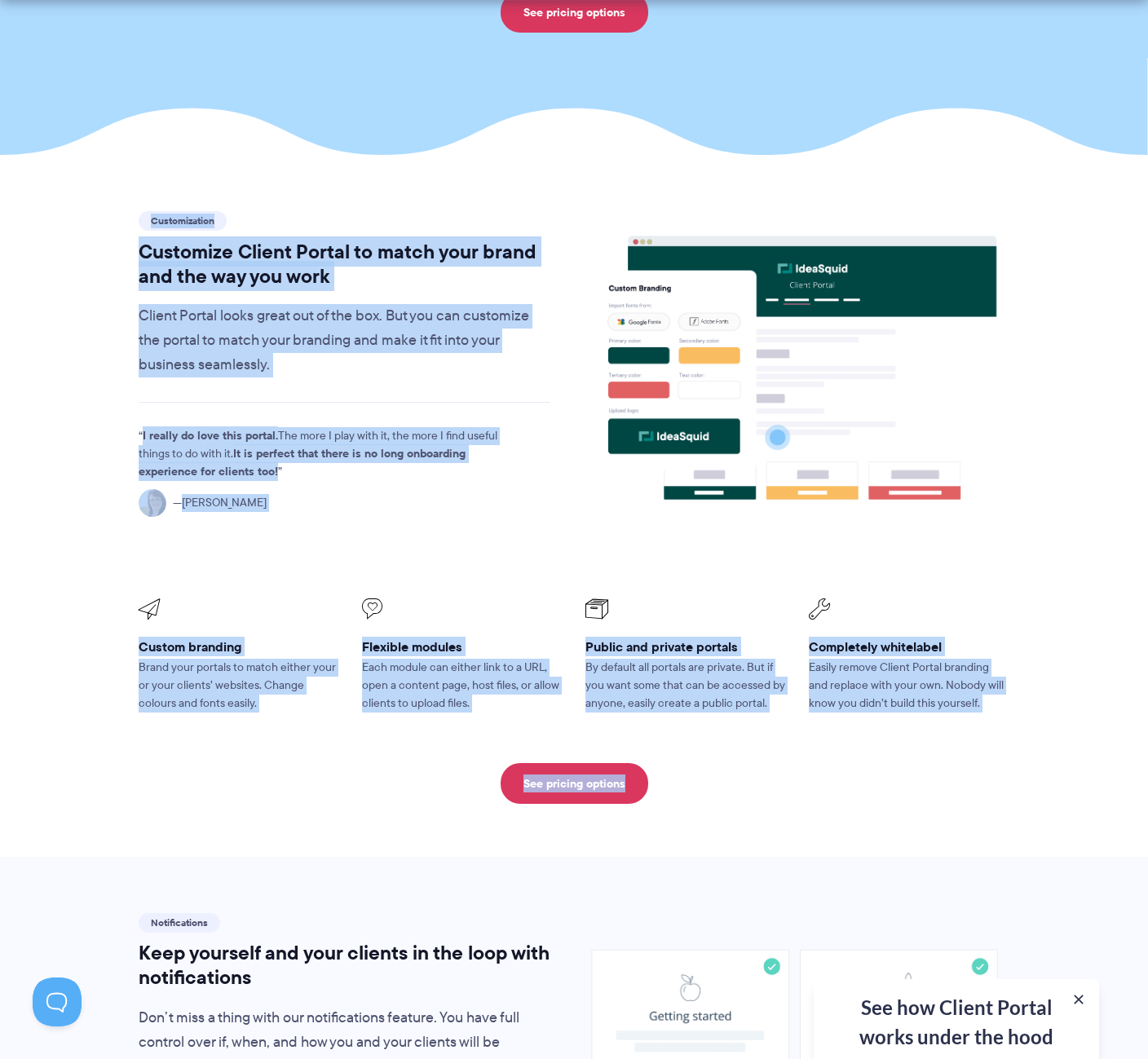
drag, startPoint x: 150, startPoint y: 211, endPoint x: 1018, endPoint y: 759, distance: 1026.5
click at [1018, 759] on div "Customization Customize Client Portal to match your brand and the way you work …" at bounding box center [574, 505] width 912 height 595
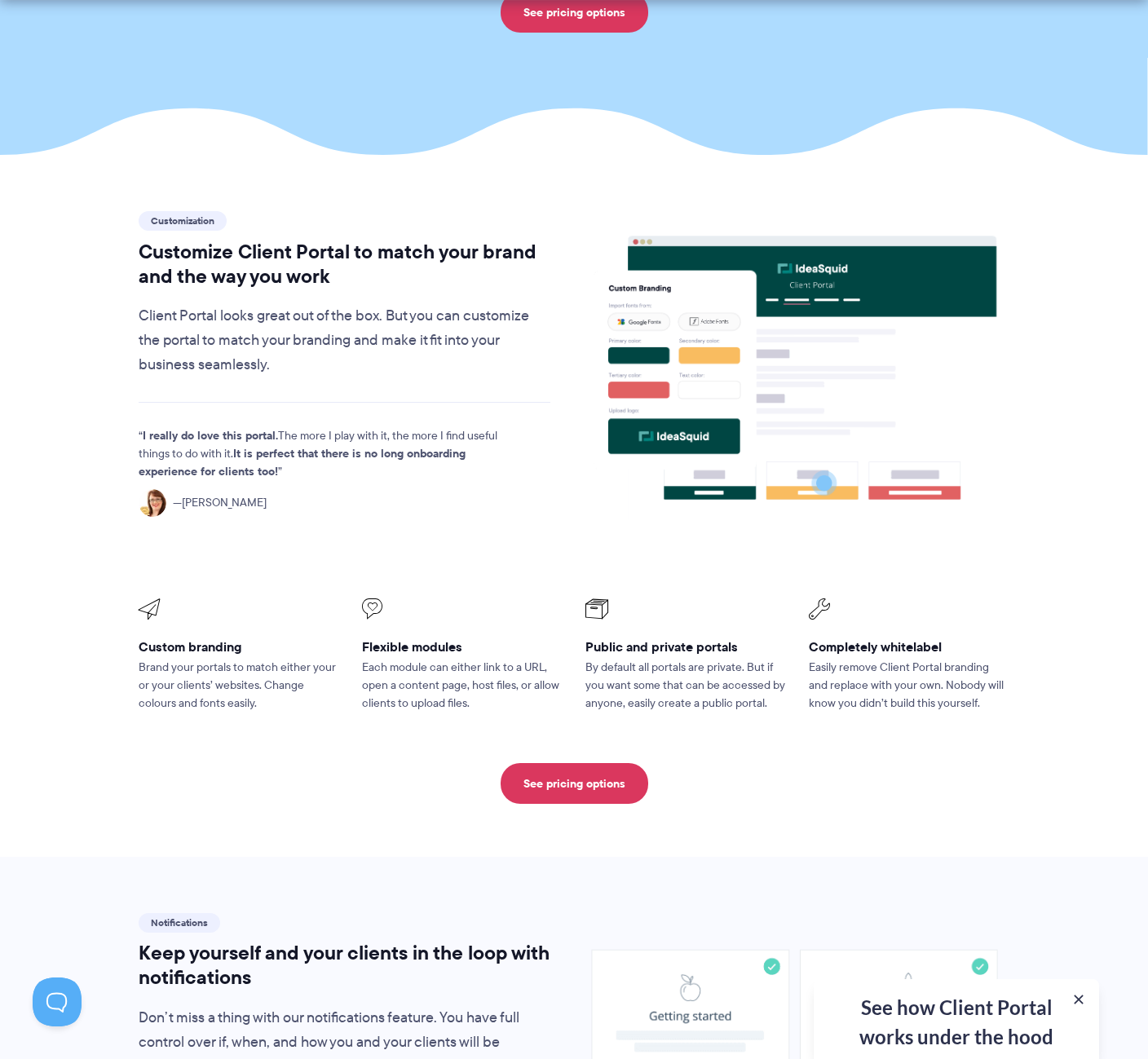
click at [1018, 759] on div "Customization Customize Client Portal to match your brand and the way you work …" at bounding box center [574, 505] width 912 height 595
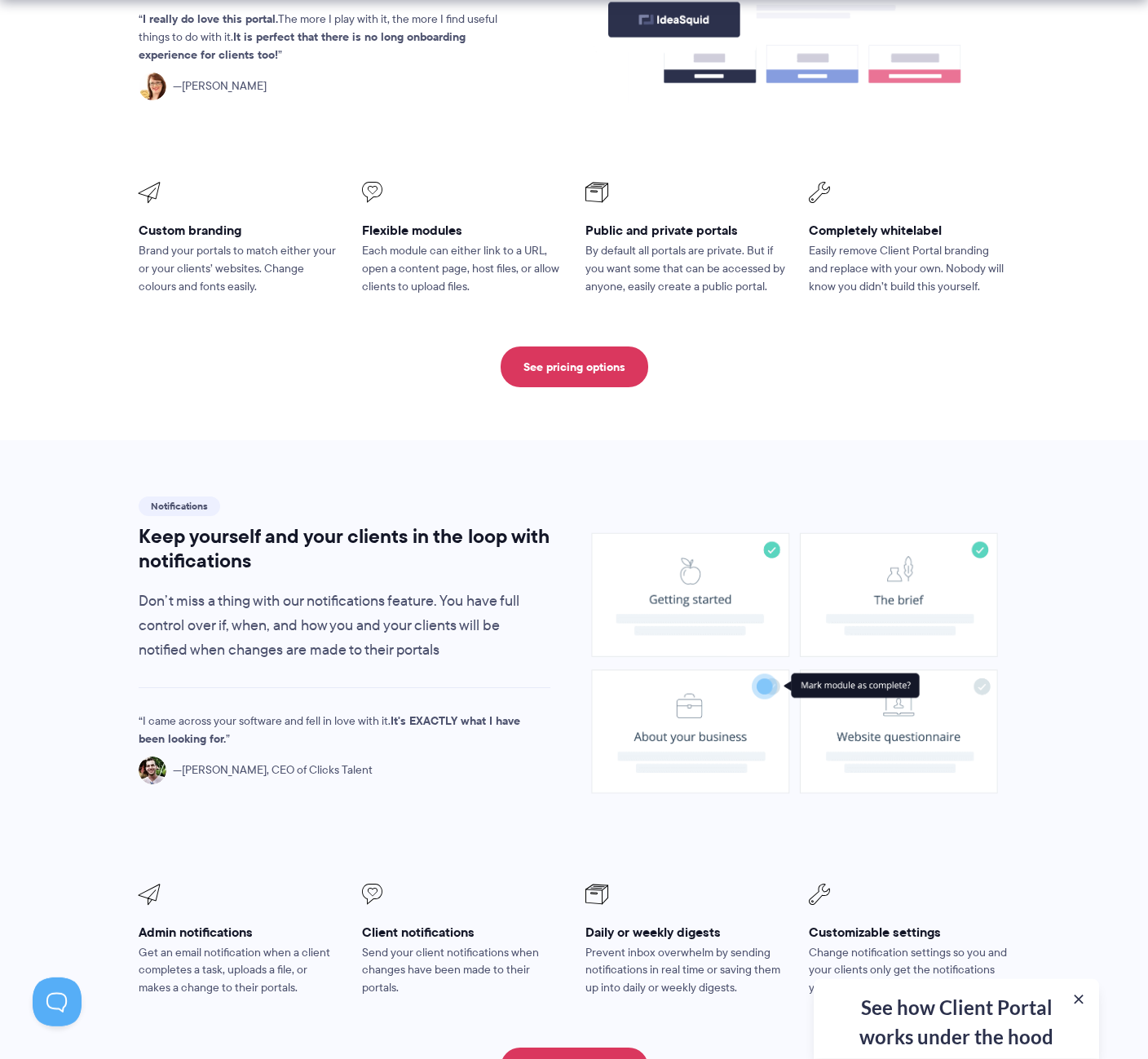
scroll to position [831, 0]
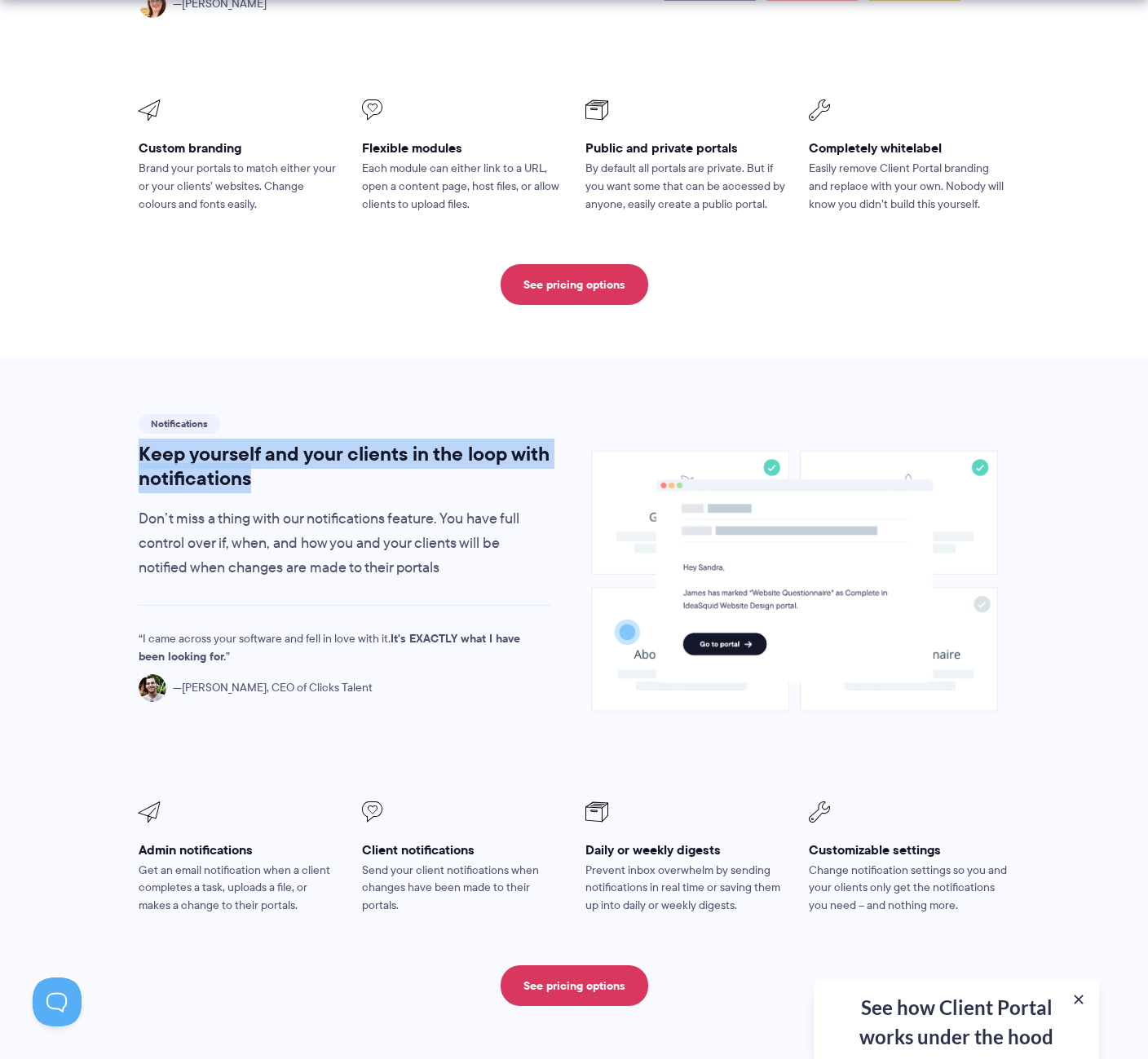
drag, startPoint x: 120, startPoint y: 455, endPoint x: 367, endPoint y: 486, distance: 248.9
click at [367, 486] on section "Notifications Keep yourself and your clients in the loop with notifications Don…" at bounding box center [574, 708] width 1148 height 701
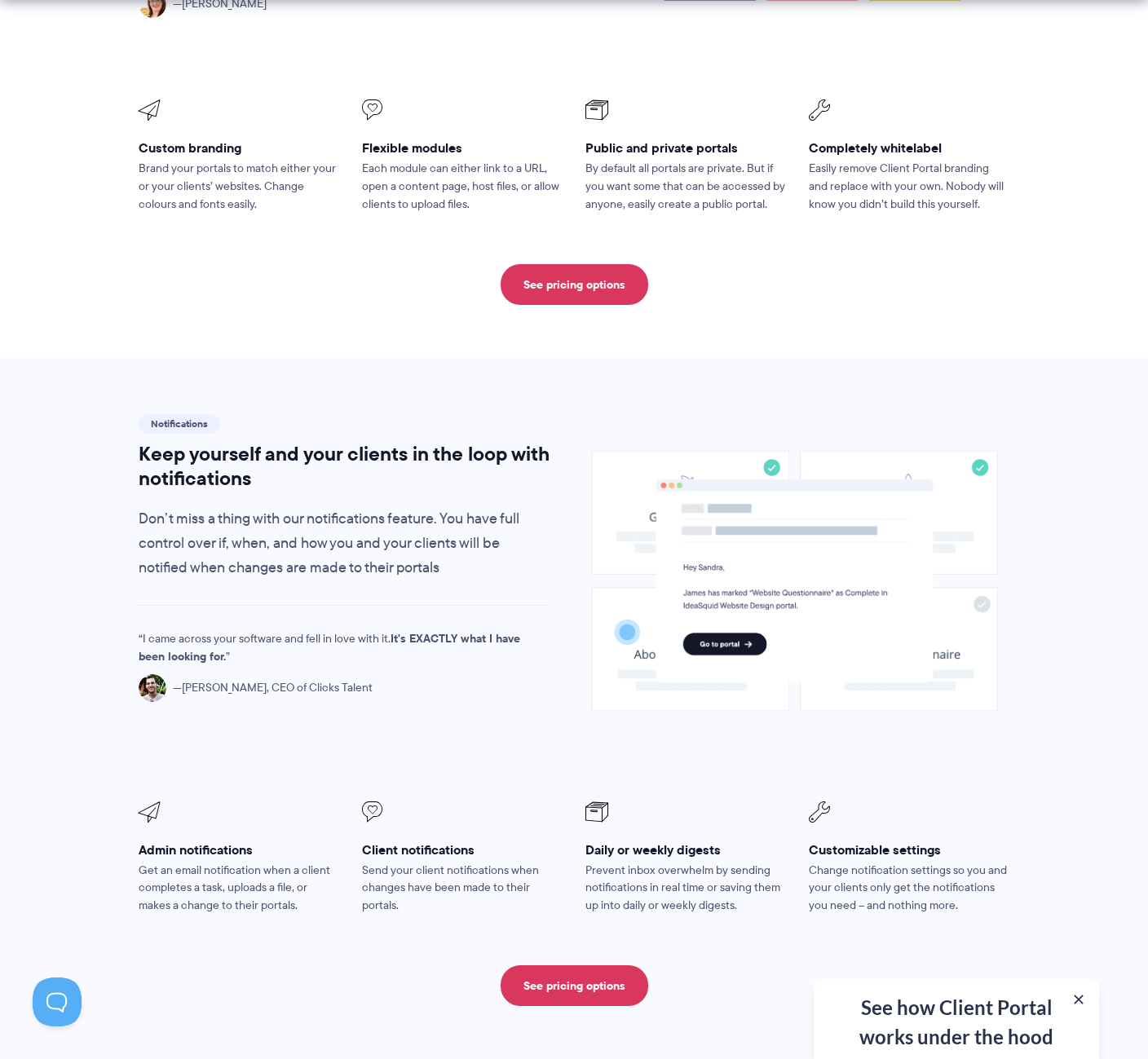
click at [367, 486] on h2 "Keep yourself and your clients in the loop with notifications" at bounding box center [344, 465] width 412 height 49
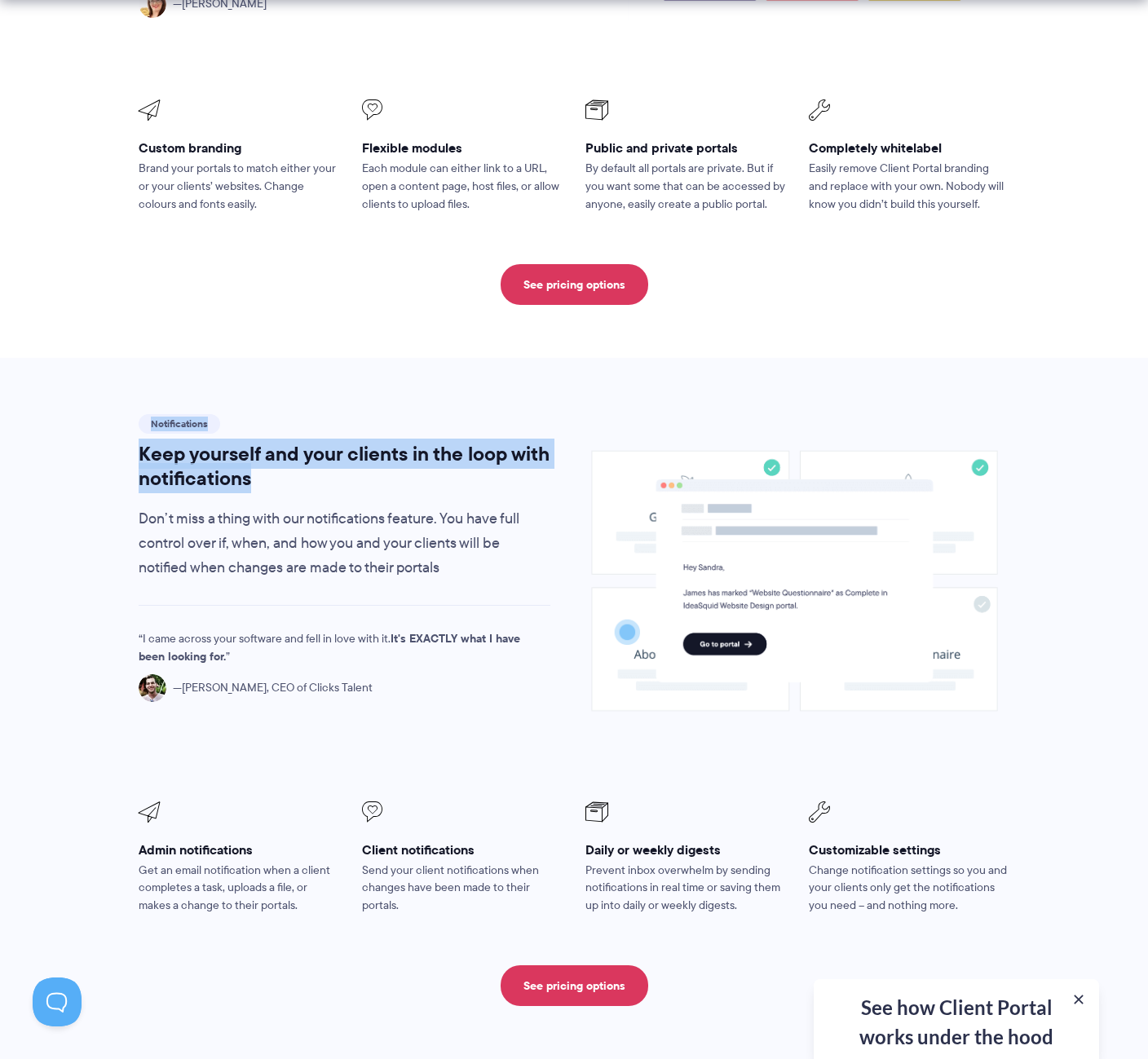
drag, startPoint x: 367, startPoint y: 486, endPoint x: 83, endPoint y: 436, distance: 288.4
click at [83, 436] on section "Notifications Keep yourself and your clients in the loop with notifications Don…" at bounding box center [574, 708] width 1148 height 701
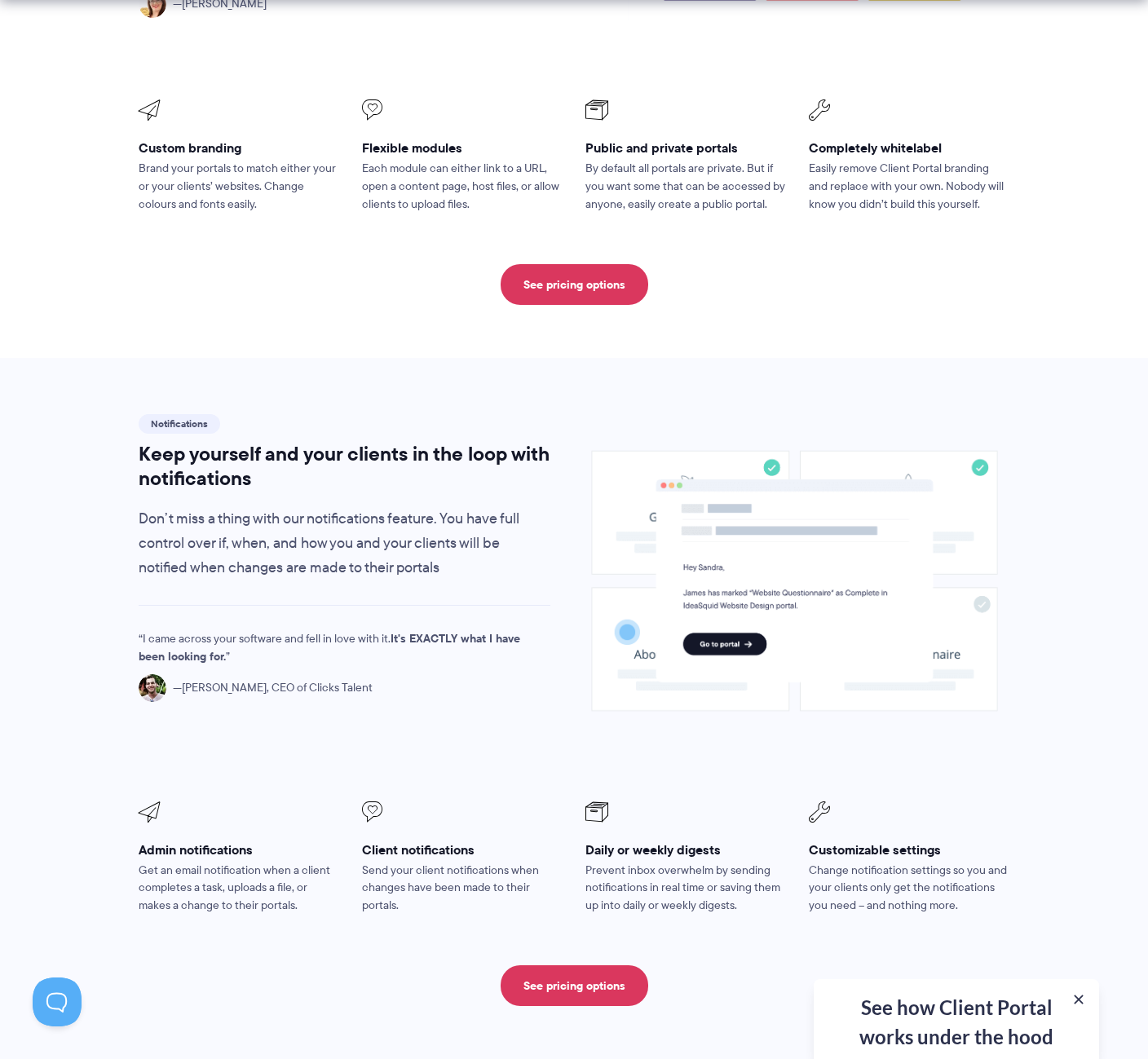
click at [83, 435] on section "Notifications Keep yourself and your clients in the loop with notifications Don…" at bounding box center [574, 708] width 1148 height 701
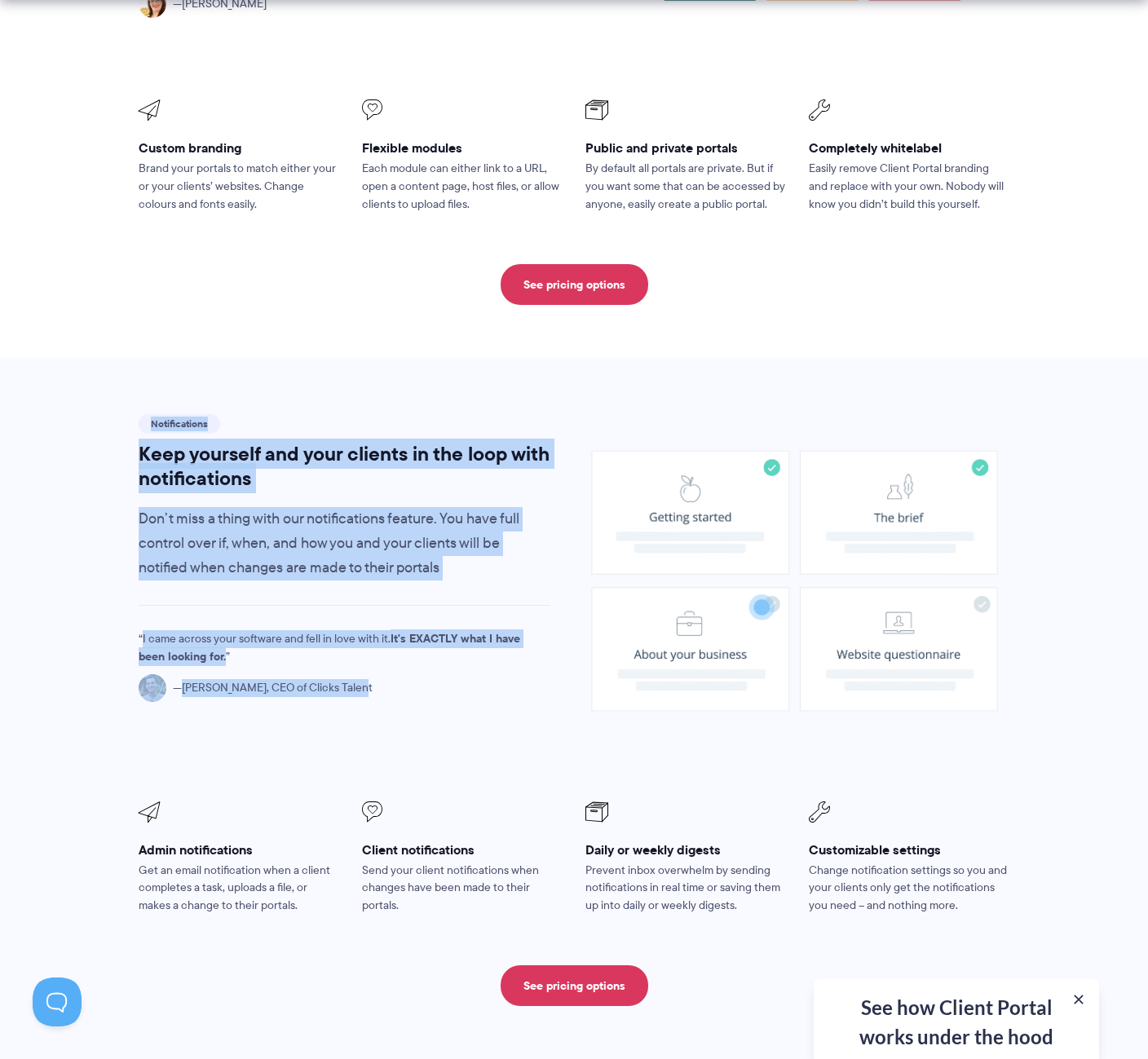
drag, startPoint x: 83, startPoint y: 435, endPoint x: 527, endPoint y: 716, distance: 525.4
click at [527, 716] on section "Notifications Keep yourself and your clients in the loop with notifications Don…" at bounding box center [574, 708] width 1148 height 701
click at [527, 716] on div "Notifications Keep yourself and your clients in the loop with notifications Don…" at bounding box center [344, 584] width 441 height 347
drag, startPoint x: 527, startPoint y: 716, endPoint x: 89, endPoint y: 398, distance: 541.3
click at [89, 398] on section "Notifications Keep yourself and your clients in the loop with notifications Don…" at bounding box center [574, 708] width 1148 height 701
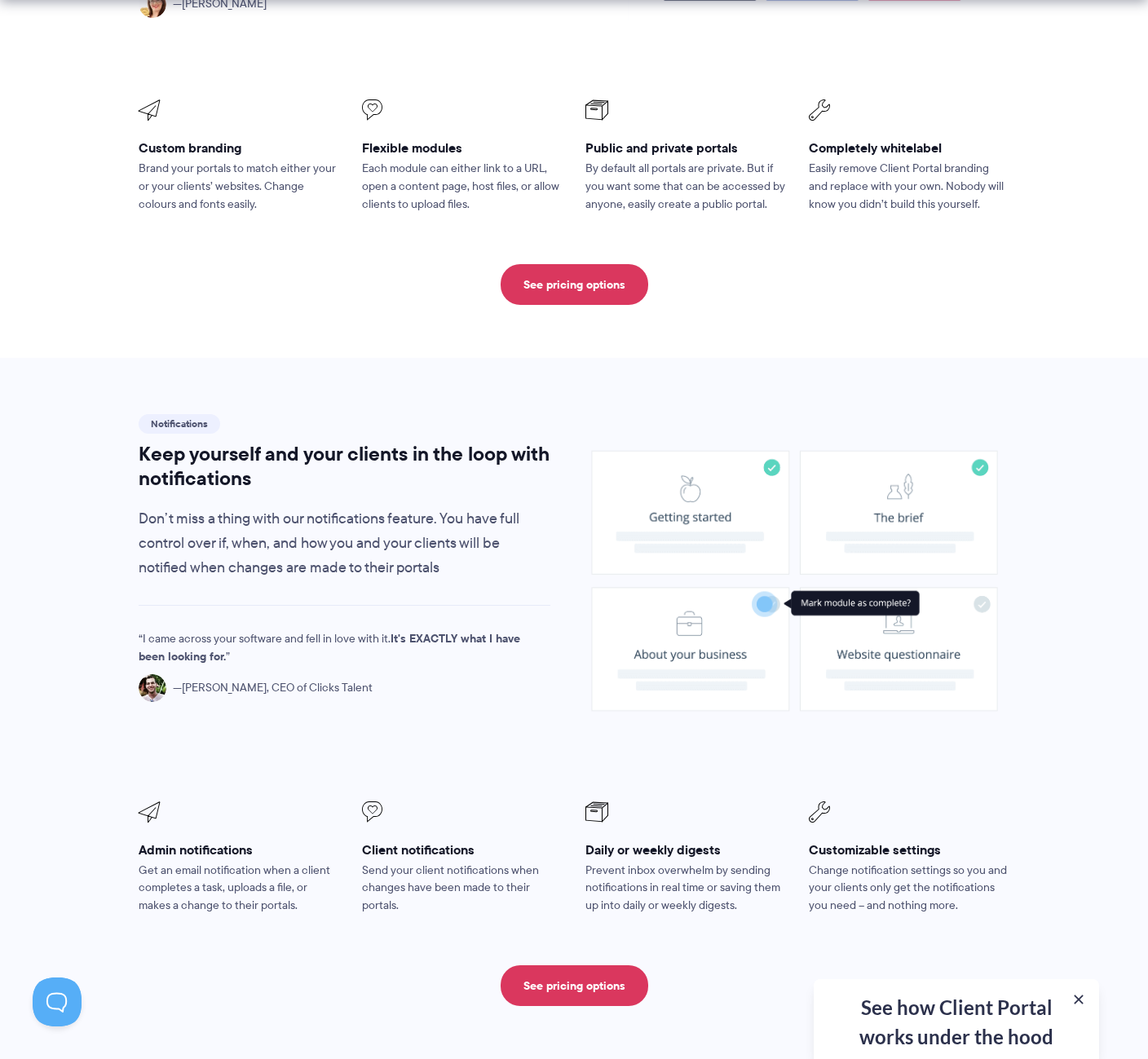
click at [89, 398] on section "Notifications Keep yourself and your clients in the loop with notifications Don…" at bounding box center [574, 708] width 1148 height 701
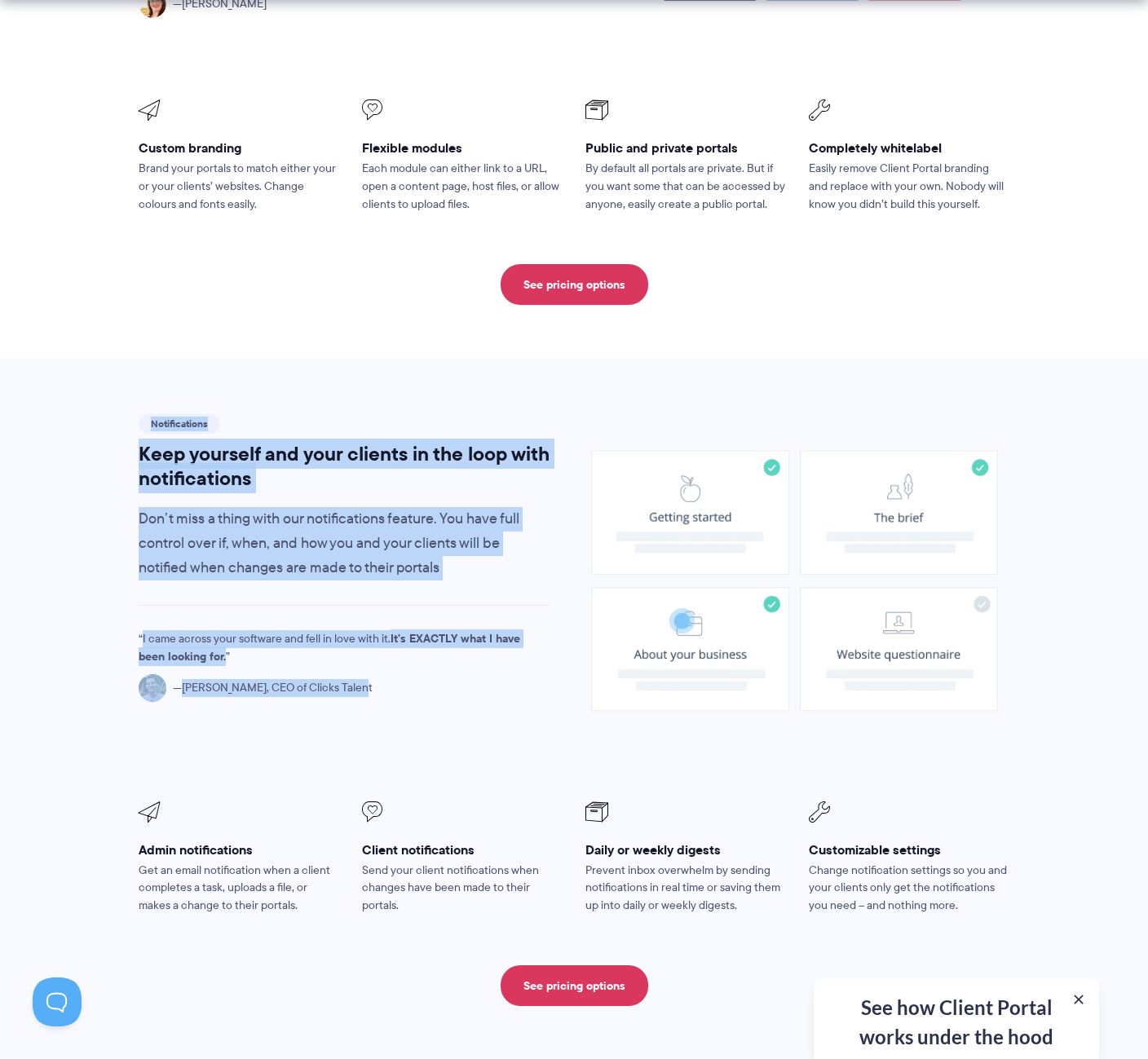
drag, startPoint x: 89, startPoint y: 398, endPoint x: 471, endPoint y: 750, distance: 519.4
click at [471, 750] on section "Notifications Keep yourself and your clients in the loop with notifications Don…" at bounding box center [574, 708] width 1148 height 701
click at [471, 750] on div "Notifications Keep yourself and your clients in the loop with notifications Don…" at bounding box center [344, 584] width 441 height 347
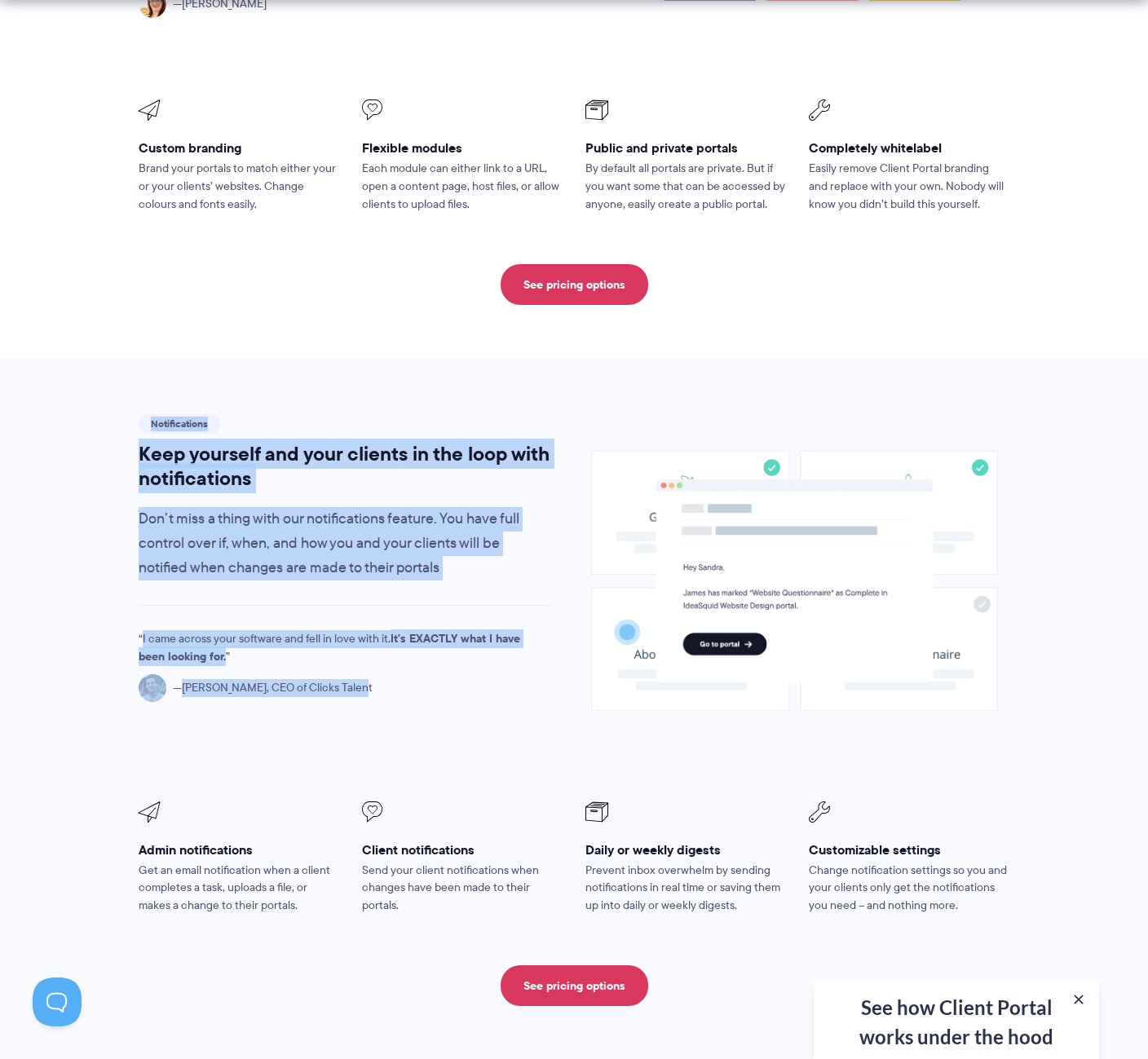
drag, startPoint x: 471, startPoint y: 750, endPoint x: 65, endPoint y: 386, distance: 545.3
click at [65, 386] on section "Notifications Keep yourself and your clients in the loop with notifications Don…" at bounding box center [574, 708] width 1148 height 701
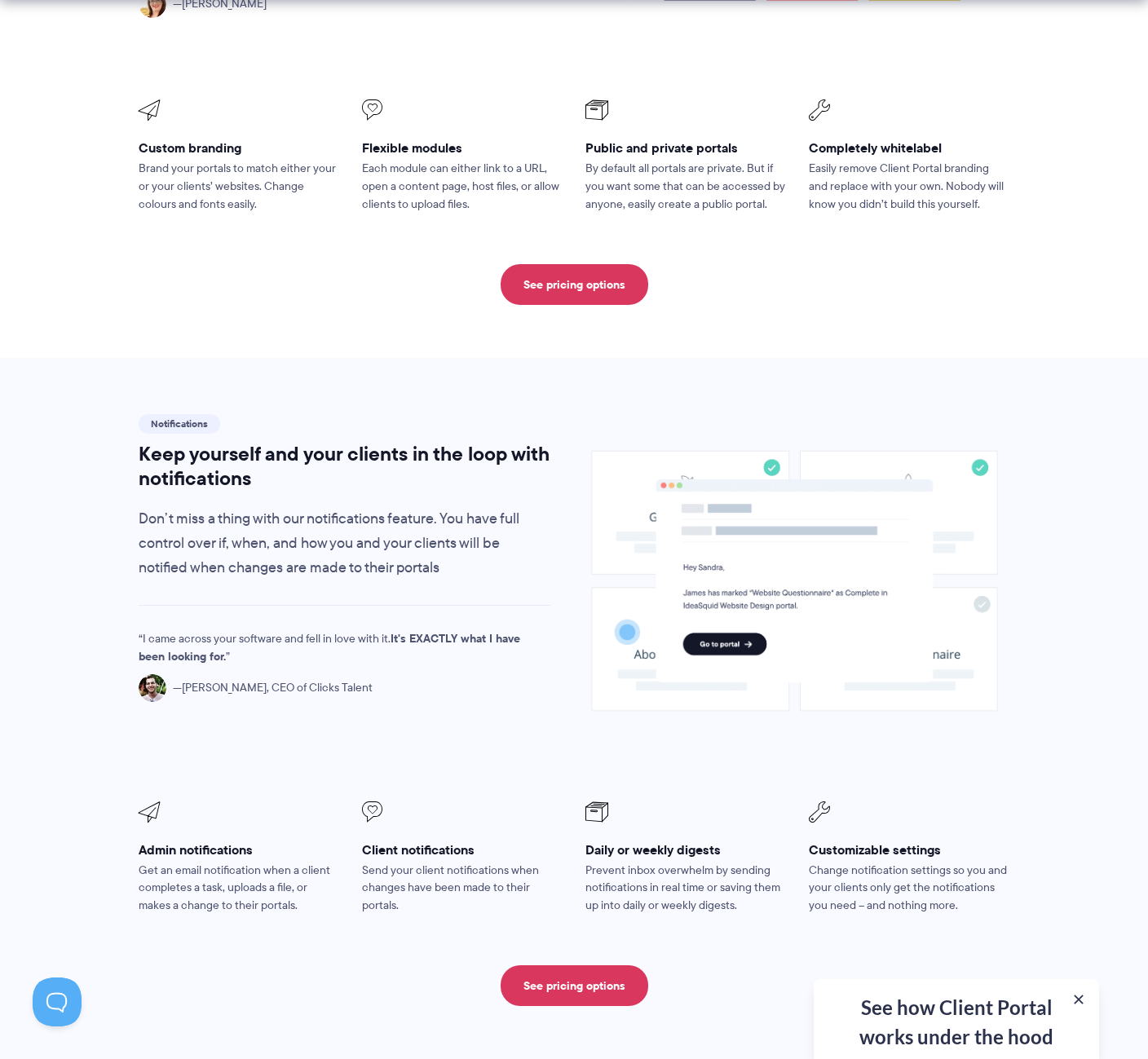
click at [65, 386] on section "Notifications Keep yourself and your clients in the loop with notifications Don…" at bounding box center [574, 708] width 1148 height 701
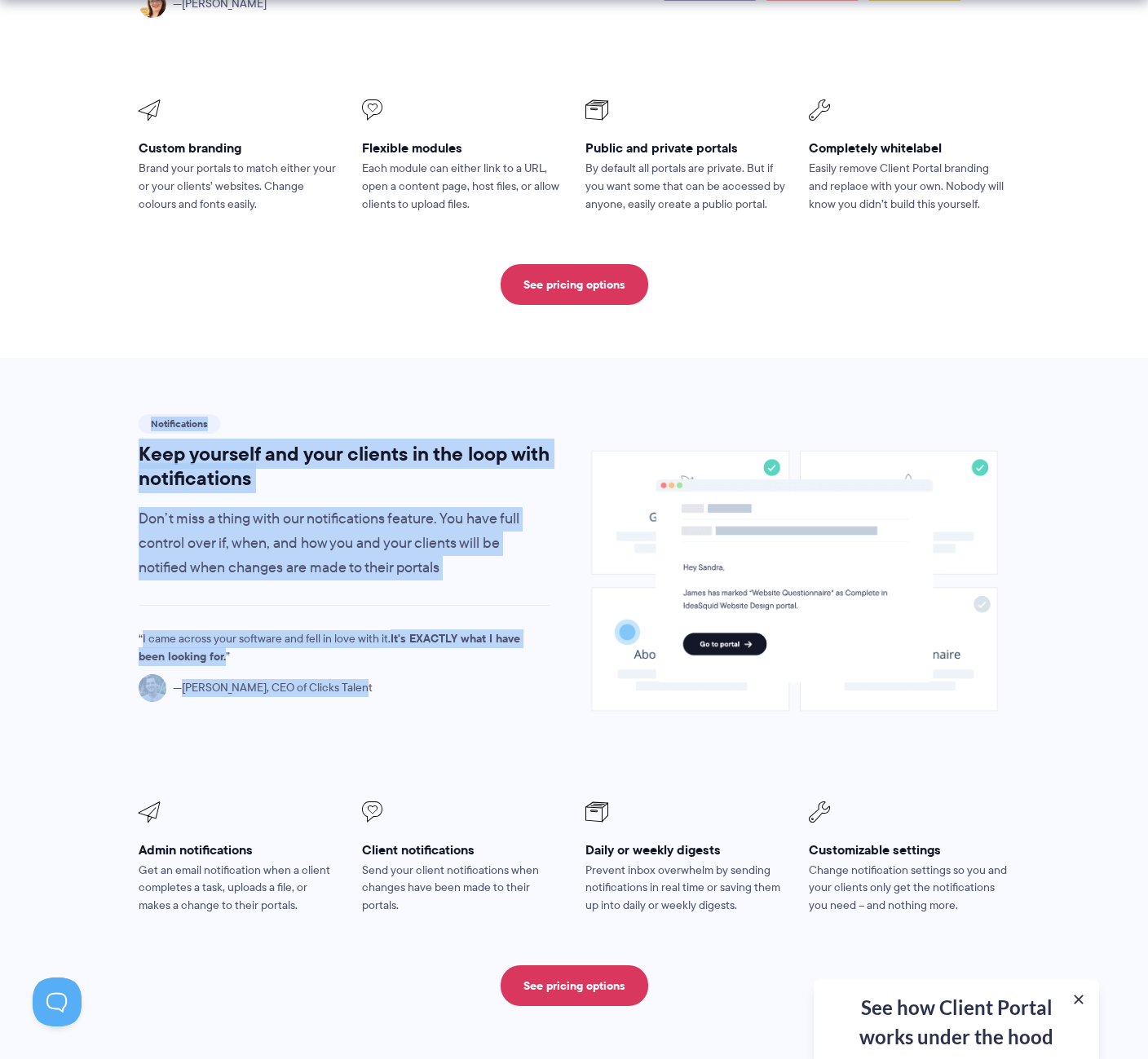
drag, startPoint x: 65, startPoint y: 386, endPoint x: 509, endPoint y: 764, distance: 583.1
click at [509, 764] on section "Notifications Keep yourself and your clients in the loop with notifications Don…" at bounding box center [574, 708] width 1148 height 701
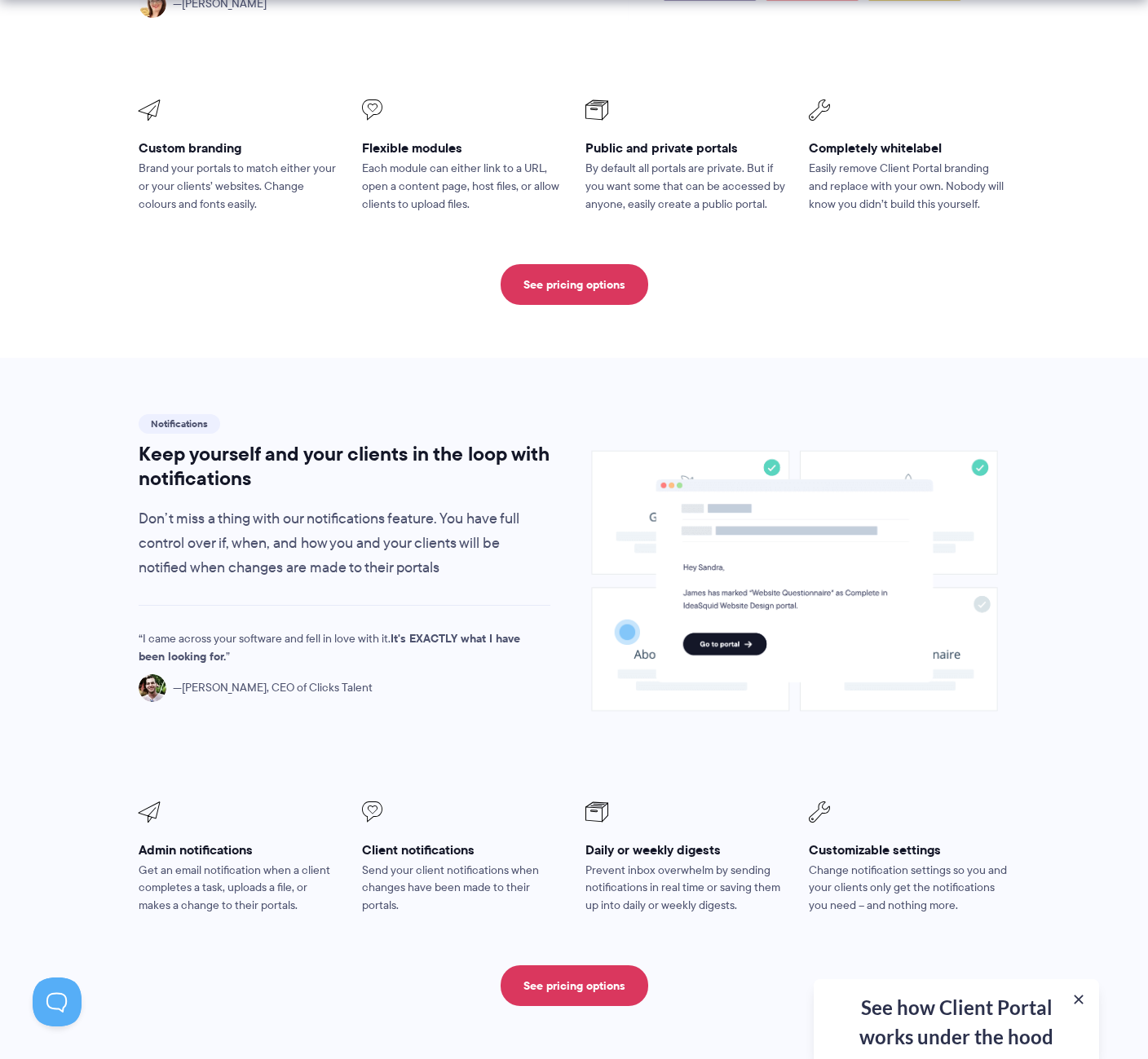
click at [509, 764] on div "Notifications Keep yourself and your clients in the loop with notifications Don…" at bounding box center [574, 709] width 870 height 595
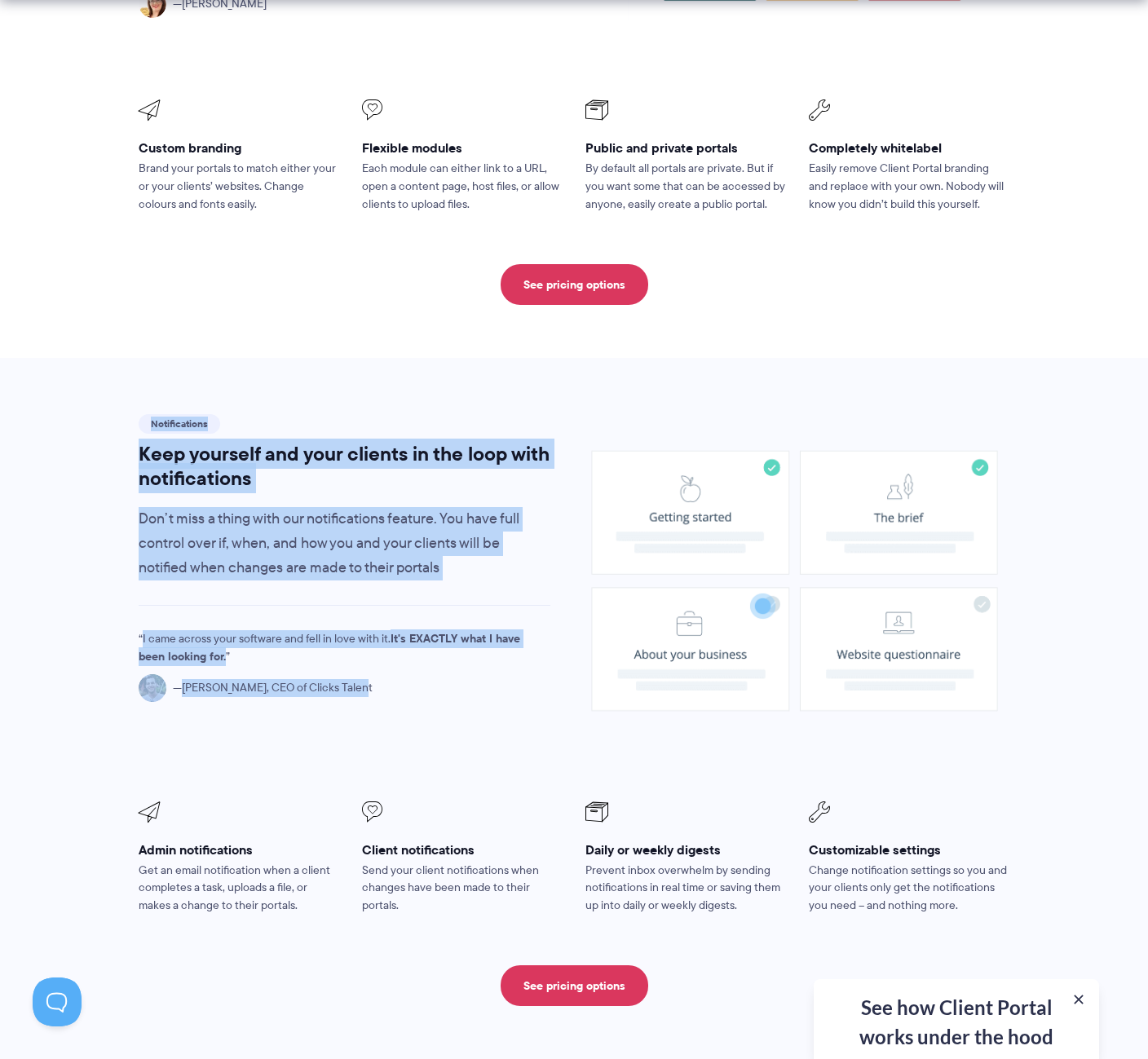
drag, startPoint x: 509, startPoint y: 763, endPoint x: 62, endPoint y: 387, distance: 584.1
click at [65, 392] on section "Notifications Keep yourself and your clients in the loop with notifications Don…" at bounding box center [574, 708] width 1148 height 701
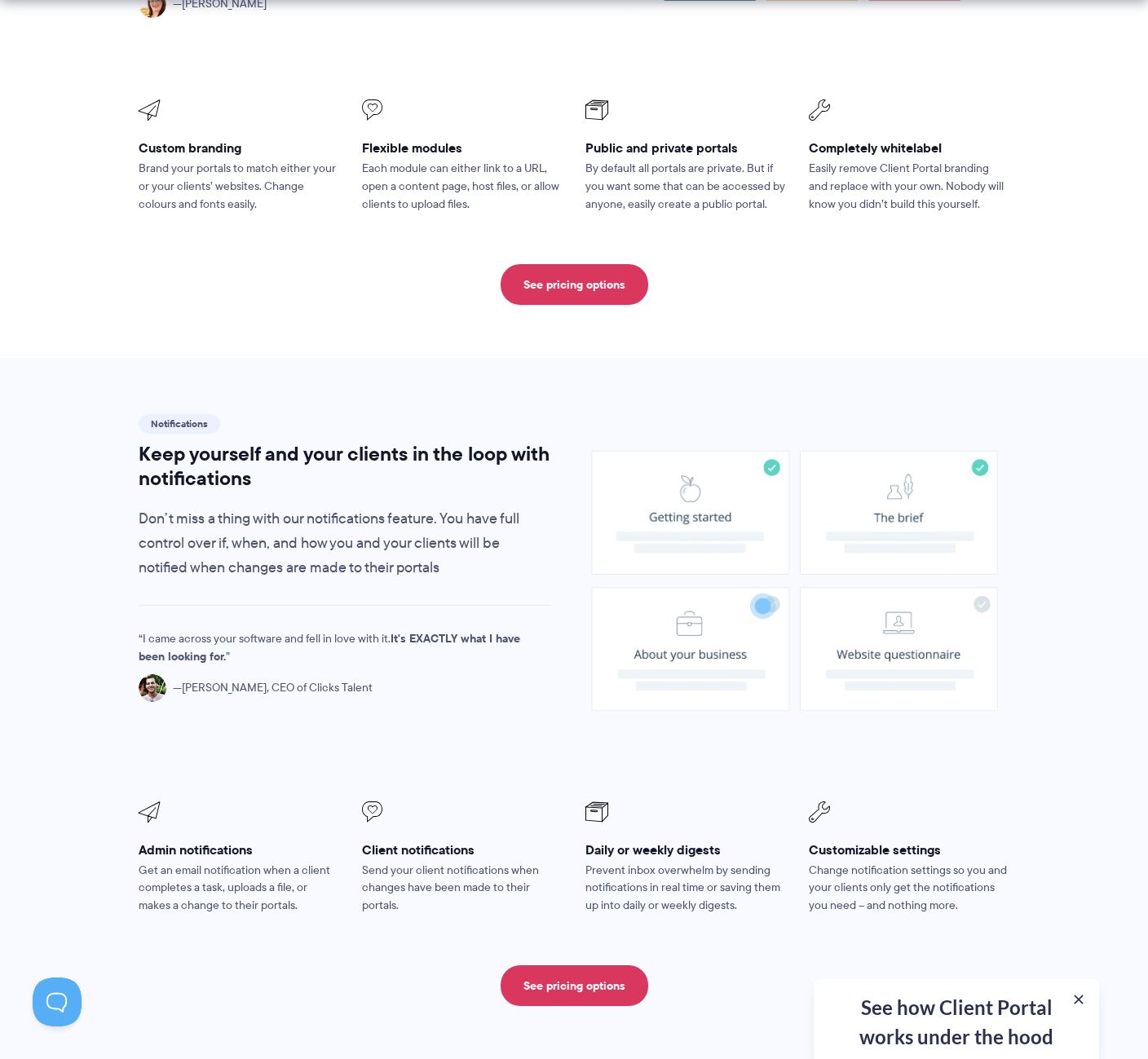
click at [62, 387] on section "Notifications Keep yourself and your clients in the loop with notifications Don…" at bounding box center [574, 708] width 1148 height 701
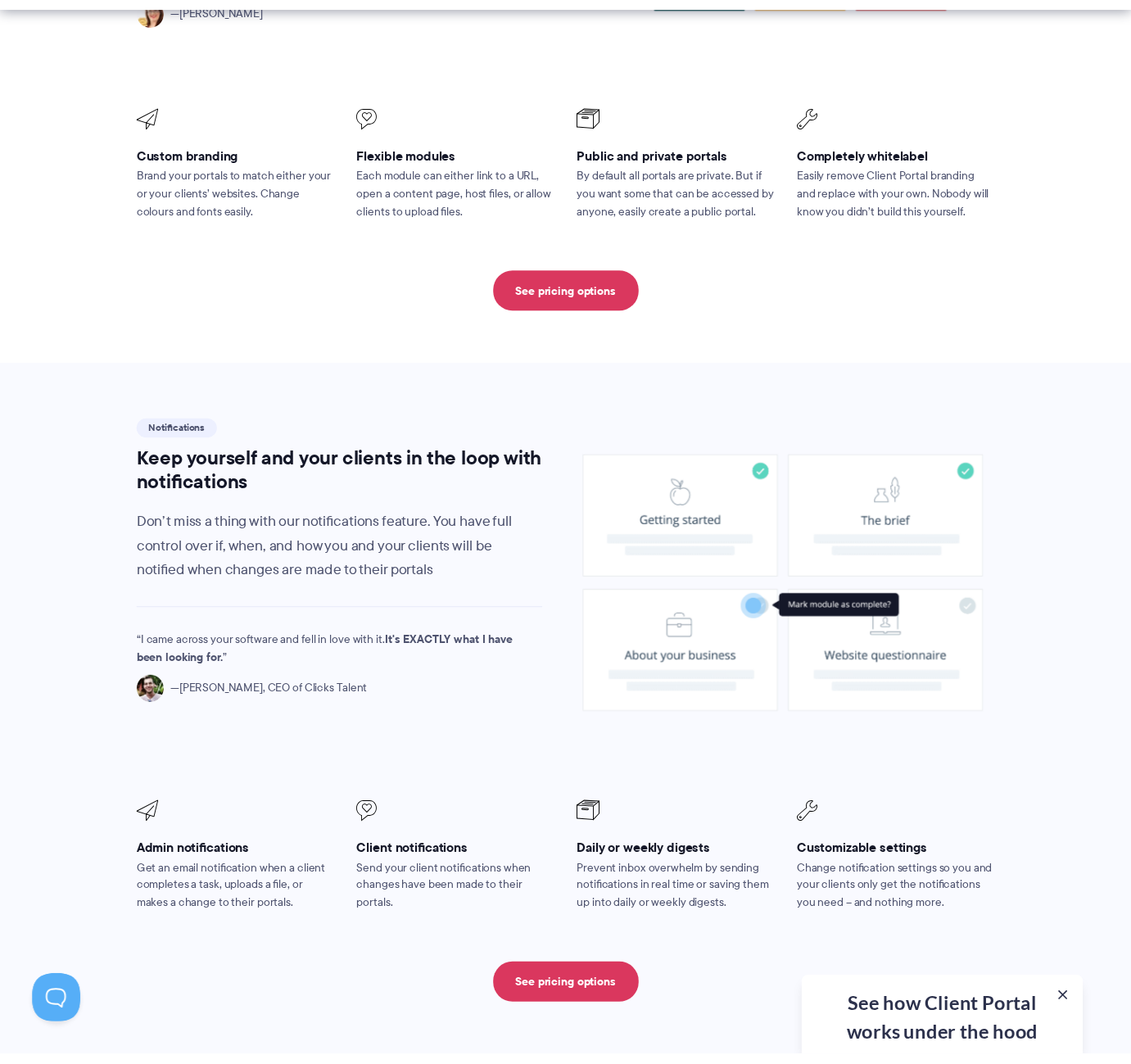
scroll to position [919, 0]
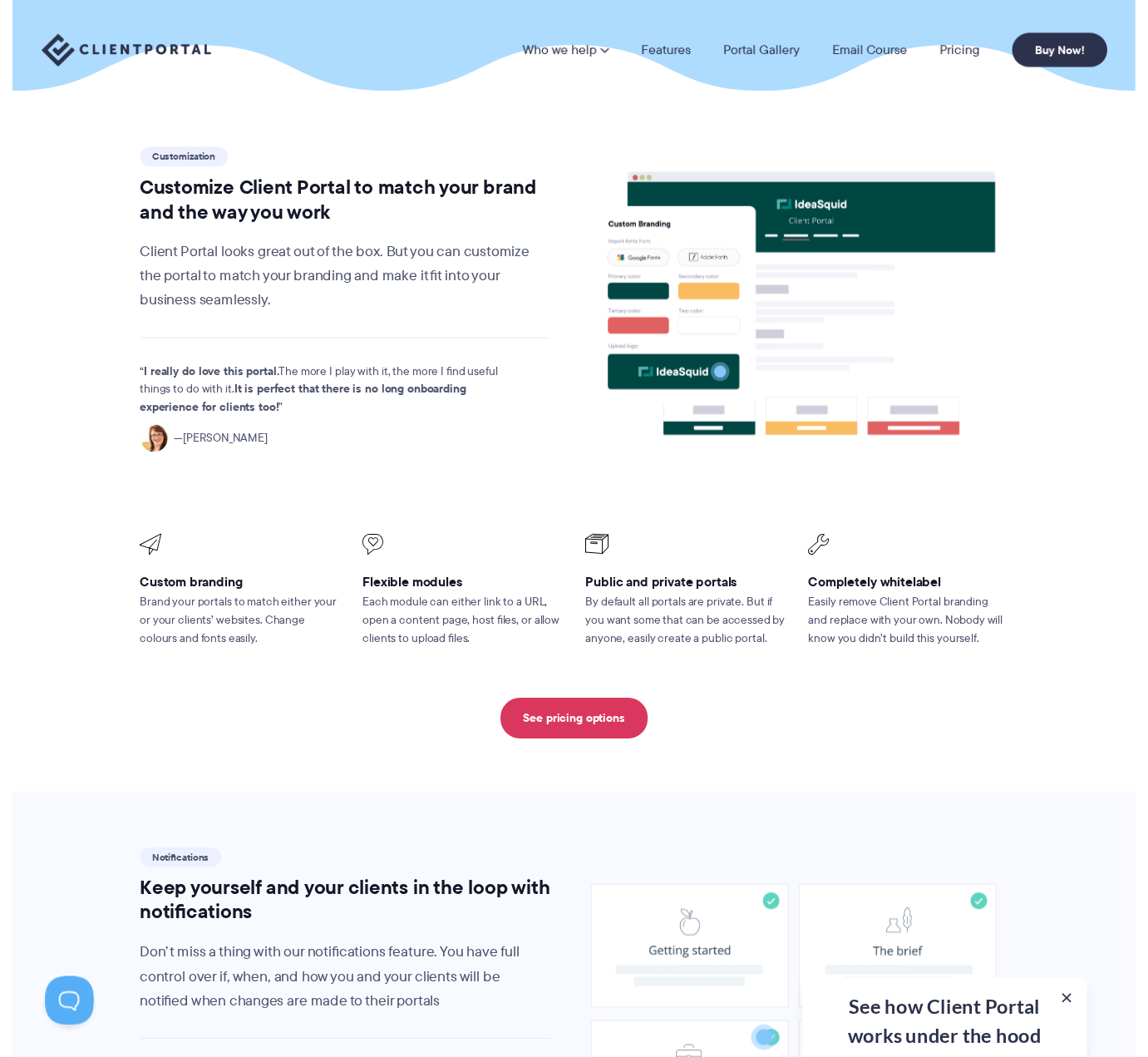
scroll to position [0, 0]
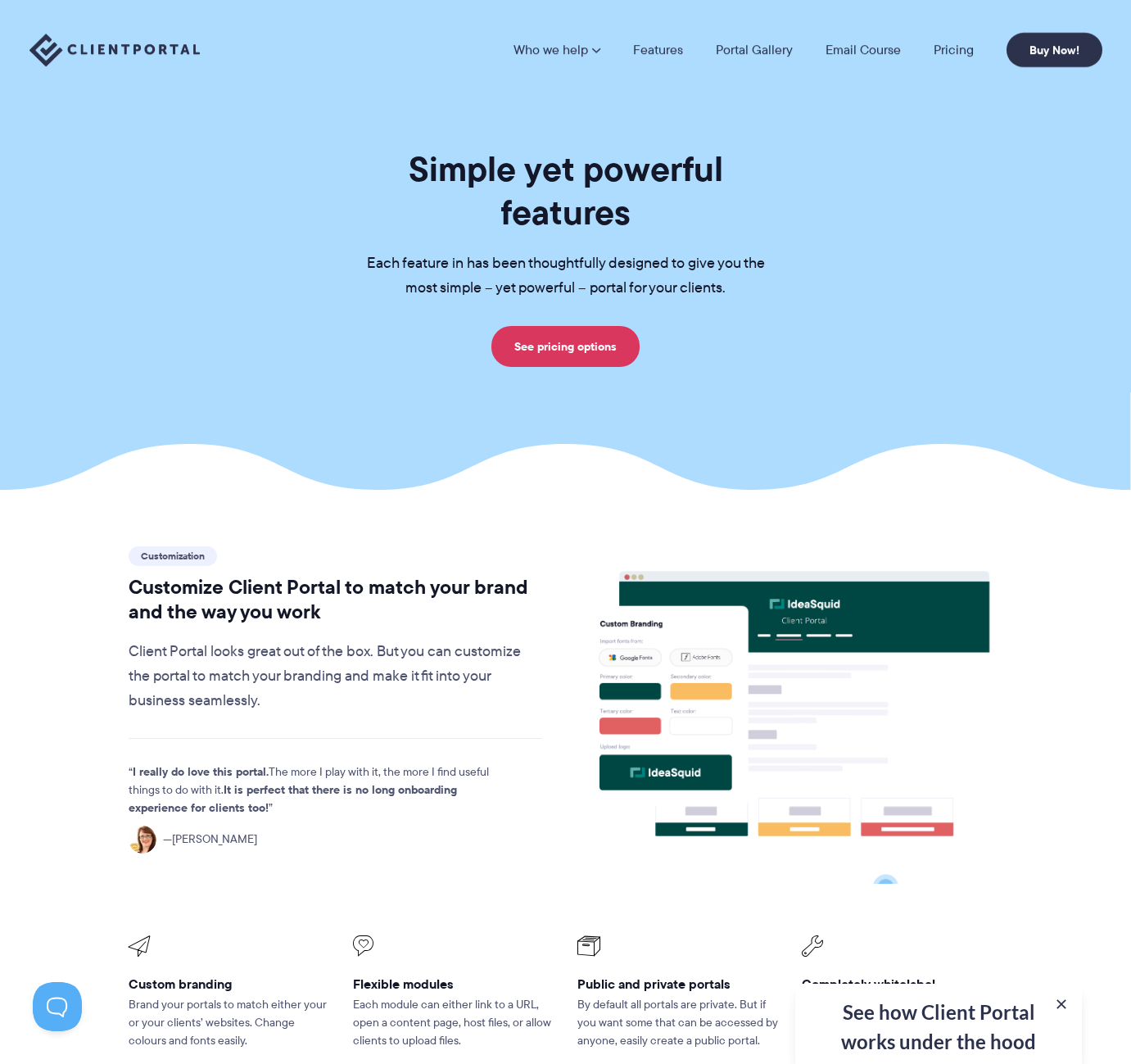
drag, startPoint x: 174, startPoint y: 121, endPoint x: 859, endPoint y: 307, distance: 709.8
click at [859, 307] on section "Simple yet powerful features Each feature in has been thoughtfully designed to …" at bounding box center [565, 244] width 1131 height 490
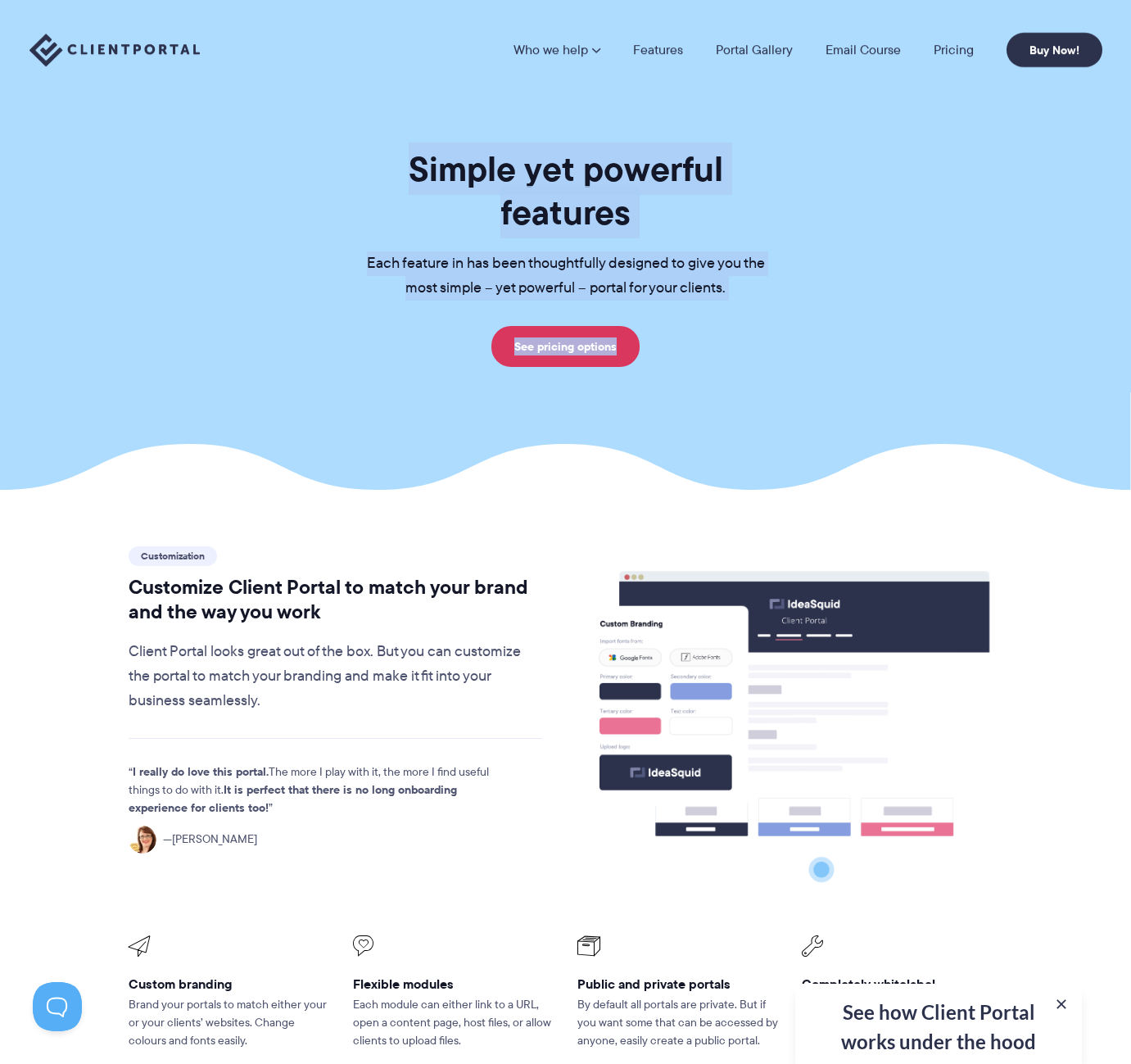
drag, startPoint x: 675, startPoint y: 276, endPoint x: 305, endPoint y: 114, distance: 403.9
click at [305, 114] on section "Simple yet powerful features Each feature in has been thoughtfully designed to …" at bounding box center [565, 244] width 1131 height 490
drag, startPoint x: 528, startPoint y: 216, endPoint x: 864, endPoint y: 344, distance: 359.6
click at [864, 344] on section "Simple yet powerful features Each feature in has been thoughtfully designed to …" at bounding box center [565, 244] width 1131 height 490
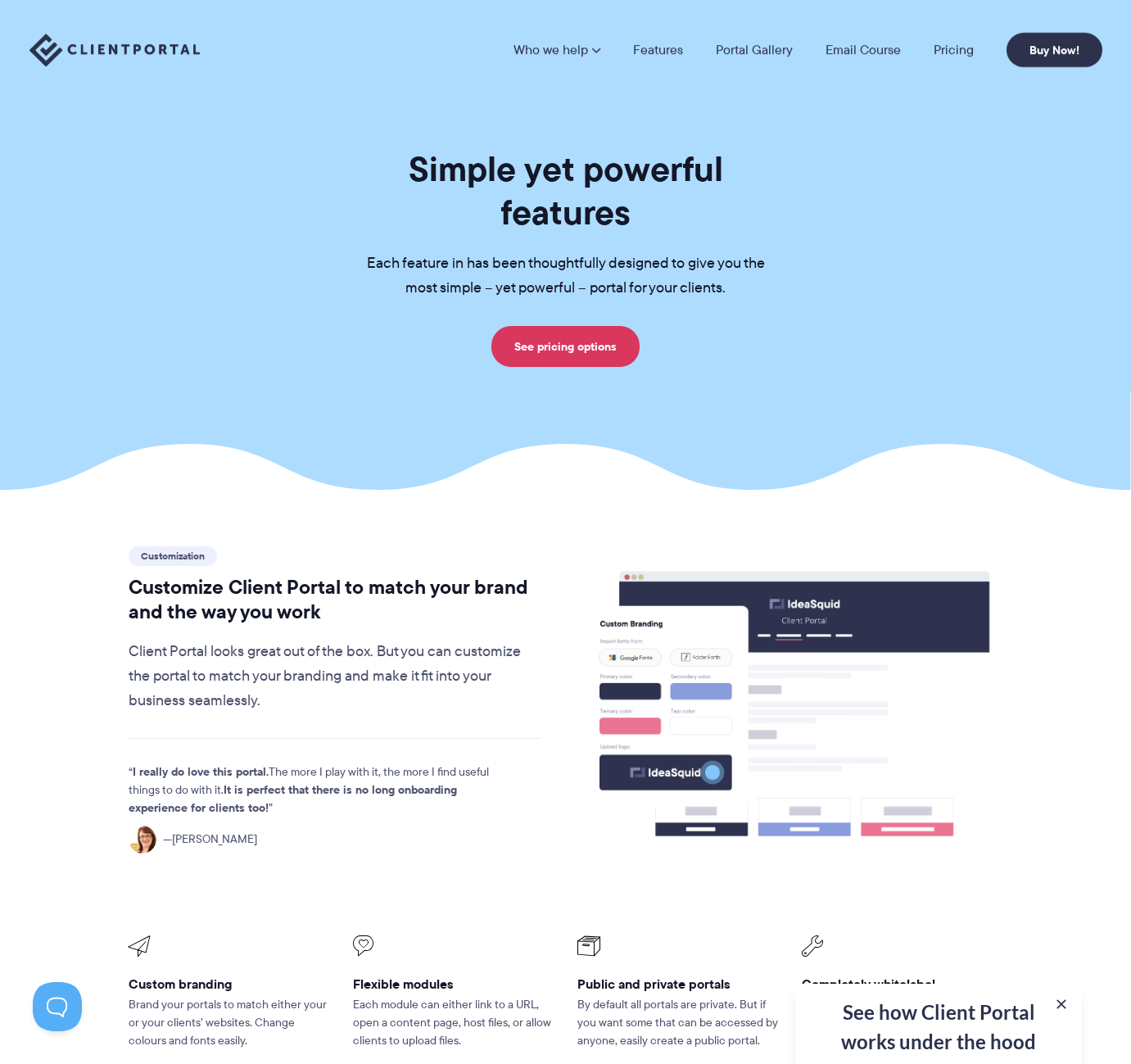
click at [864, 344] on div "Simple yet powerful features Each feature in has been thoughtfully designed to …" at bounding box center [566, 257] width 1114 height 219
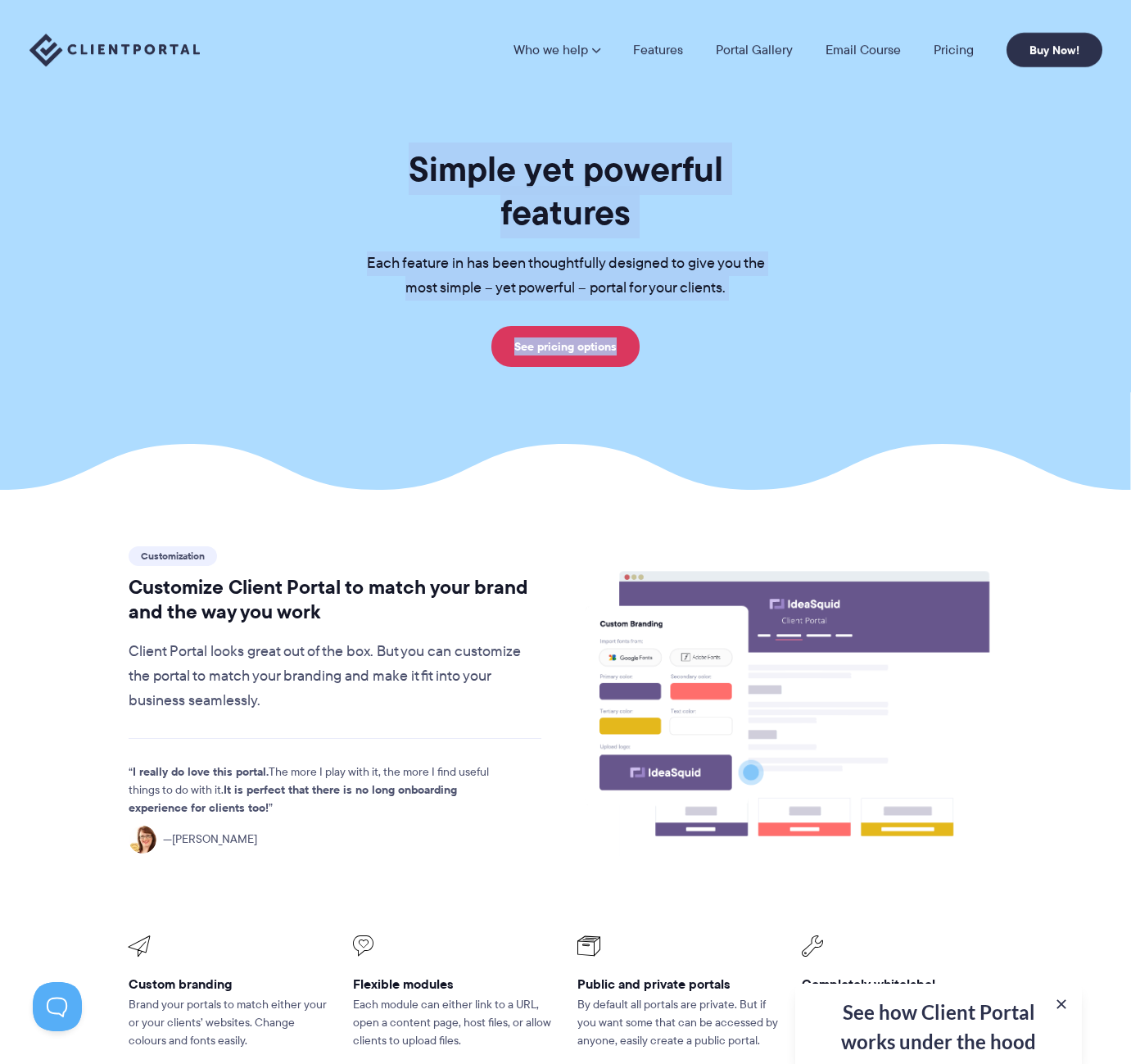
drag, startPoint x: 340, startPoint y: 190, endPoint x: 826, endPoint y: 325, distance: 504.4
click at [824, 324] on div "Simple yet powerful features Each feature in has been thoughtfully designed to …" at bounding box center [566, 257] width 1114 height 219
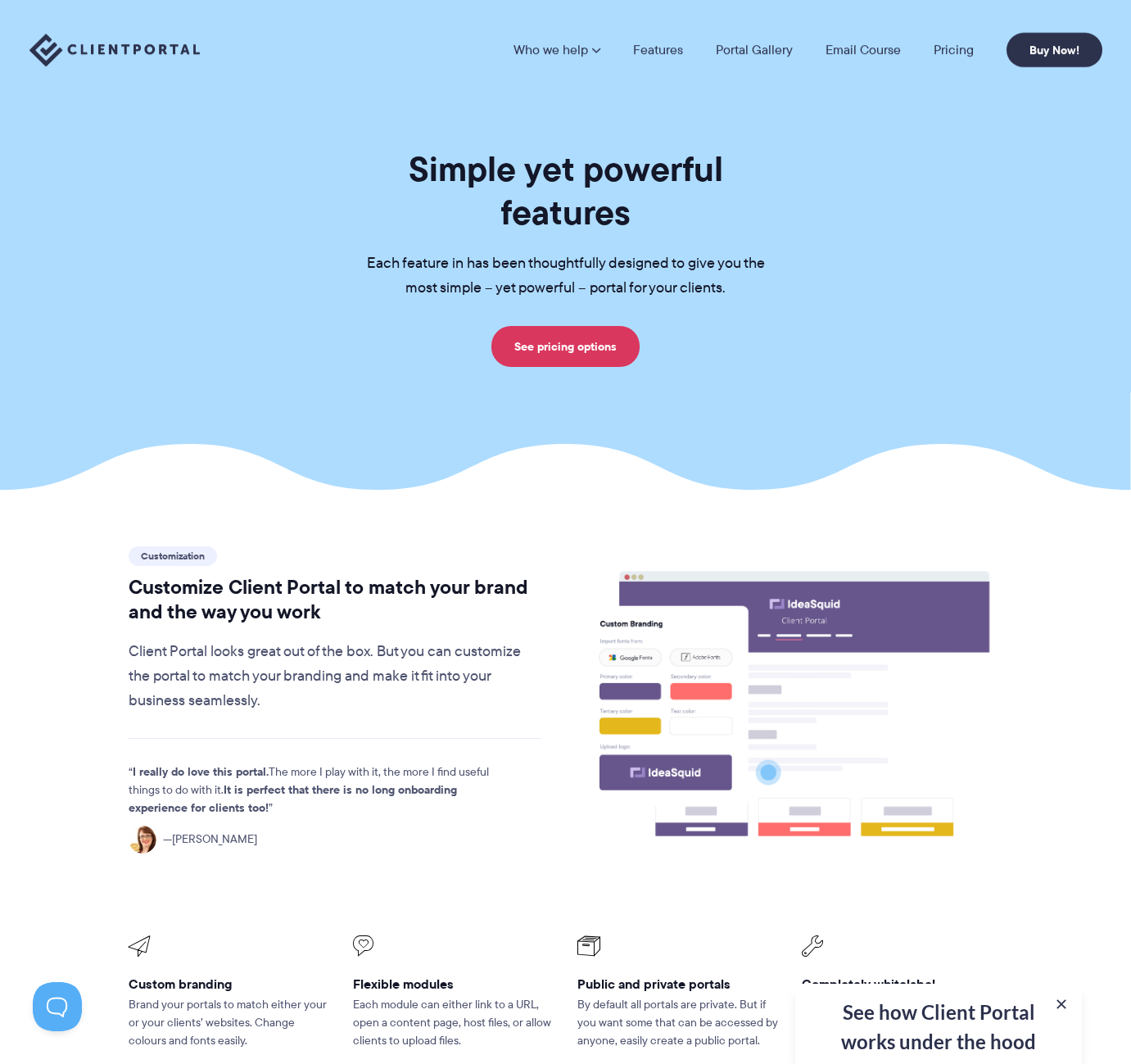
click at [828, 327] on div "Simple yet powerful features Each feature in has been thoughtfully designed to …" at bounding box center [566, 257] width 1114 height 219
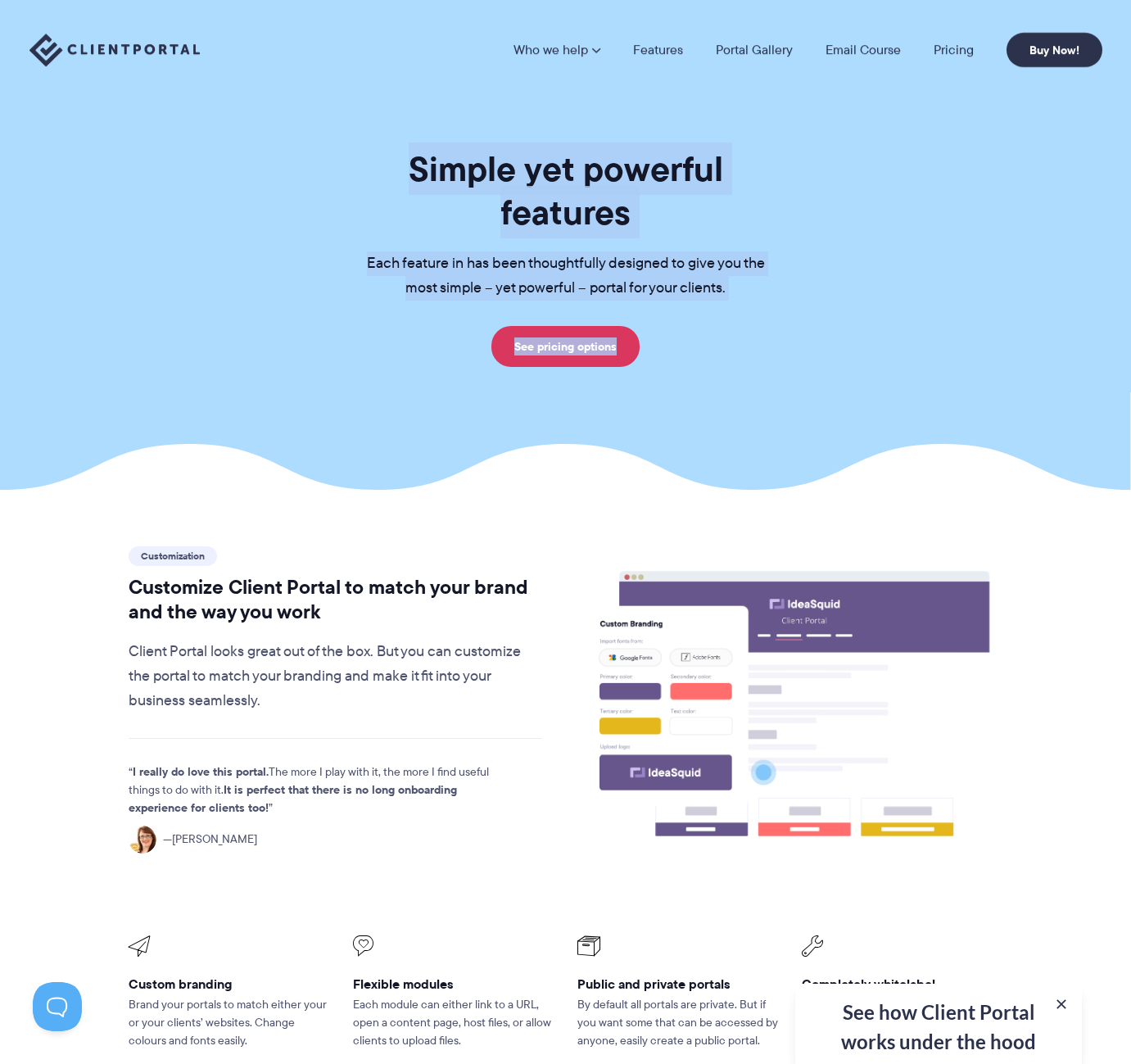
drag, startPoint x: 828, startPoint y: 327, endPoint x: 344, endPoint y: 160, distance: 512.0
click at [344, 160] on div "Simple yet powerful features Each feature in has been thoughtfully designed to …" at bounding box center [566, 257] width 1114 height 219
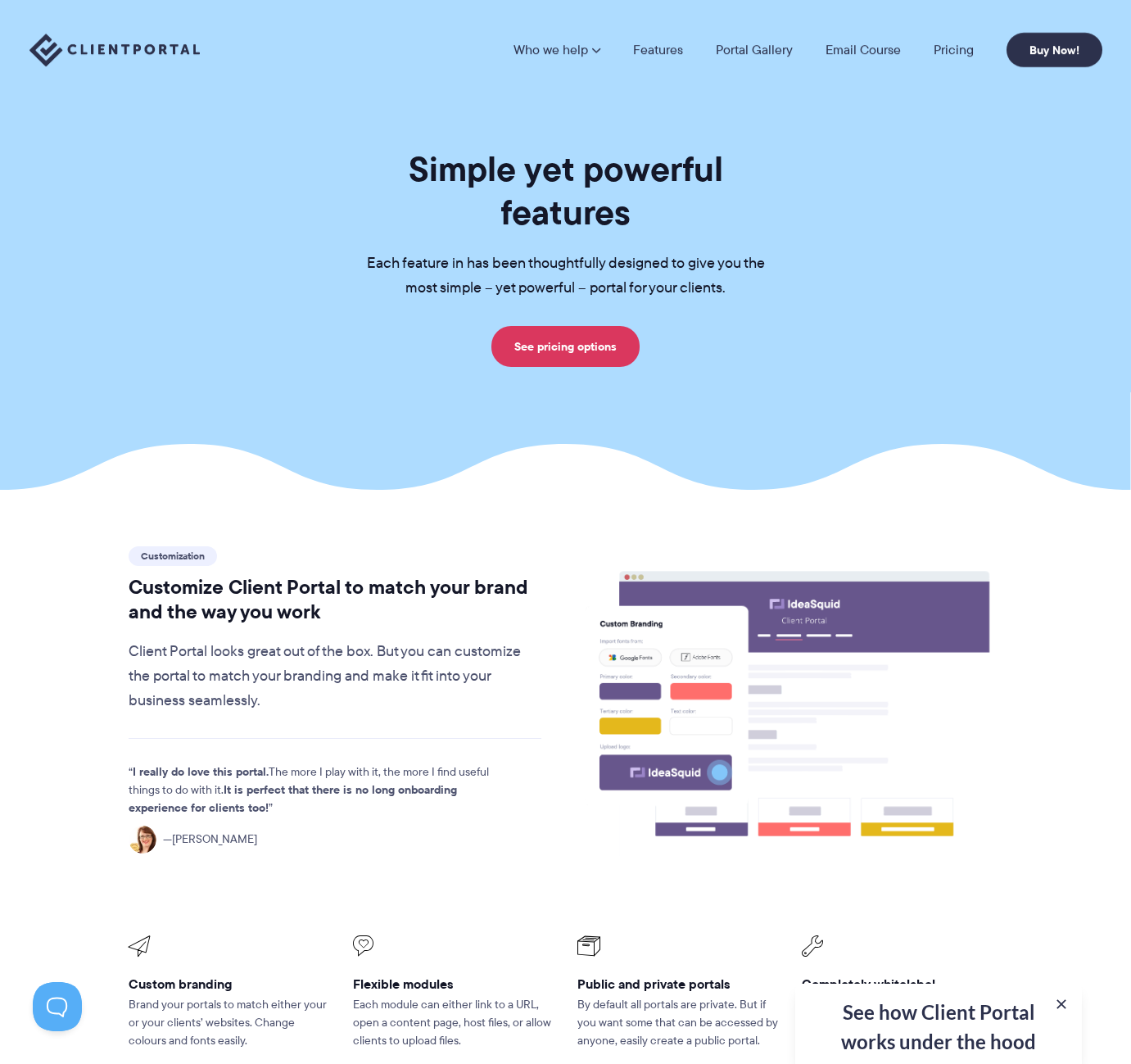
click at [344, 160] on h1 "Simple yet powerful features" at bounding box center [566, 191] width 450 height 87
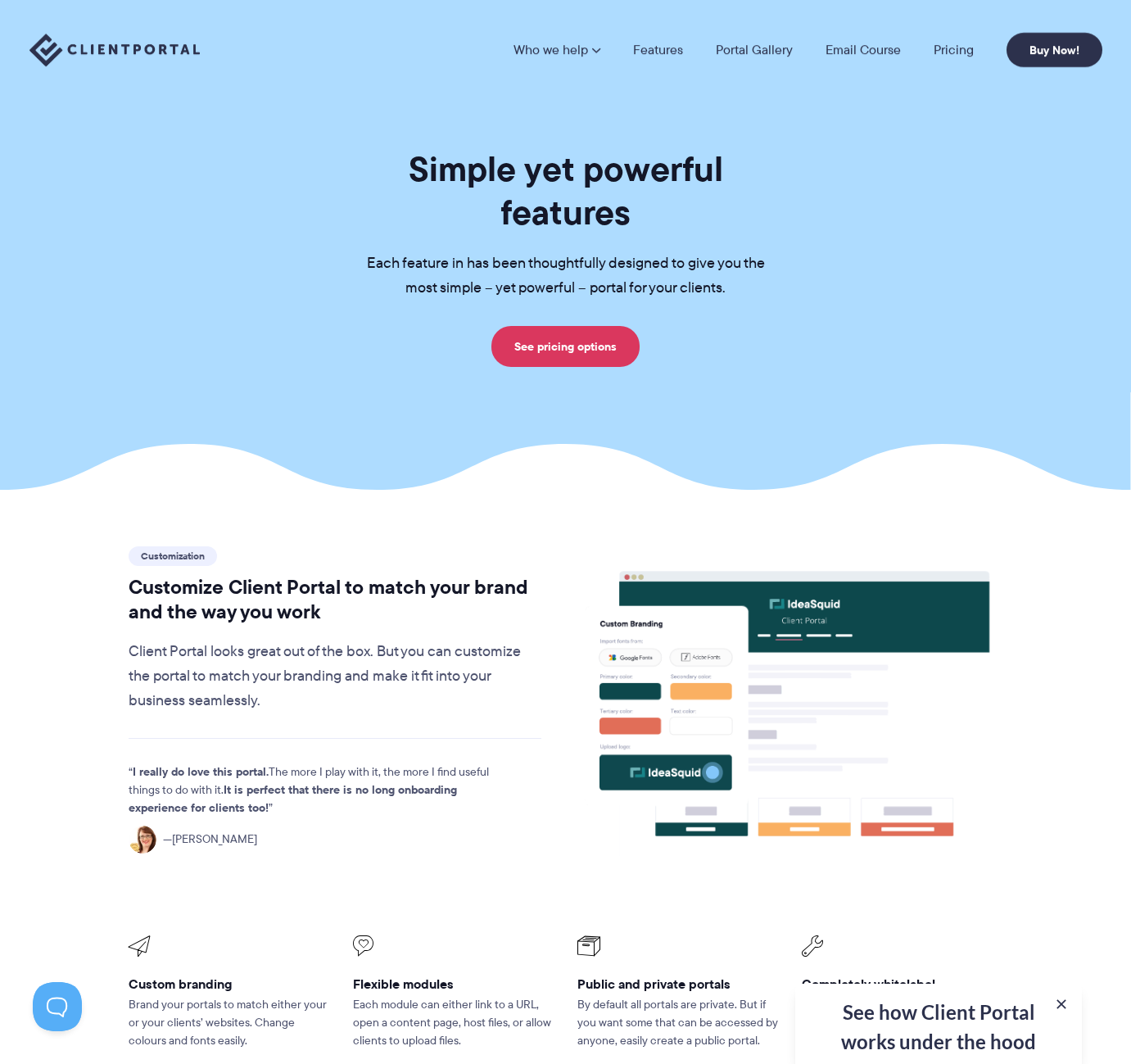
click at [961, 307] on div "Simple yet powerful features Each feature in has been thoughtfully designed to …" at bounding box center [566, 257] width 1114 height 219
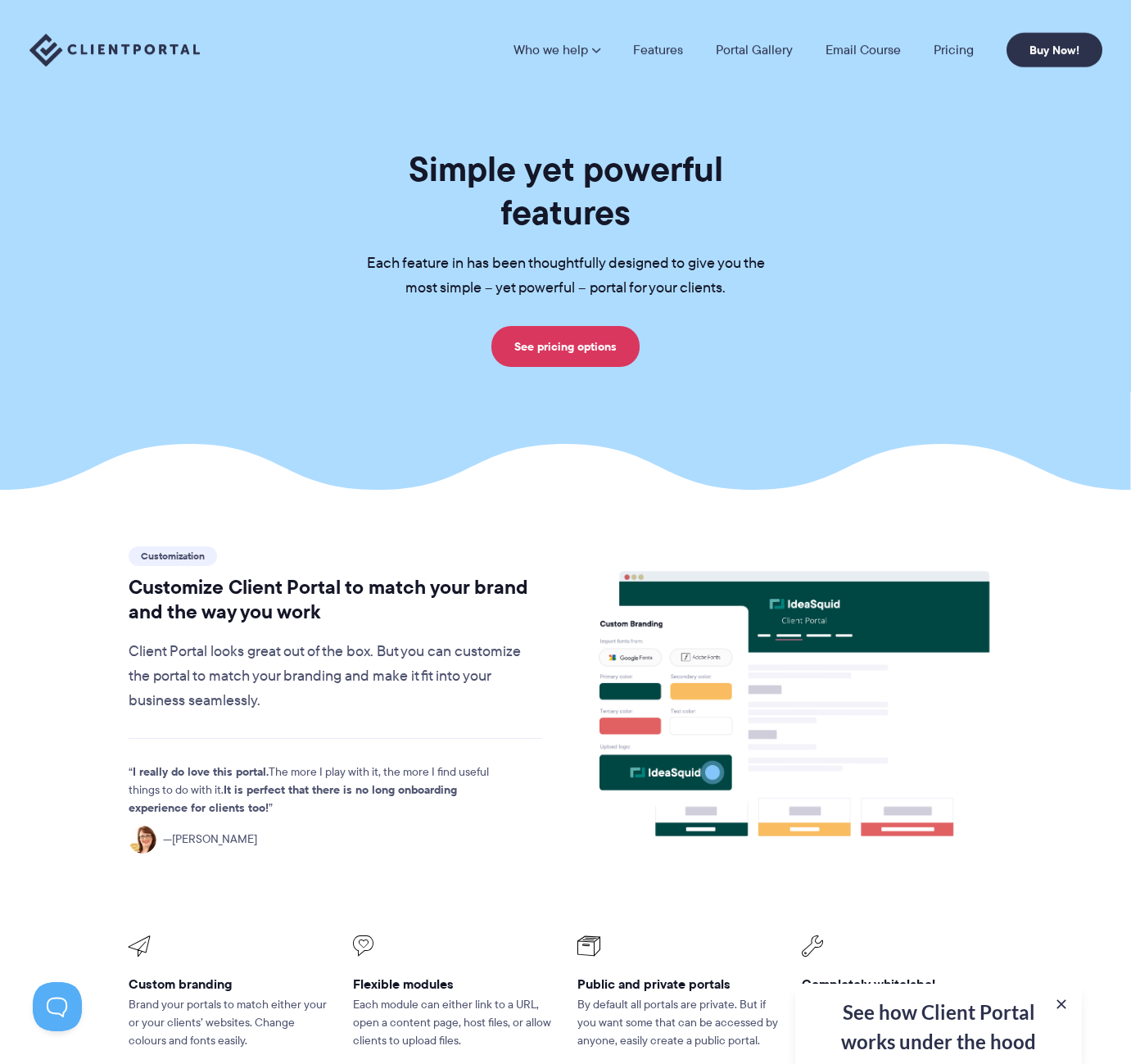
click at [948, 400] on section "Simple yet powerful features Each feature in has been thoughtfully designed to …" at bounding box center [565, 244] width 1131 height 490
click at [954, 284] on div "Simple yet powerful features Each feature in has been thoughtfully designed to …" at bounding box center [566, 257] width 1114 height 219
drag, startPoint x: 910, startPoint y: 324, endPoint x: 933, endPoint y: 188, distance: 137.9
click at [910, 325] on div "Simple yet powerful features Each feature in has been thoughtfully designed to …" at bounding box center [566, 257] width 1114 height 219
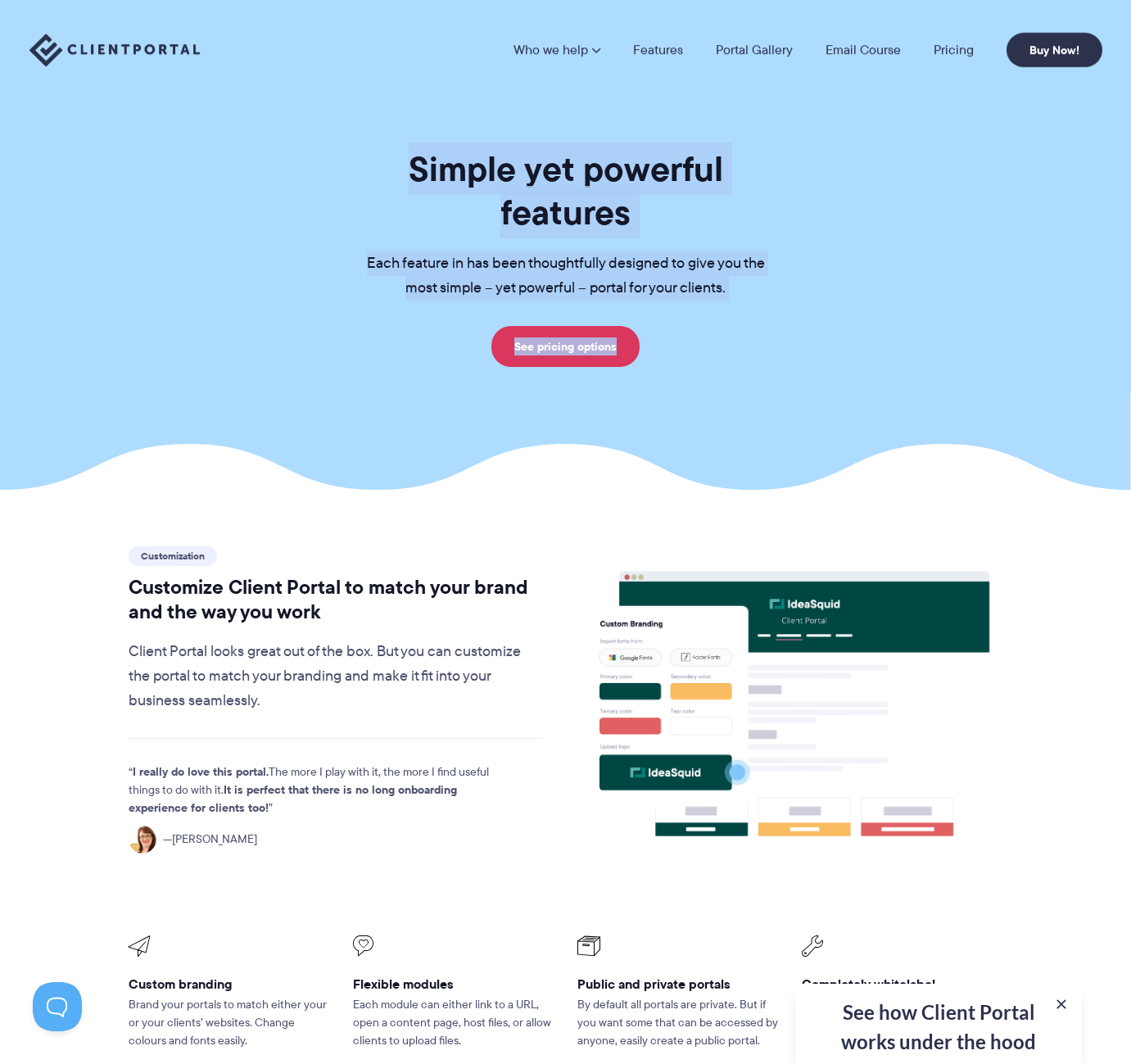
drag, startPoint x: 351, startPoint y: 162, endPoint x: 853, endPoint y: 318, distance: 525.7
click at [853, 318] on div "Simple yet powerful features Each feature in has been thoughtfully designed to …" at bounding box center [566, 257] width 1114 height 219
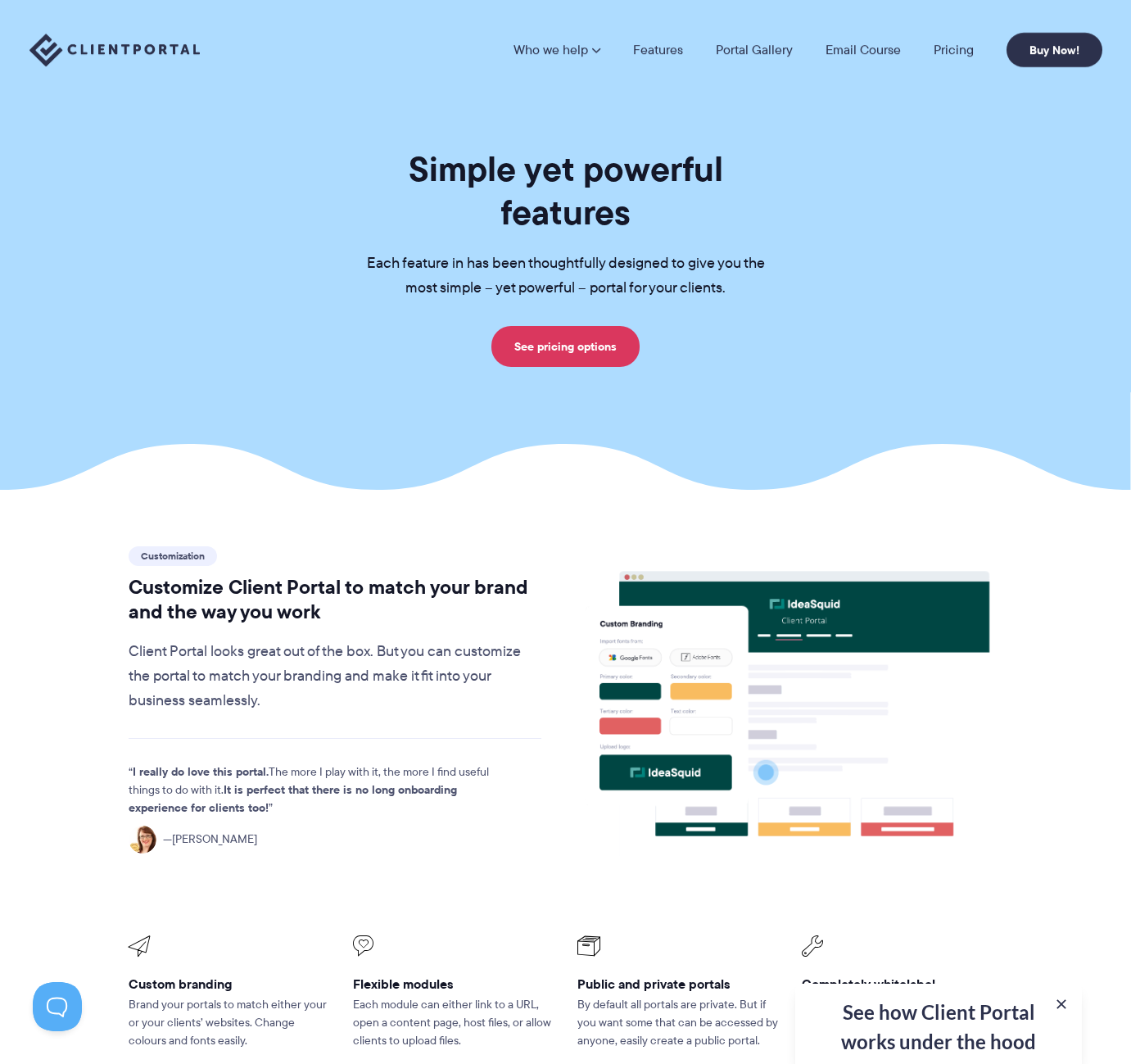
click at [853, 318] on div "Simple yet powerful features Each feature in has been thoughtfully designed to …" at bounding box center [566, 257] width 1114 height 219
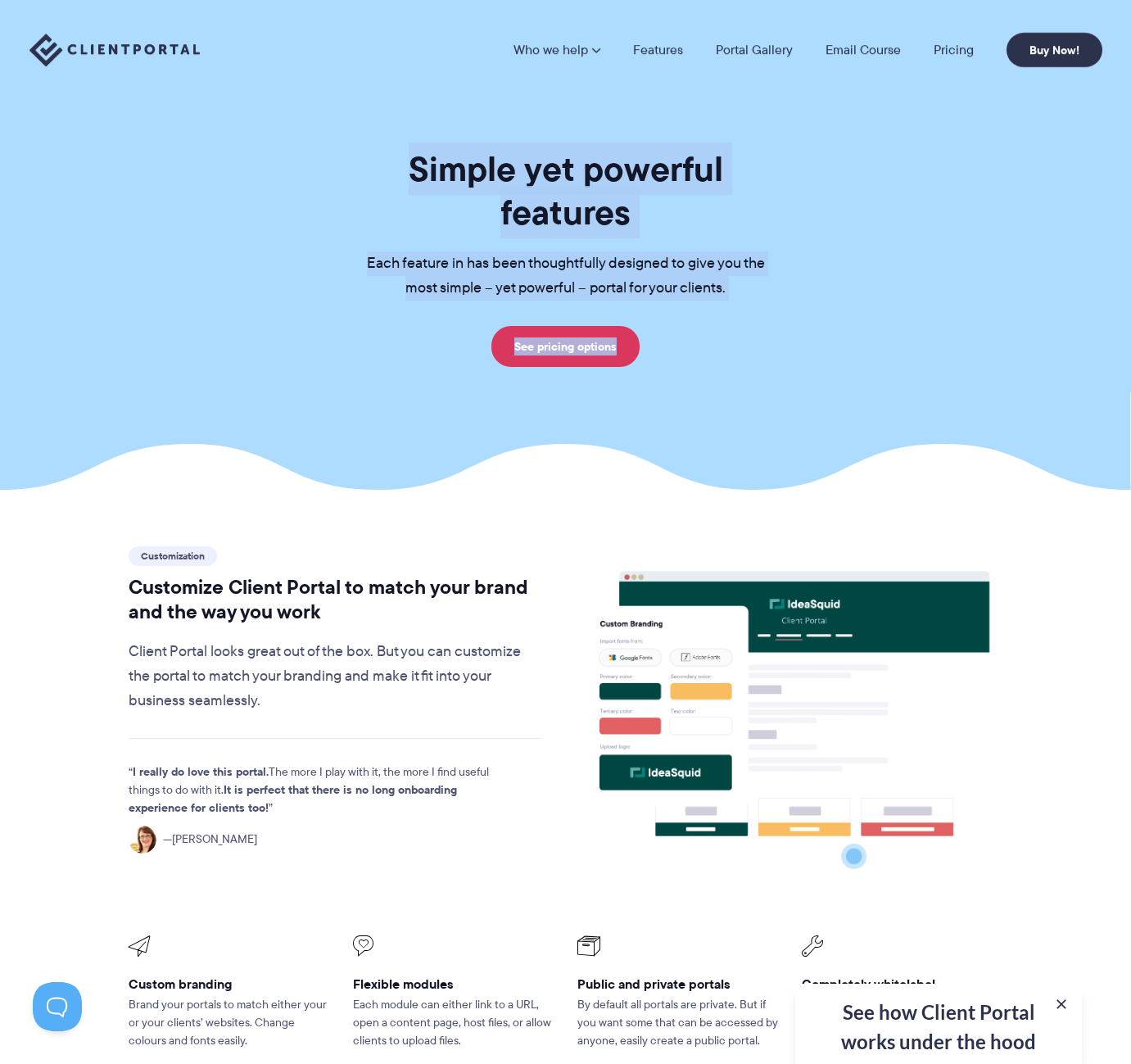
drag, startPoint x: 853, startPoint y: 318, endPoint x: 379, endPoint y: 131, distance: 509.6
click at [379, 131] on section "Simple yet powerful features Each feature in has been thoughtfully designed to …" at bounding box center [565, 244] width 1131 height 490
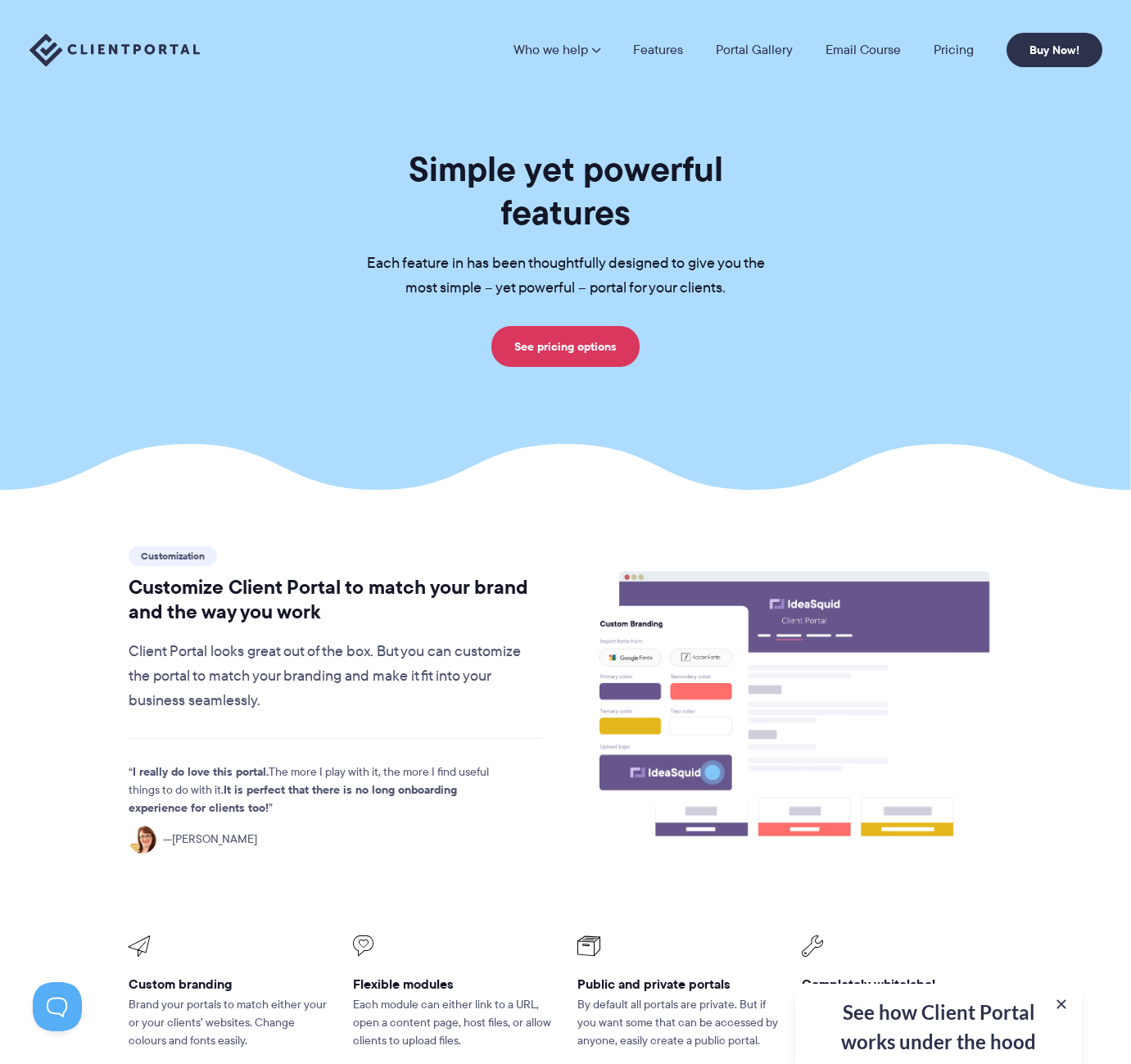
click at [325, 149] on div "Simple yet powerful features Each feature in has been thoughtfully designed to …" at bounding box center [566, 257] width 1114 height 219
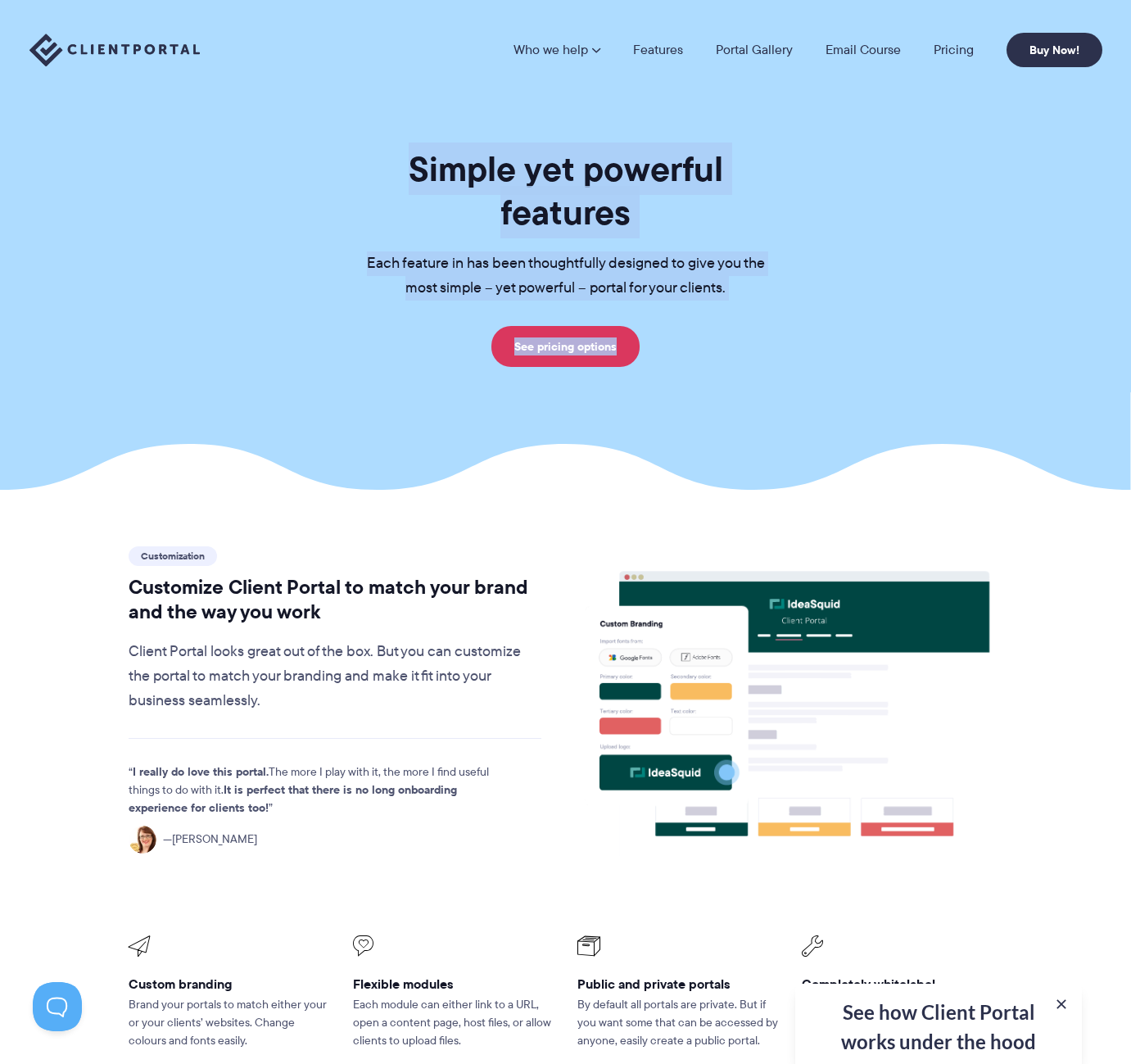
drag, startPoint x: 421, startPoint y: 180, endPoint x: 789, endPoint y: 319, distance: 393.4
click at [789, 319] on div "Simple yet powerful features Each feature in has been thoughtfully designed to …" at bounding box center [566, 257] width 1114 height 219
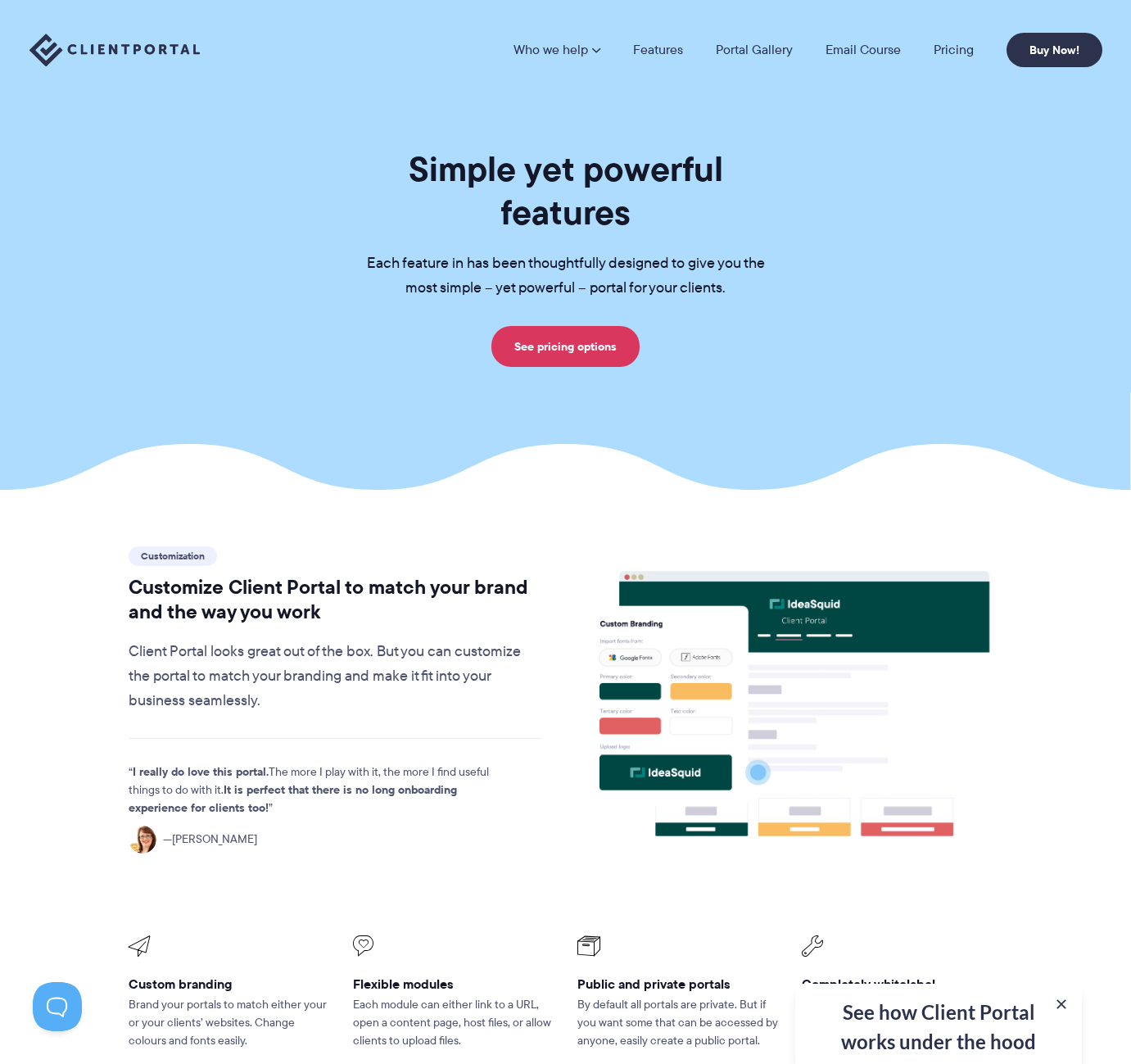
click at [795, 319] on div "Simple yet powerful features Each feature in has been thoughtfully designed to …" at bounding box center [566, 257] width 1114 height 219
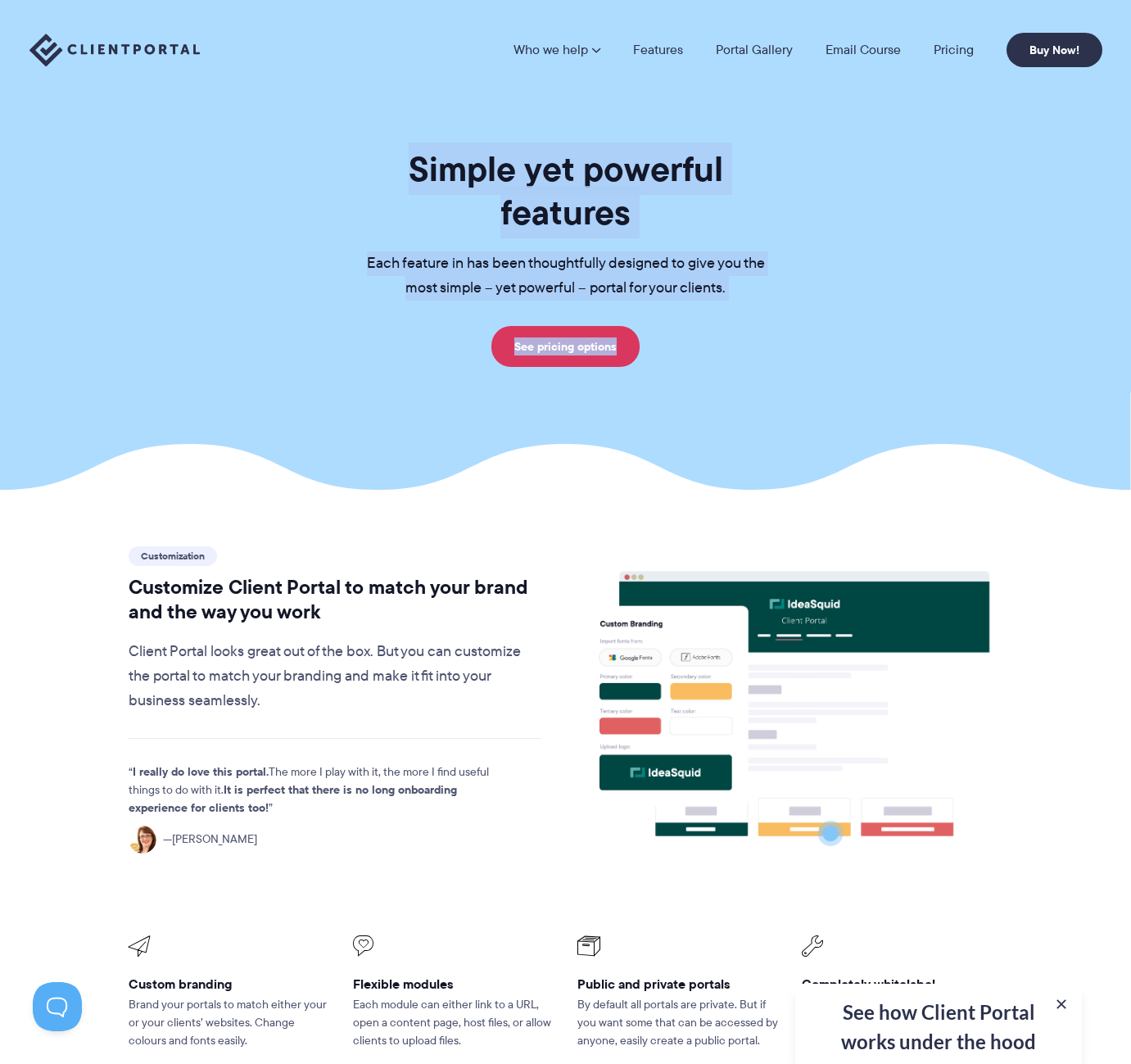
drag, startPoint x: 795, startPoint y: 319, endPoint x: 358, endPoint y: 145, distance: 470.4
click at [358, 145] on section "Simple yet powerful features Each feature in has been thoughtfully designed to …" at bounding box center [565, 244] width 1131 height 490
drag, startPoint x: 358, startPoint y: 145, endPoint x: 880, endPoint y: 361, distance: 564.9
click at [837, 345] on section "Simple yet powerful features Each feature in has been thoughtfully designed to …" at bounding box center [565, 244] width 1131 height 490
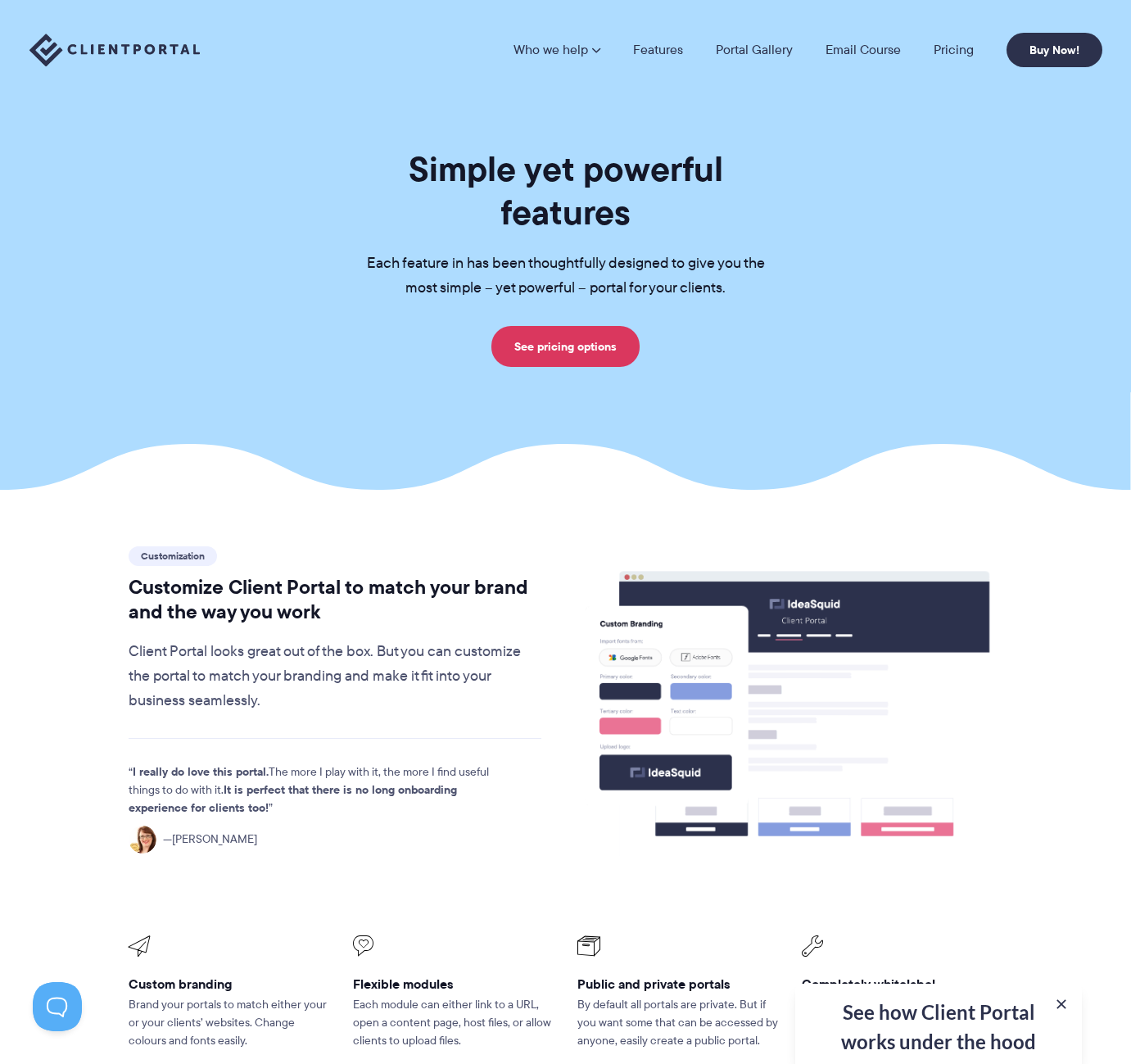
click at [880, 361] on div "Simple yet powerful features Each feature in has been thoughtfully designed to …" at bounding box center [566, 257] width 1114 height 219
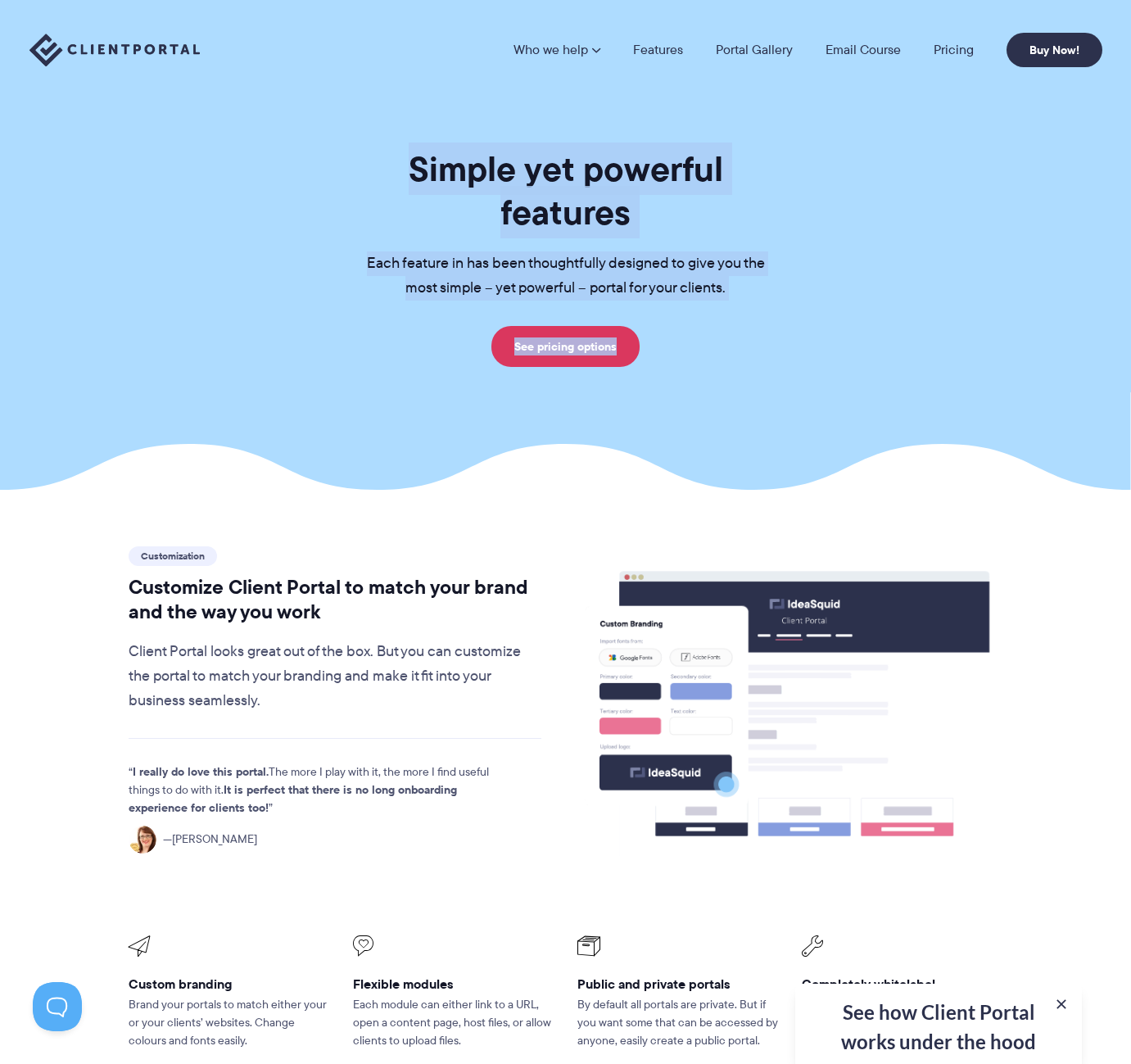
drag, startPoint x: 880, startPoint y: 361, endPoint x: 337, endPoint y: 135, distance: 588.2
click at [337, 135] on section "Simple yet powerful features Each feature in has been thoughtfully designed to …" at bounding box center [565, 244] width 1131 height 490
